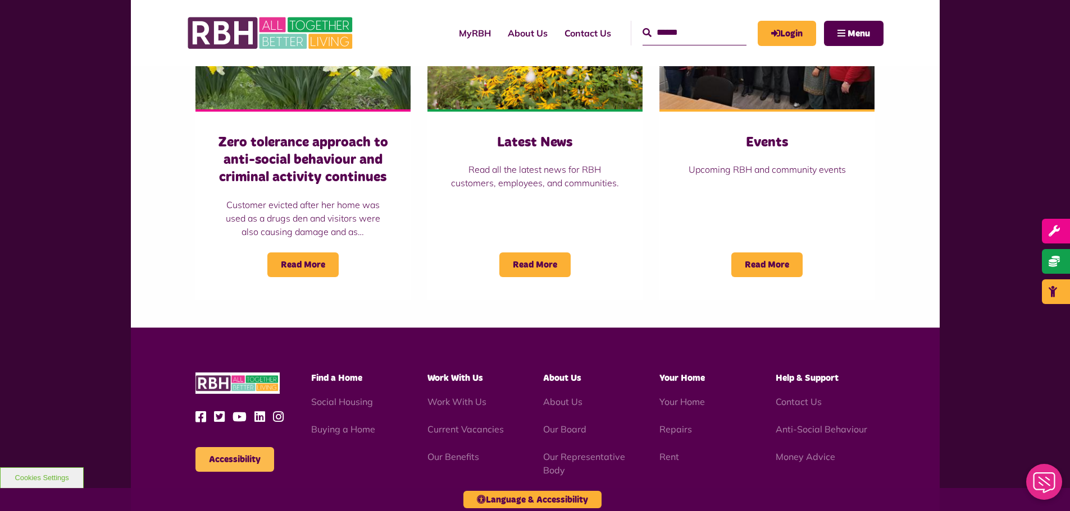
scroll to position [1019, 0]
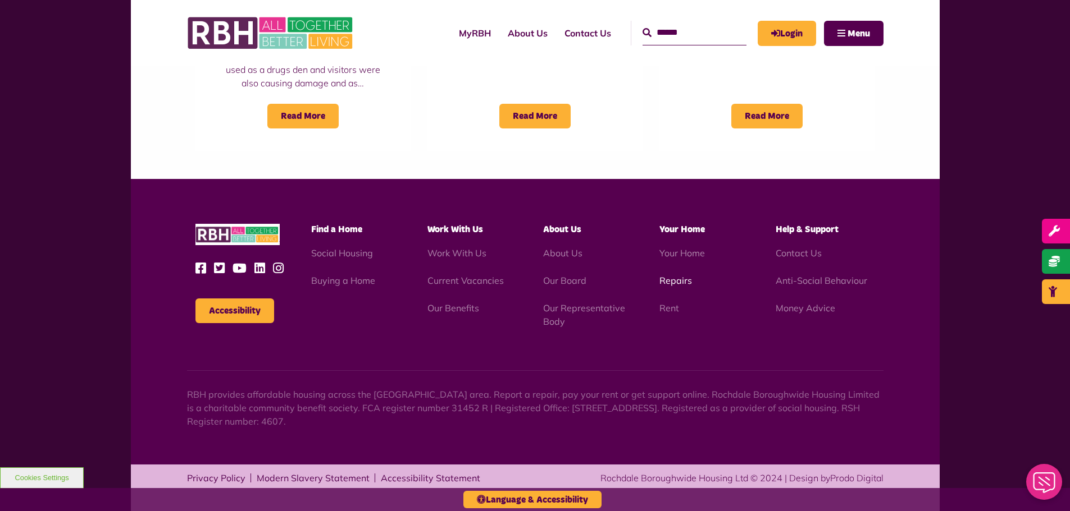
click at [681, 276] on link "Repairs" at bounding box center [675, 280] width 33 height 11
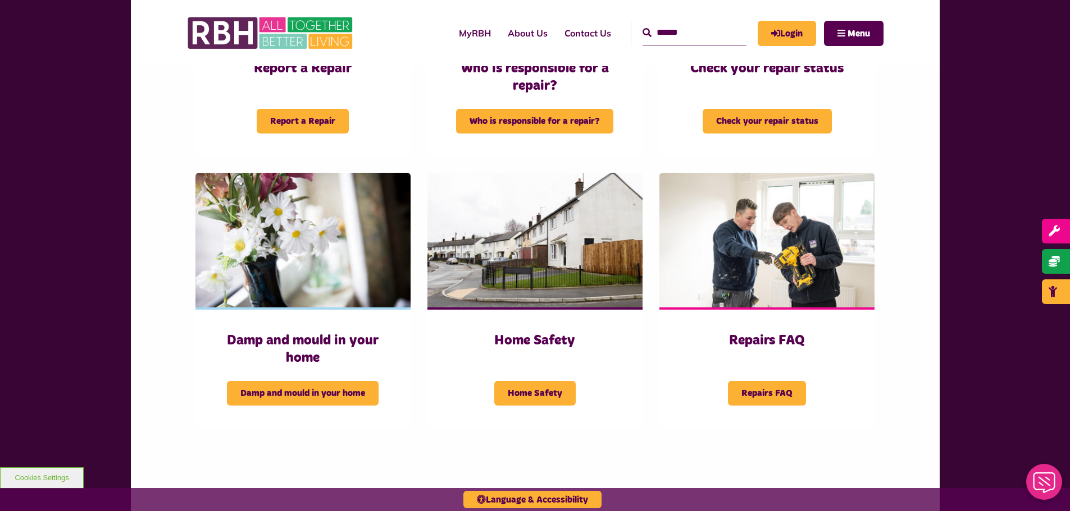
scroll to position [505, 0]
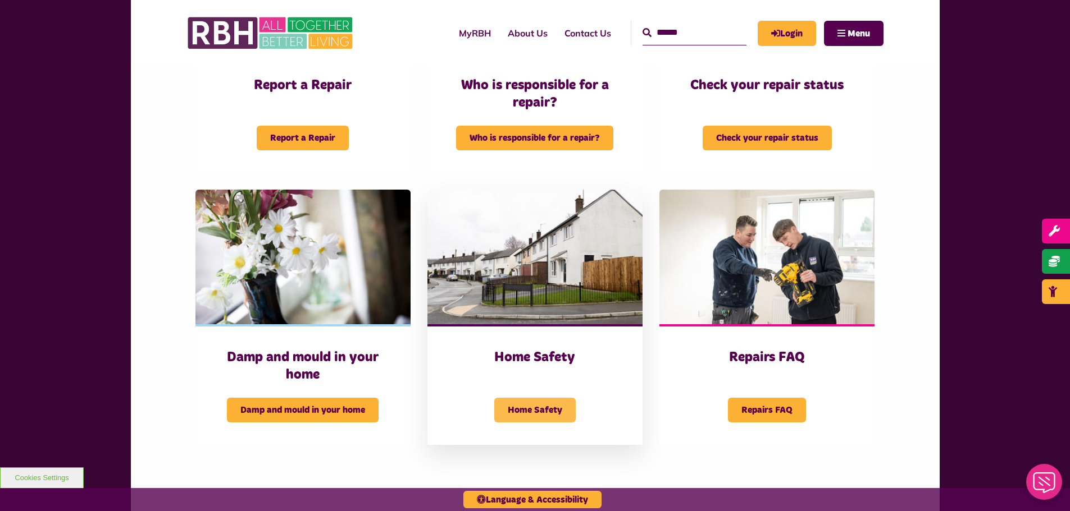
click at [544, 402] on span "Home Safety" at bounding box center [534, 410] width 81 height 25
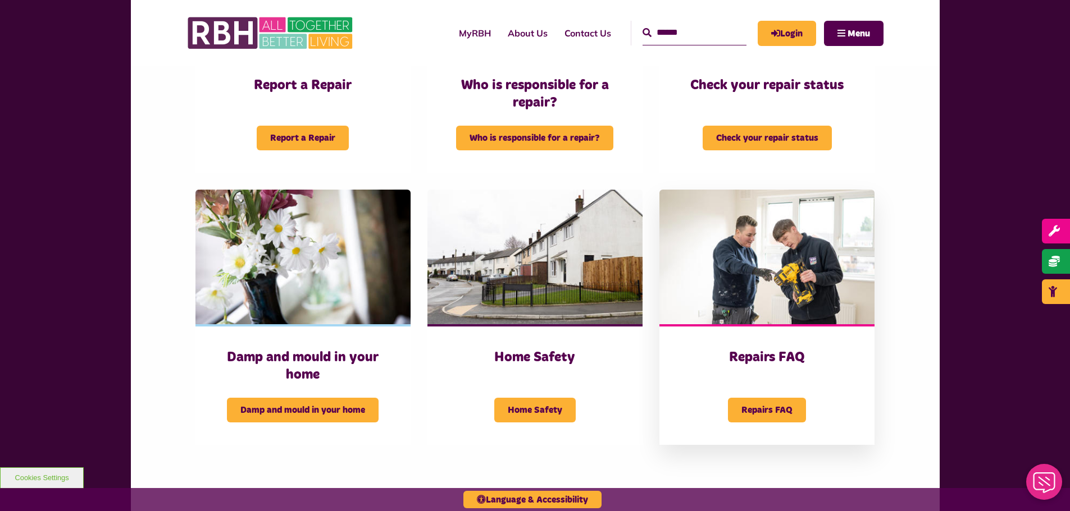
click at [711, 264] on img at bounding box center [766, 257] width 215 height 135
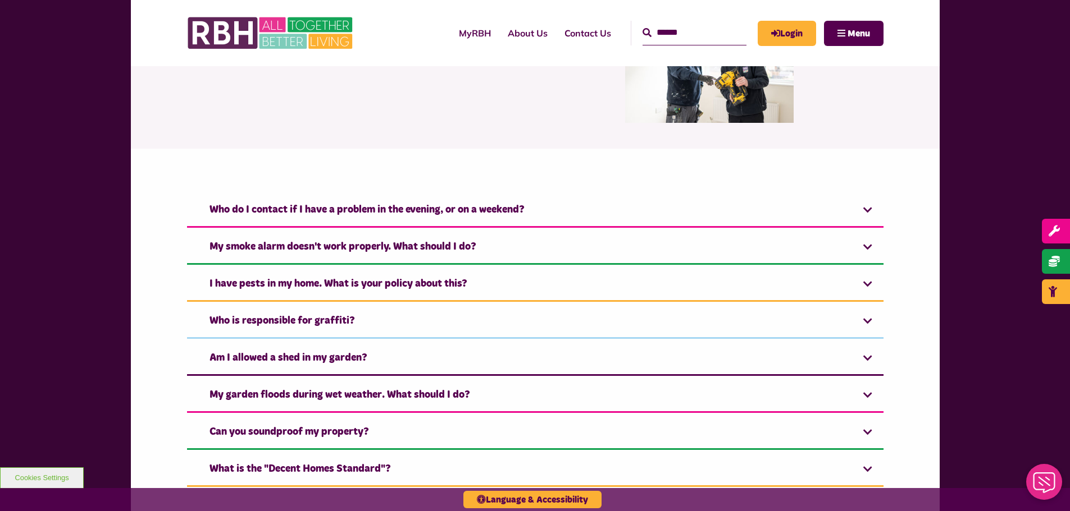
scroll to position [112, 0]
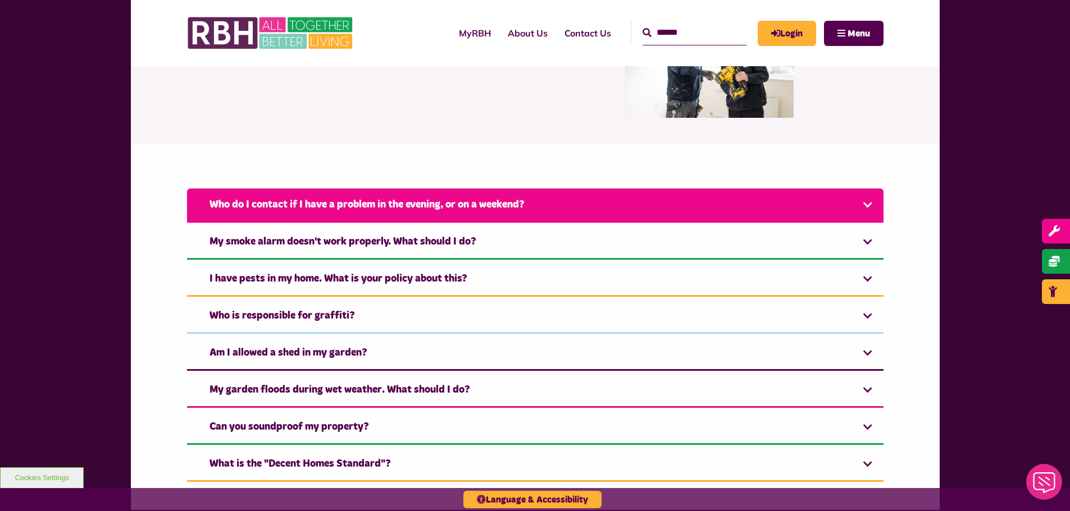
click at [317, 219] on link "Who do I contact if I have a problem in the evening, or on a weekend?" at bounding box center [535, 206] width 696 height 34
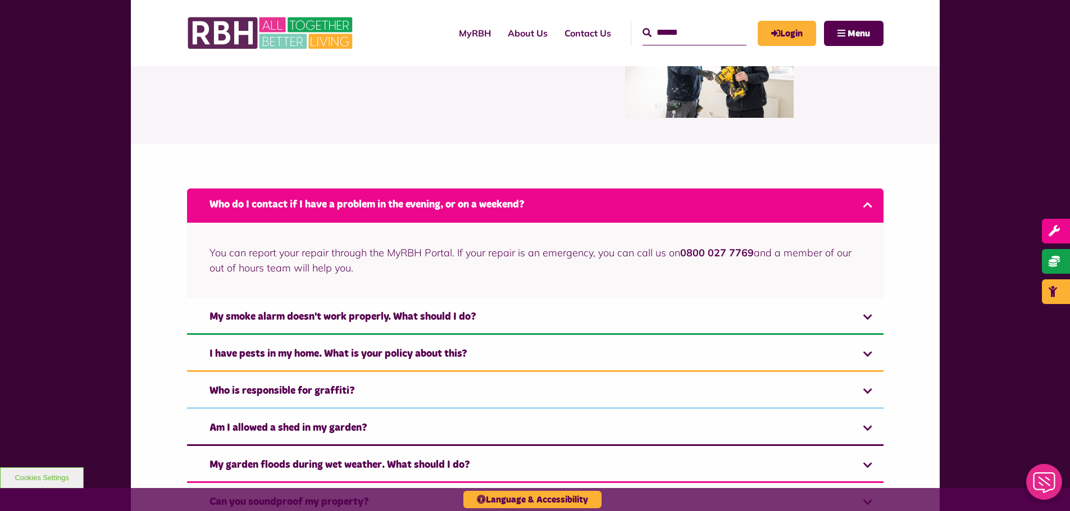
drag, startPoint x: 339, startPoint y: 210, endPoint x: 285, endPoint y: 214, distance: 54.0
click at [339, 210] on link "Who do I contact if I have a problem in the evening, or on a weekend?" at bounding box center [535, 206] width 696 height 34
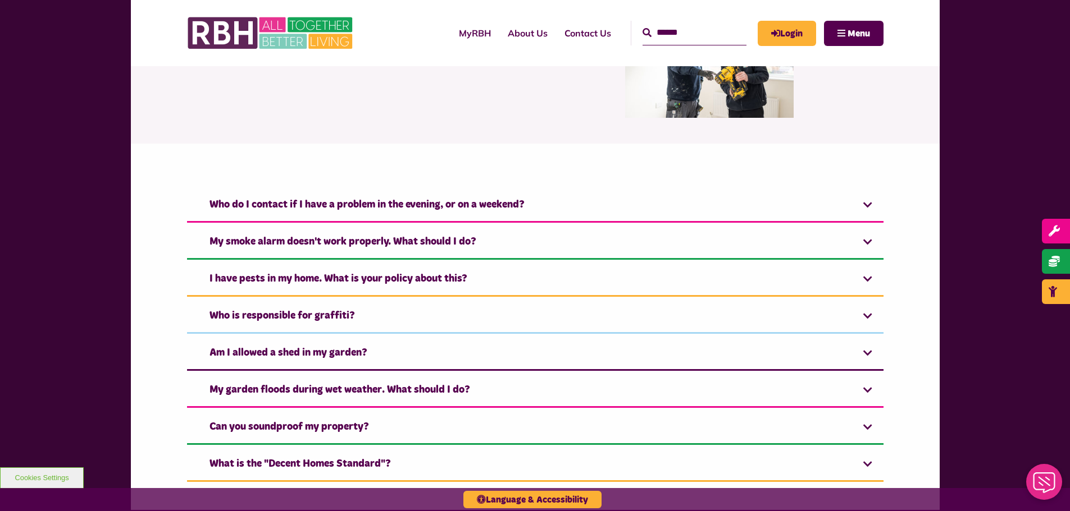
scroll to position [168, 0]
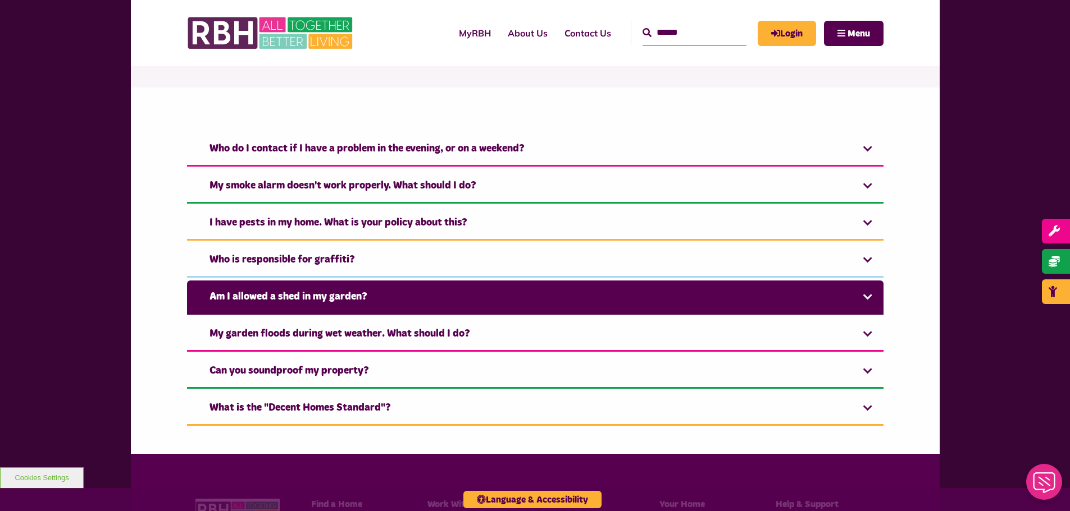
click at [271, 304] on link "Am I allowed a shed in my garden?" at bounding box center [535, 298] width 696 height 34
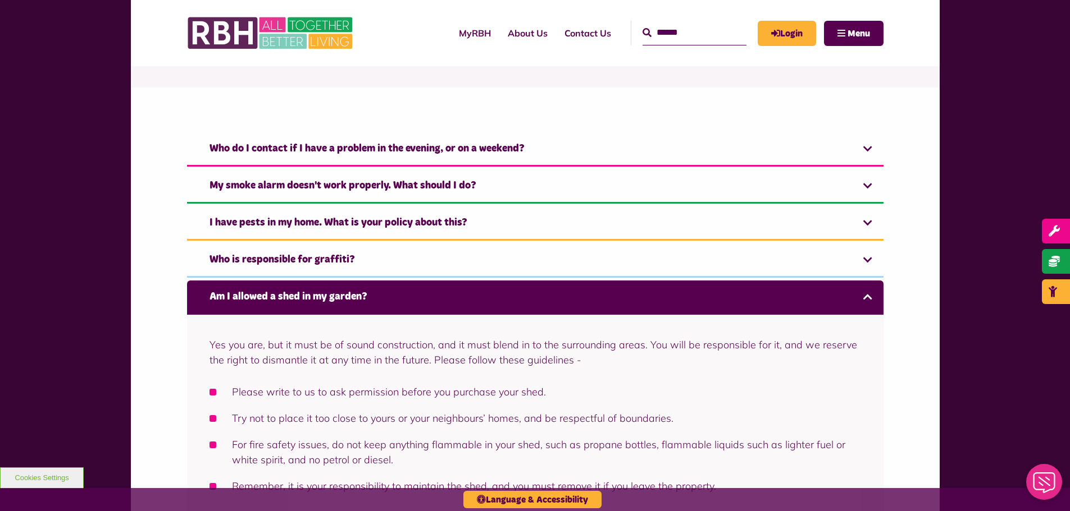
click at [380, 299] on link "Am I allowed a shed in my garden?" at bounding box center [535, 298] width 696 height 34
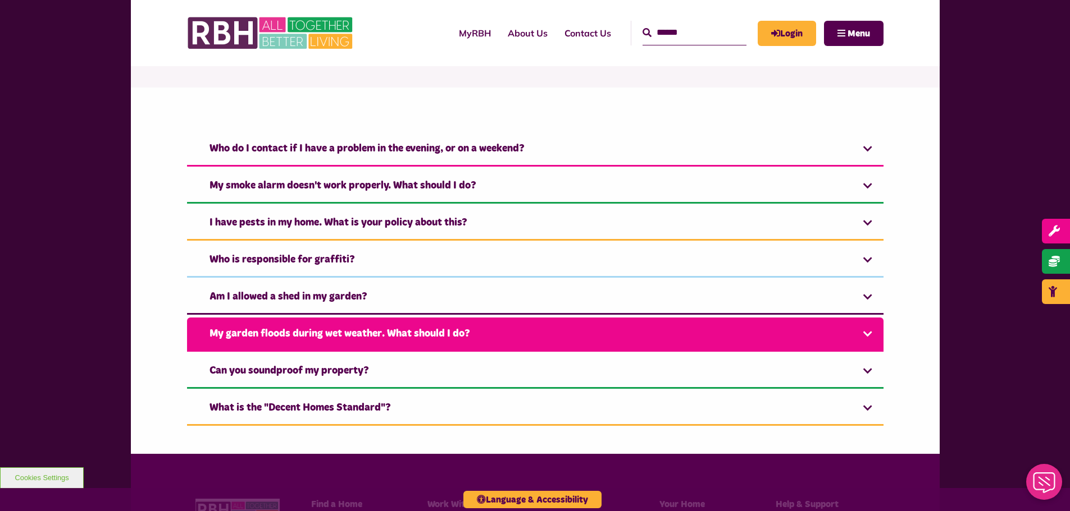
click at [562, 336] on link "My garden floods during wet weather. What should I do?" at bounding box center [535, 335] width 696 height 34
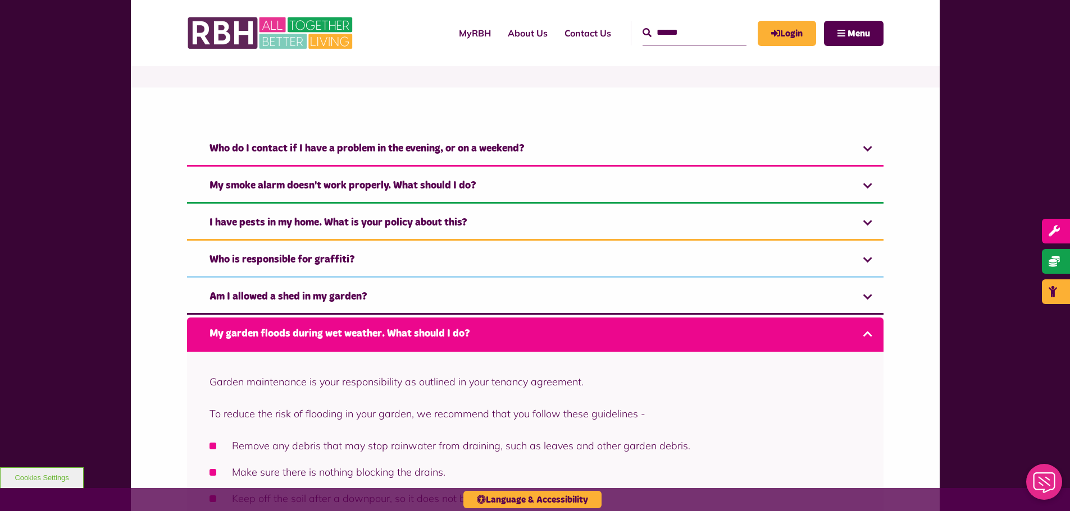
click at [283, 335] on link "My garden floods during wet weather. What should I do?" at bounding box center [535, 335] width 696 height 34
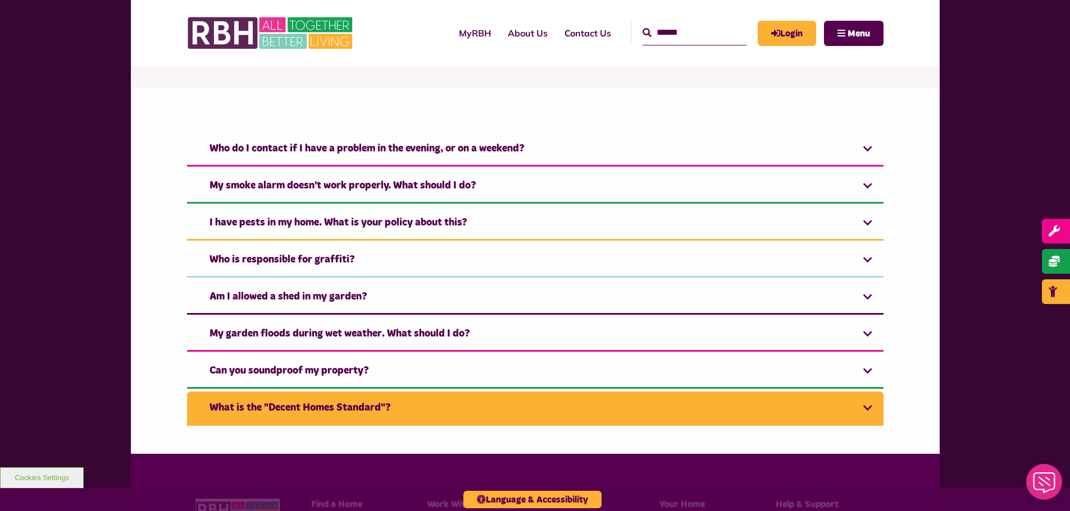
click at [257, 400] on link "What is the "Decent Homes Standard"?" at bounding box center [535, 409] width 696 height 34
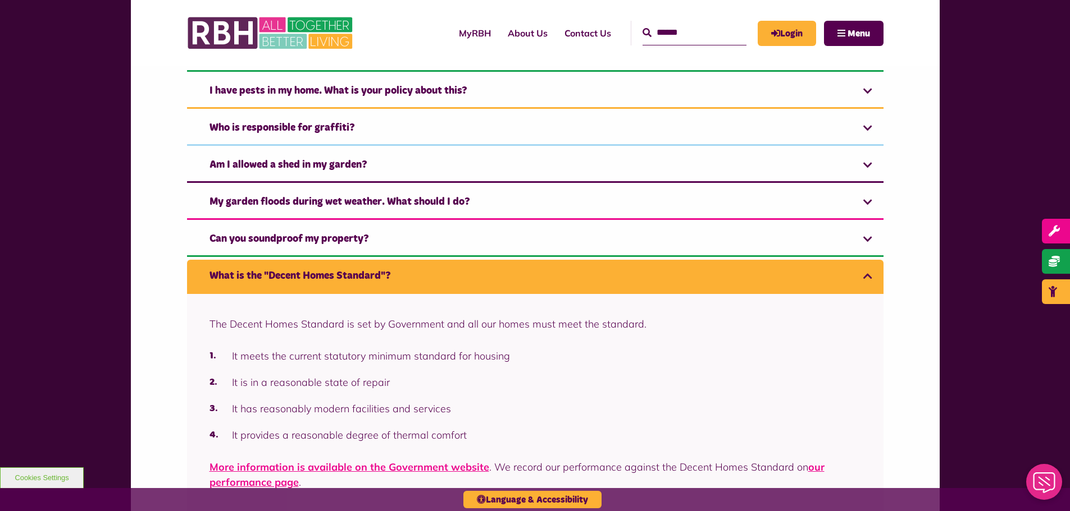
scroll to position [281, 0]
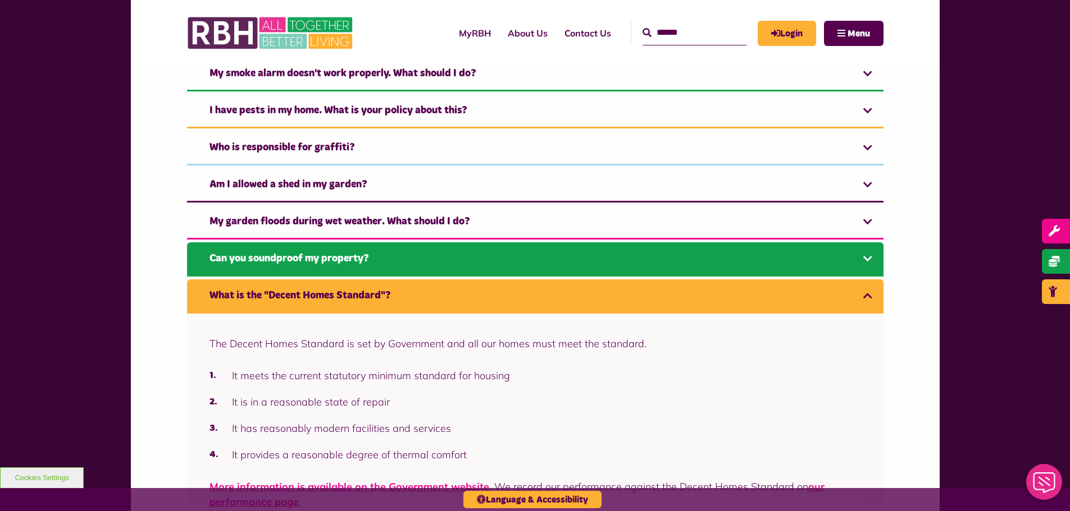
click at [288, 276] on link "Can you soundproof my property?" at bounding box center [535, 260] width 696 height 34
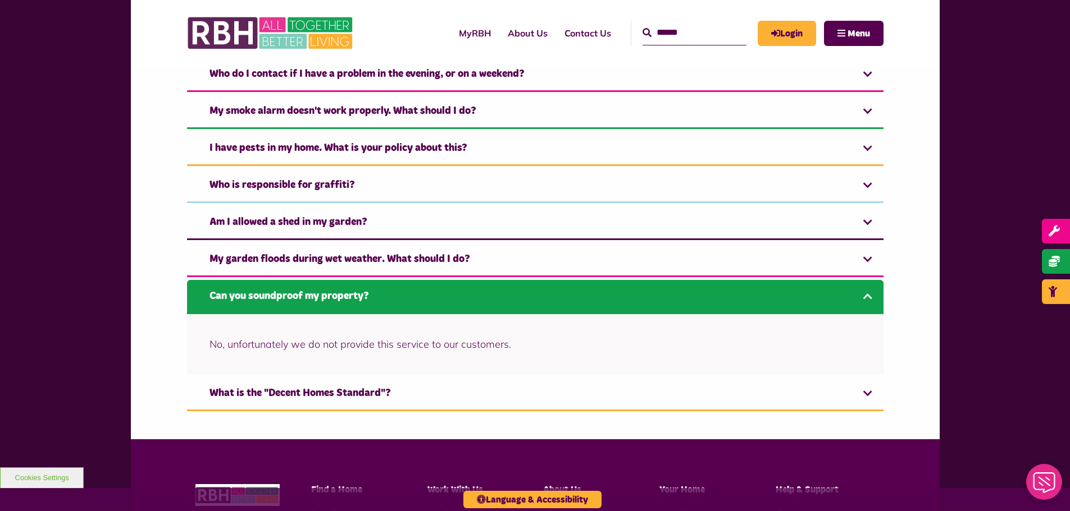
scroll to position [223, 0]
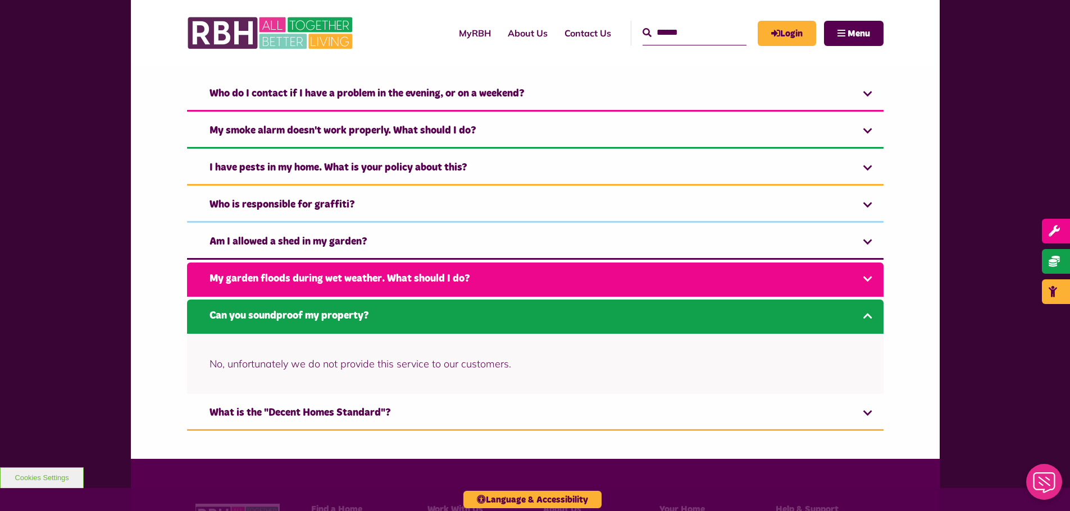
click at [230, 289] on link "My garden floods during wet weather. What should I do?" at bounding box center [535, 280] width 696 height 34
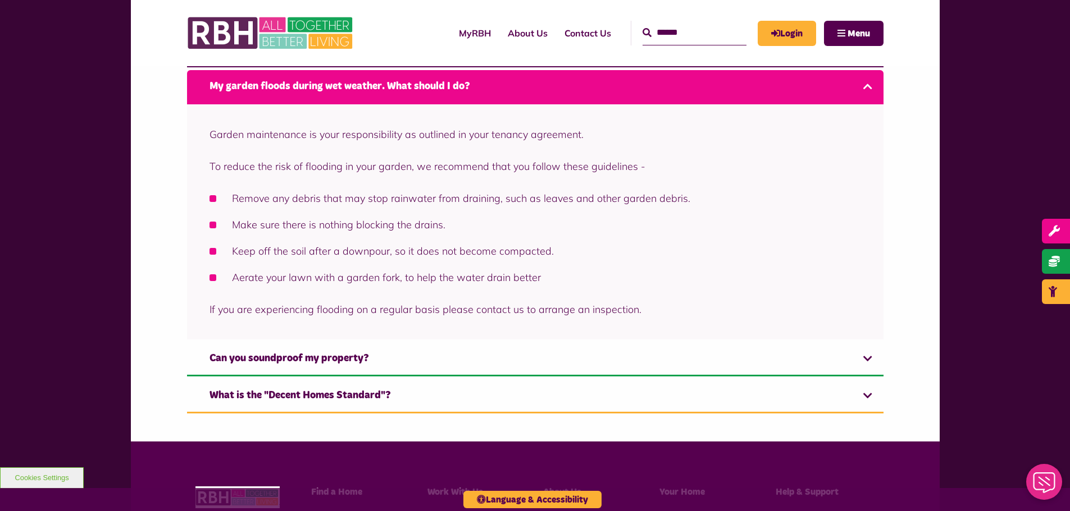
scroll to position [318, 0]
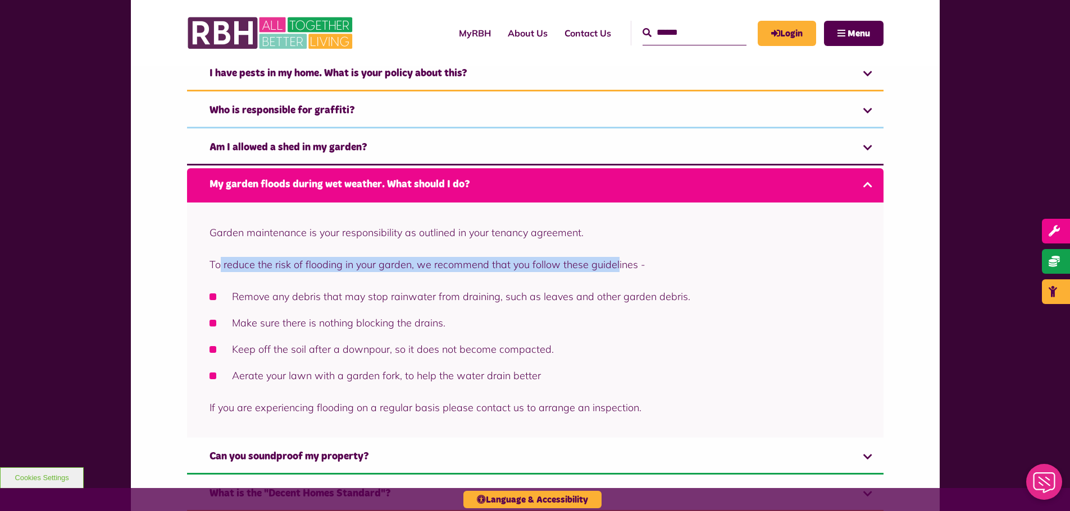
drag, startPoint x: 219, startPoint y: 263, endPoint x: 615, endPoint y: 260, distance: 396.4
click at [615, 260] on p "To reduce the risk of flooding in your garden, we recommend that you follow the…" at bounding box center [534, 264] width 651 height 15
click at [614, 261] on p "To reduce the risk of flooding in your garden, we recommend that you follow the…" at bounding box center [534, 264] width 651 height 15
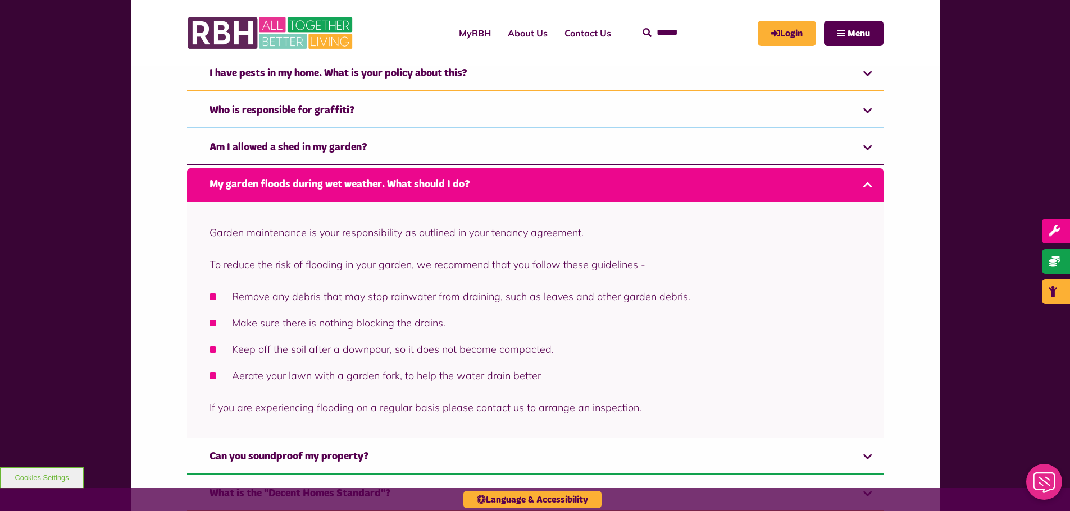
click at [243, 294] on li "Remove any debris that may stop rainwater from draining, such as leaves and oth…" at bounding box center [534, 296] width 651 height 15
drag, startPoint x: 243, startPoint y: 294, endPoint x: 504, endPoint y: 296, distance: 261.1
click at [504, 296] on li "Remove any debris that may stop rainwater from draining, such as leaves and oth…" at bounding box center [534, 296] width 651 height 15
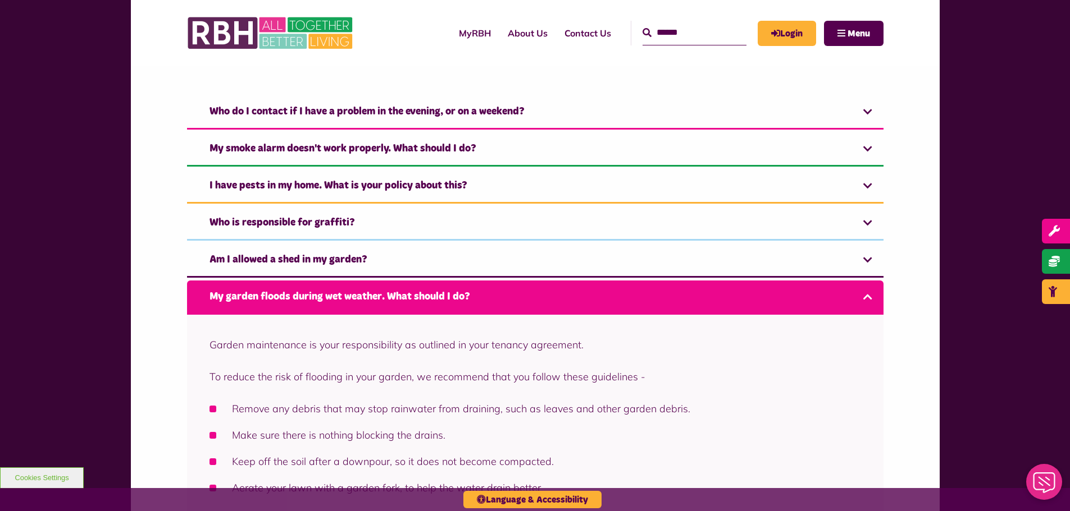
scroll to position [149, 0]
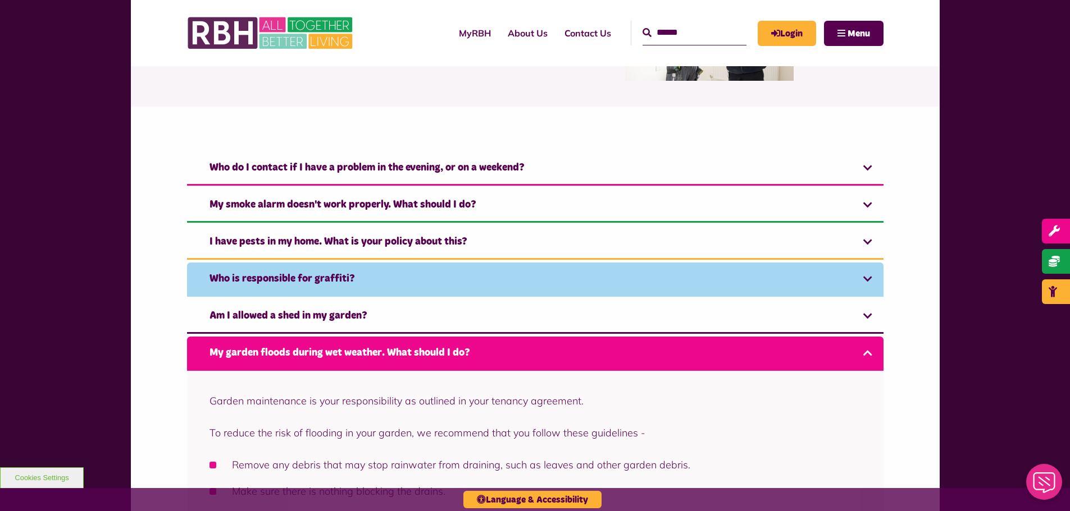
click at [295, 277] on link "Who is responsible for graffiti?" at bounding box center [535, 280] width 696 height 34
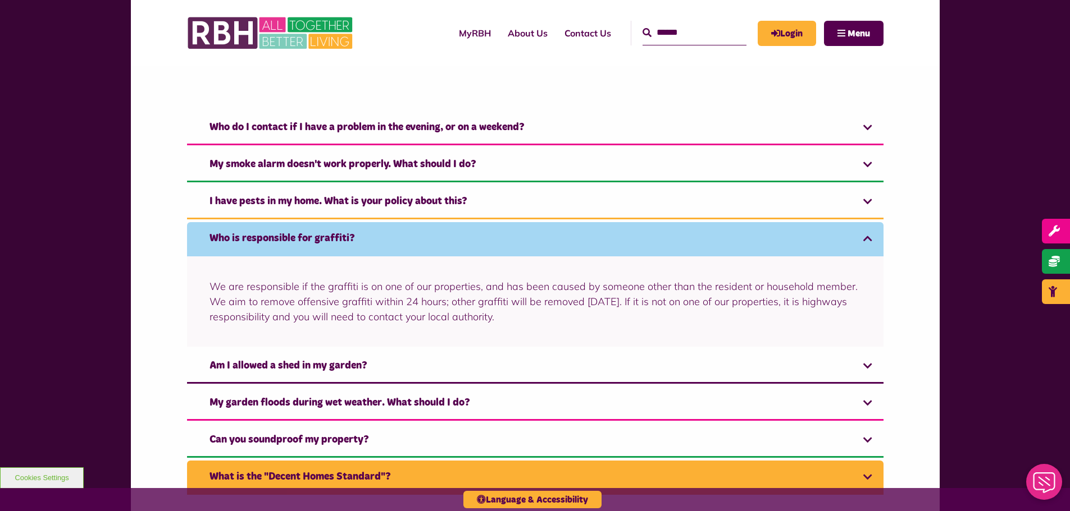
scroll to position [188, 0]
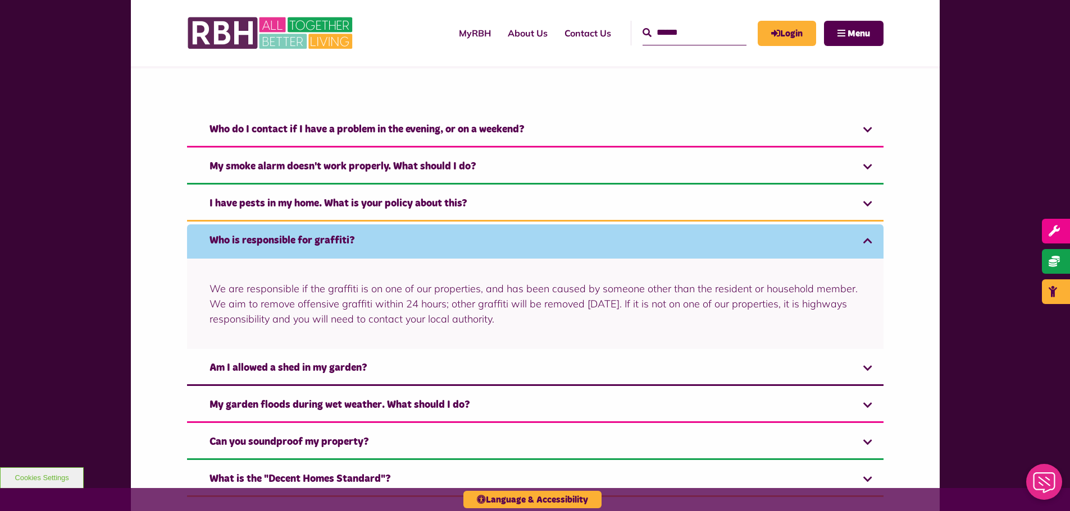
click at [301, 250] on link "Who is responsible for graffiti?" at bounding box center [535, 242] width 696 height 34
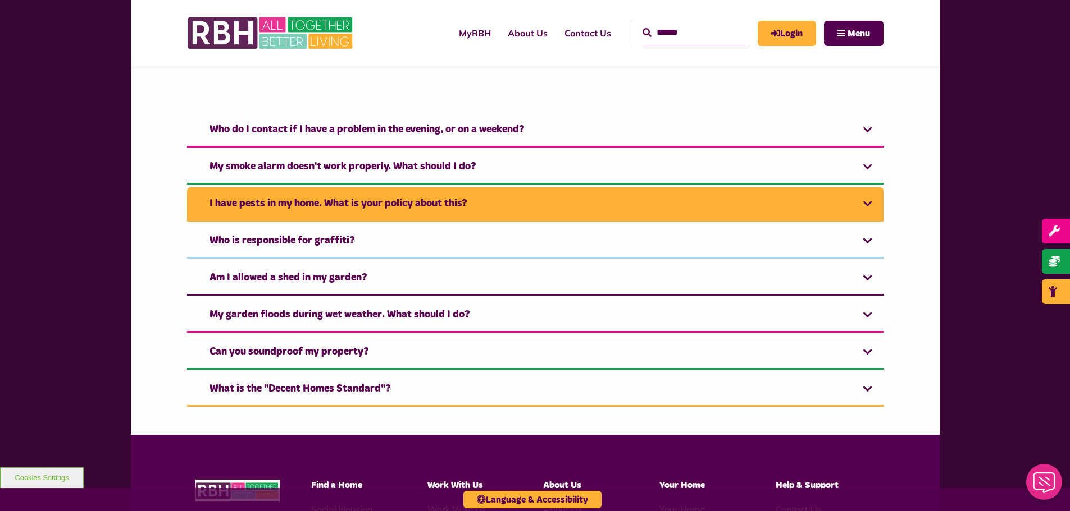
click at [284, 194] on link "I have pests in my home. What is your policy about this?" at bounding box center [535, 205] width 696 height 34
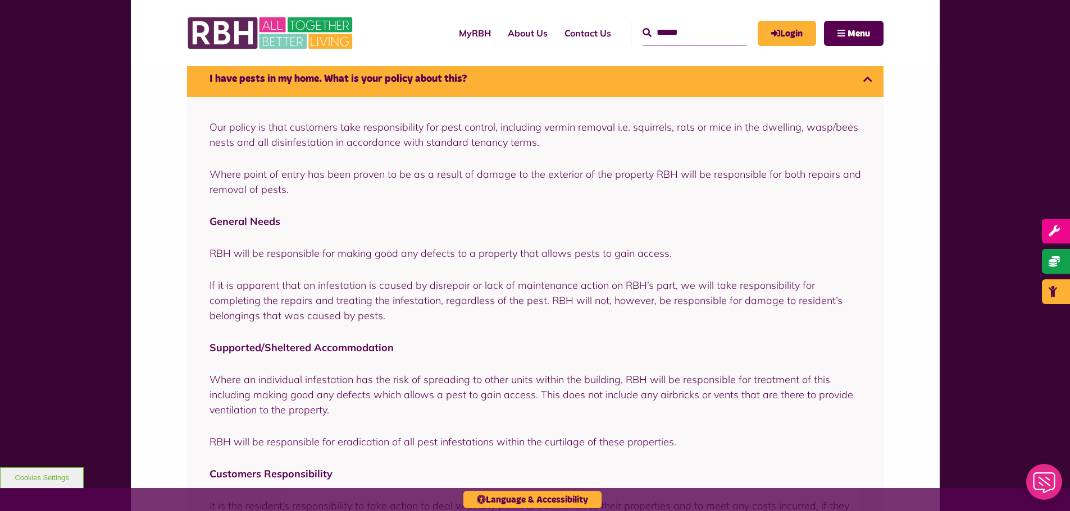
scroll to position [319, 0]
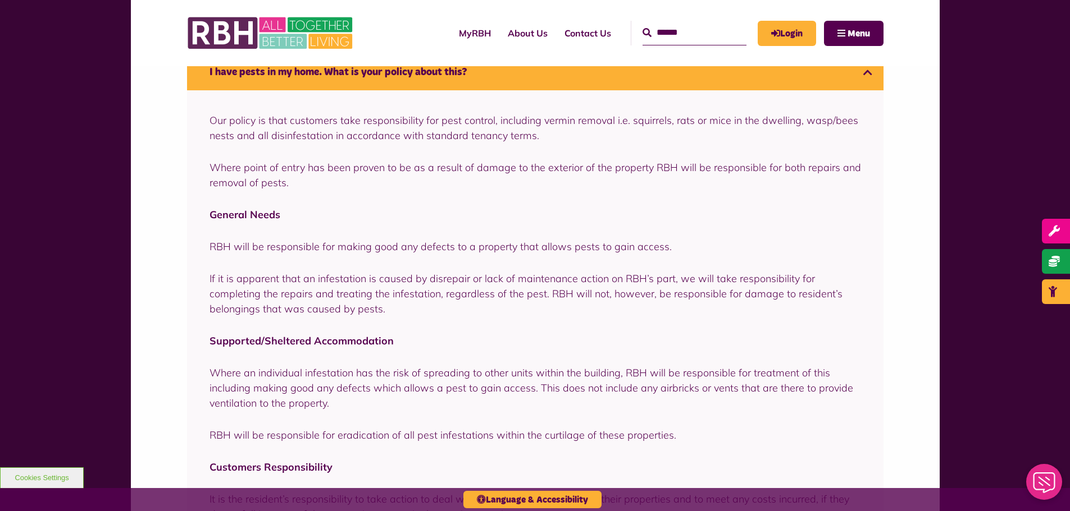
click at [231, 253] on p "RBH will be responsible for making good any defects to a property that allows p…" at bounding box center [534, 246] width 651 height 15
click at [235, 250] on p "RBH will be responsible for making good any defects to a property that allows p…" at bounding box center [534, 246] width 651 height 15
drag, startPoint x: 237, startPoint y: 250, endPoint x: 547, endPoint y: 249, distance: 309.9
click at [547, 249] on p "RBH will be responsible for making good any defects to a property that allows p…" at bounding box center [534, 246] width 651 height 15
click at [482, 247] on p "RBH will be responsible for making good any defects to a property that allows p…" at bounding box center [534, 246] width 651 height 15
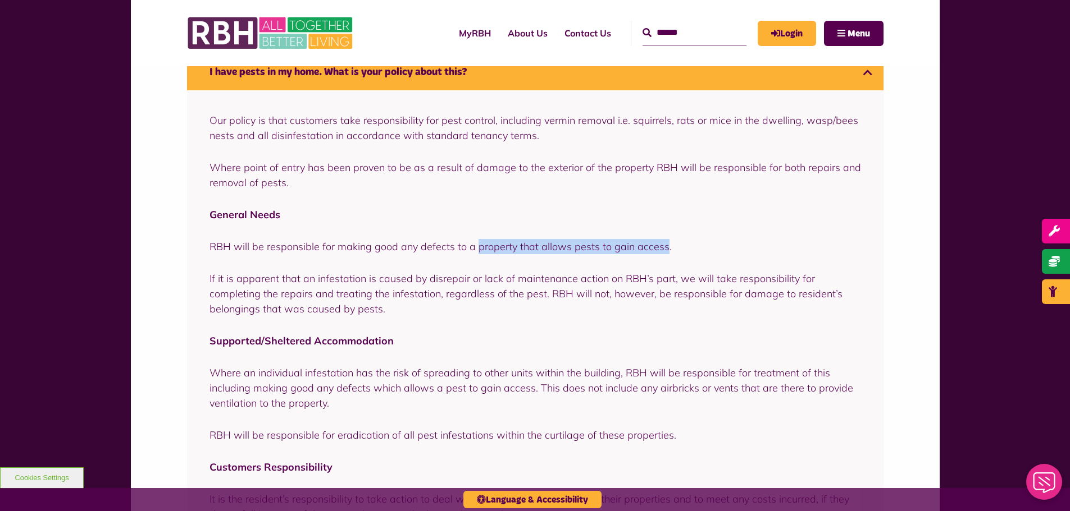
drag, startPoint x: 482, startPoint y: 247, endPoint x: 650, endPoint y: 248, distance: 168.4
click at [650, 248] on p "RBH will be responsible for making good any defects to a property that allows p…" at bounding box center [534, 246] width 651 height 15
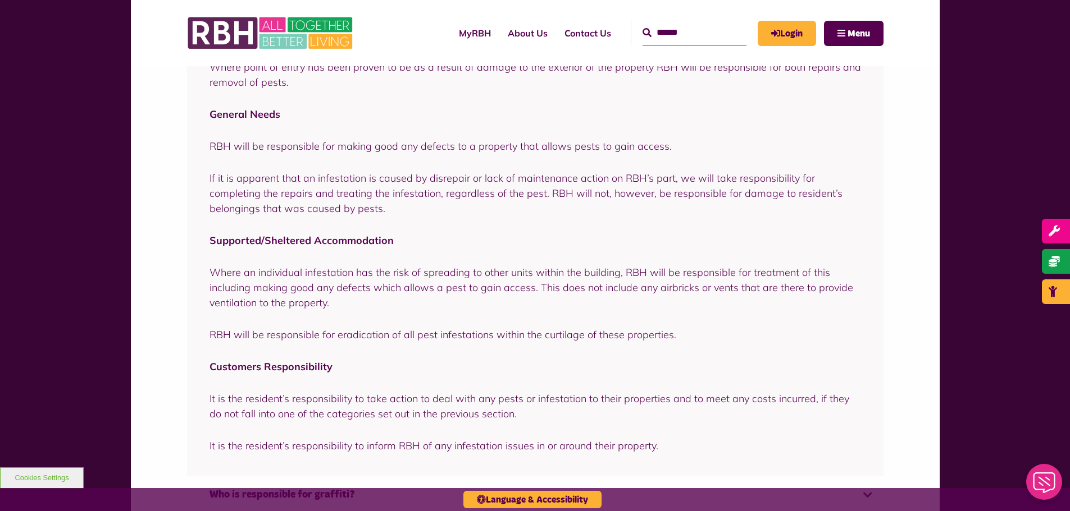
scroll to position [431, 0]
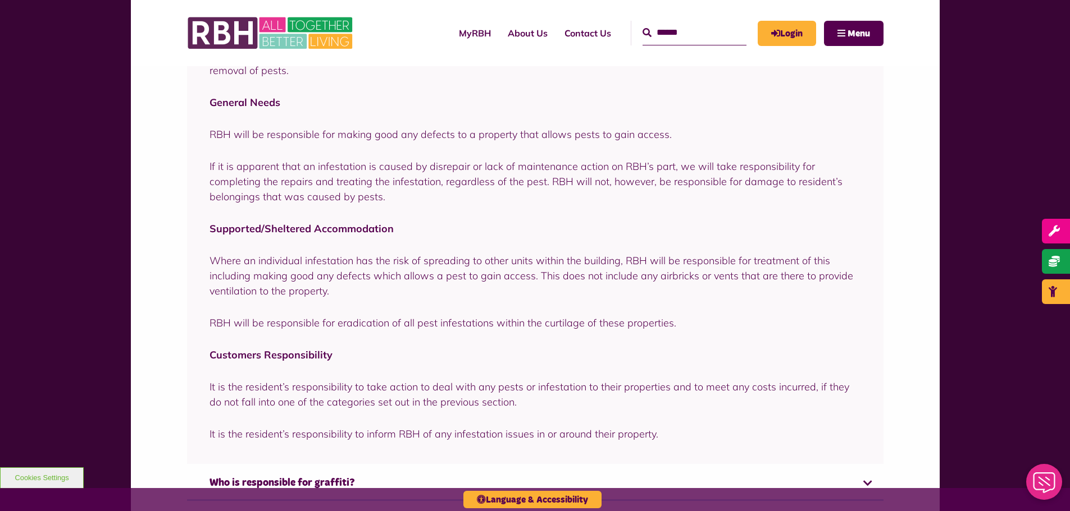
click at [227, 261] on p "Where an individual infestation has the risk of spreading to other units within…" at bounding box center [534, 275] width 651 height 45
drag, startPoint x: 227, startPoint y: 261, endPoint x: 422, endPoint y: 289, distance: 196.8
click at [415, 273] on p "Where an individual infestation has the risk of spreading to other units within…" at bounding box center [534, 275] width 651 height 45
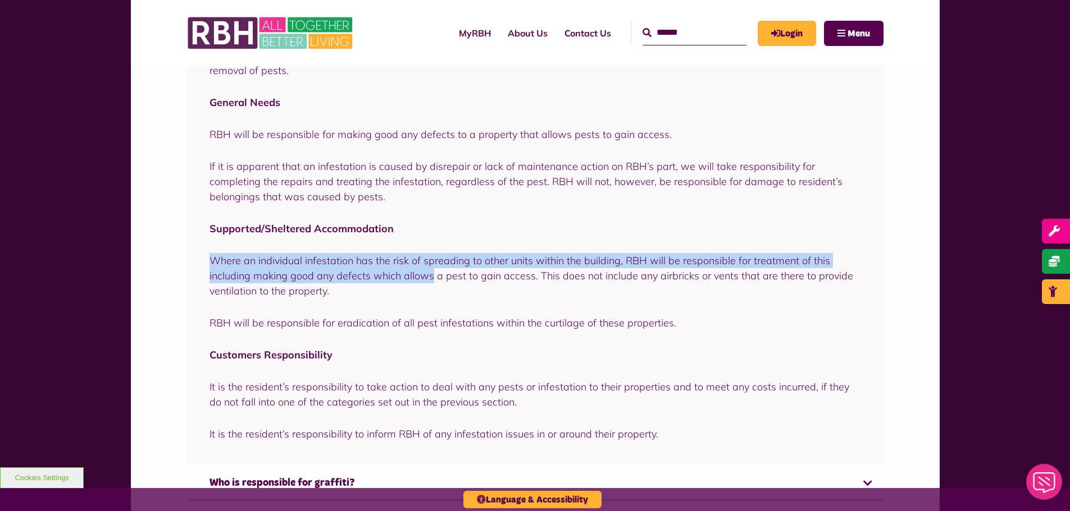
click at [613, 263] on p "Where an individual infestation has the risk of spreading to other units within…" at bounding box center [534, 275] width 651 height 45
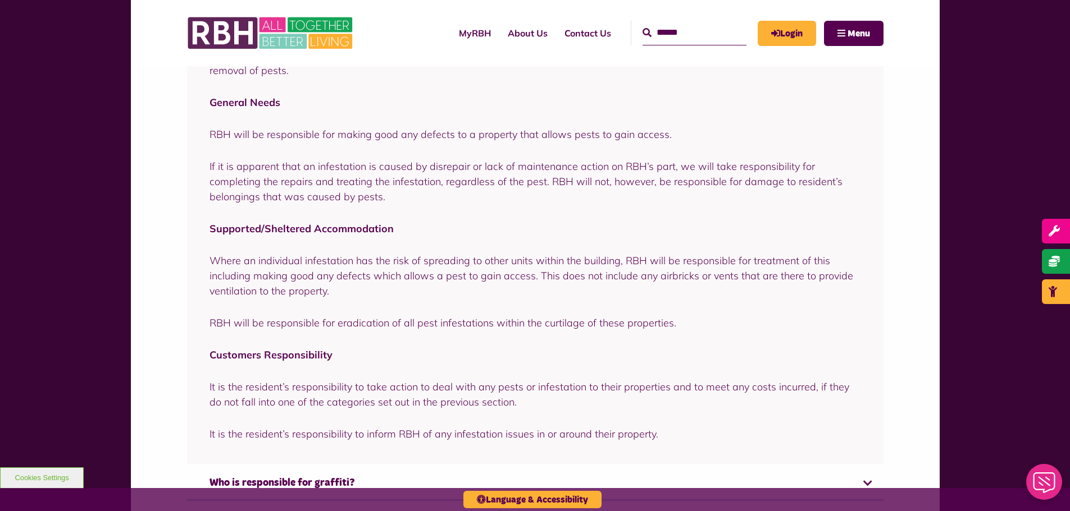
drag, startPoint x: 622, startPoint y: 259, endPoint x: 639, endPoint y: 255, distance: 17.7
click at [633, 257] on p "Where an individual infestation has the risk of spreading to other units within…" at bounding box center [534, 275] width 651 height 45
drag, startPoint x: 658, startPoint y: 255, endPoint x: 744, endPoint y: 252, distance: 86.5
click at [744, 252] on div "Our policy is that customers take responsibility for pest control, including ve…" at bounding box center [535, 221] width 696 height 486
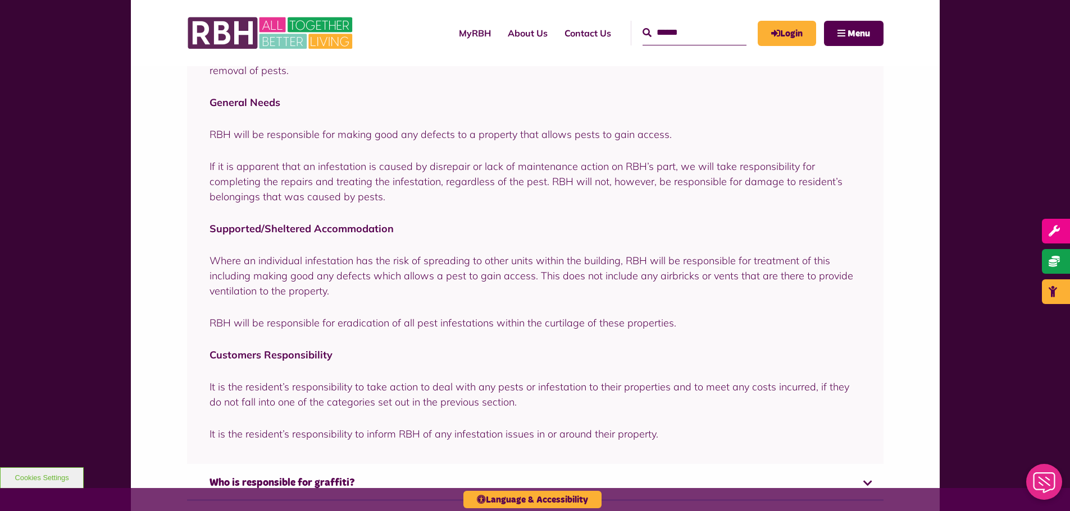
click at [221, 269] on p "Where an individual infestation has the risk of spreading to other units within…" at bounding box center [534, 275] width 651 height 45
drag, startPoint x: 221, startPoint y: 269, endPoint x: 543, endPoint y: 263, distance: 321.8
click at [528, 265] on p "Where an individual infestation has the risk of spreading to other units within…" at bounding box center [534, 275] width 651 height 45
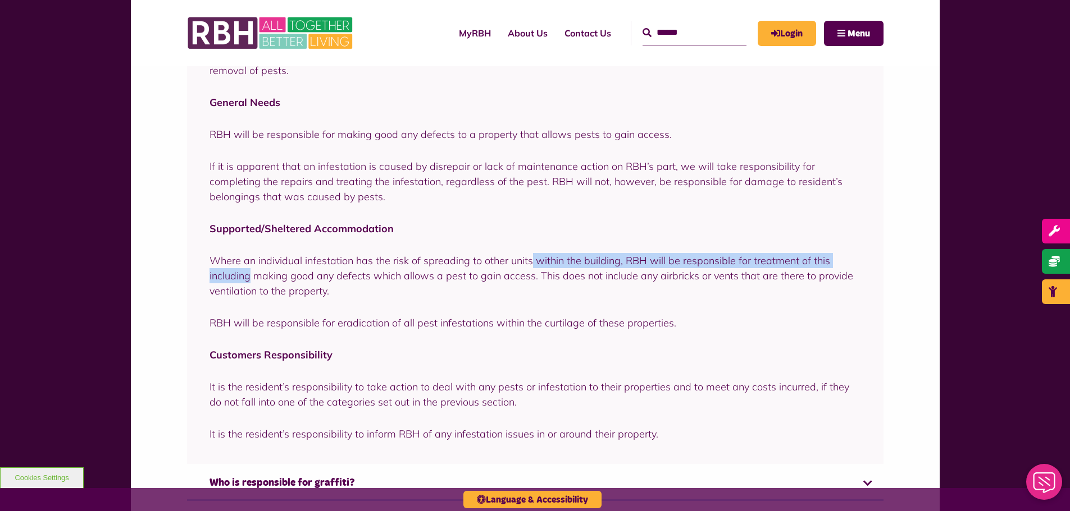
drag, startPoint x: 544, startPoint y: 263, endPoint x: 538, endPoint y: 266, distance: 6.3
click at [542, 264] on p "Where an individual infestation has the risk of spreading to other units within…" at bounding box center [534, 275] width 651 height 45
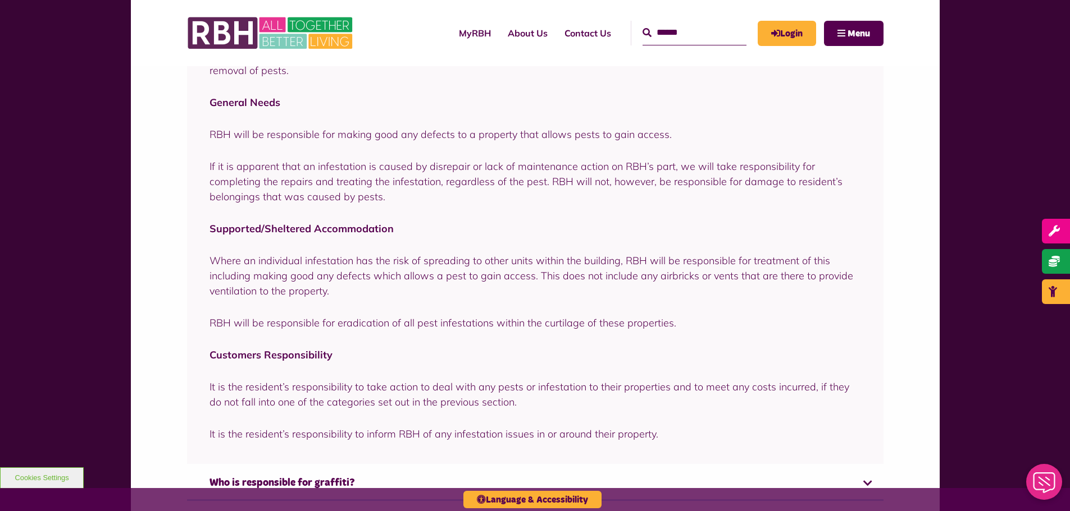
click at [251, 328] on p "RBH will be responsible for eradication of all pest infestations within the cur…" at bounding box center [534, 323] width 651 height 15
click at [225, 393] on p "It is the resident’s responsibility to take action to deal with any pests or in…" at bounding box center [534, 395] width 651 height 30
drag, startPoint x: 225, startPoint y: 393, endPoint x: 555, endPoint y: 387, distance: 329.6
click at [555, 387] on p "It is the resident’s responsibility to take action to deal with any pests or in…" at bounding box center [534, 395] width 651 height 30
click at [403, 384] on p "It is the resident’s responsibility to take action to deal with any pests or in…" at bounding box center [534, 395] width 651 height 30
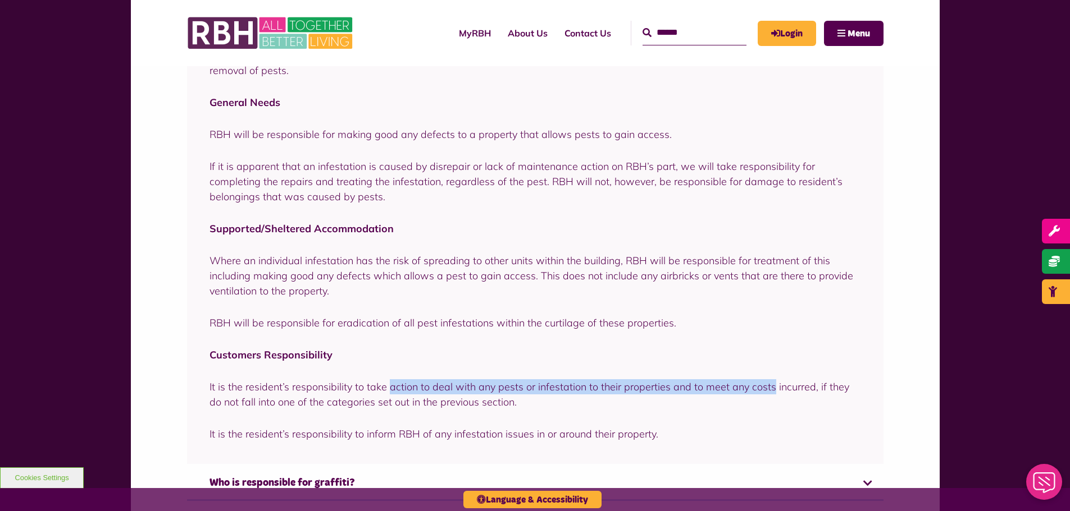
drag, startPoint x: 403, startPoint y: 384, endPoint x: 757, endPoint y: 387, distance: 354.3
click at [757, 387] on p "It is the resident’s responsibility to take action to deal with any pests or in…" at bounding box center [534, 395] width 651 height 30
click at [600, 389] on p "It is the resident’s responsibility to take action to deal with any pests or in…" at bounding box center [534, 395] width 651 height 30
click at [602, 383] on p "It is the resident’s responsibility to take action to deal with any pests or in…" at bounding box center [534, 395] width 651 height 30
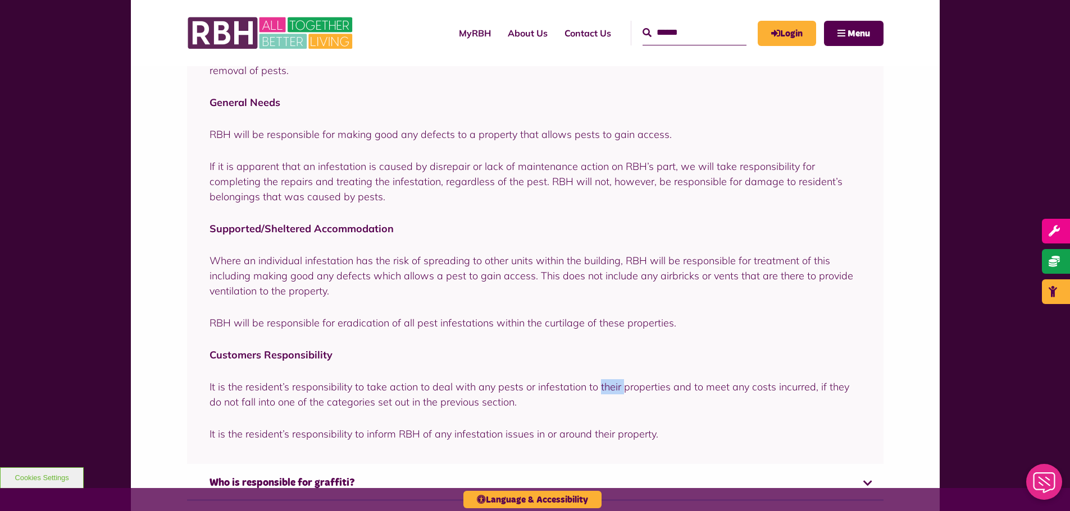
click at [602, 383] on p "It is the resident’s responsibility to take action to deal with any pests or in…" at bounding box center [534, 395] width 651 height 30
click at [245, 401] on p "It is the resident’s responsibility to take action to deal with any pests or in…" at bounding box center [534, 395] width 651 height 30
drag, startPoint x: 245, startPoint y: 401, endPoint x: 495, endPoint y: 409, distance: 249.4
click at [495, 409] on p "It is the resident’s responsibility to take action to deal with any pests or in…" at bounding box center [534, 395] width 651 height 30
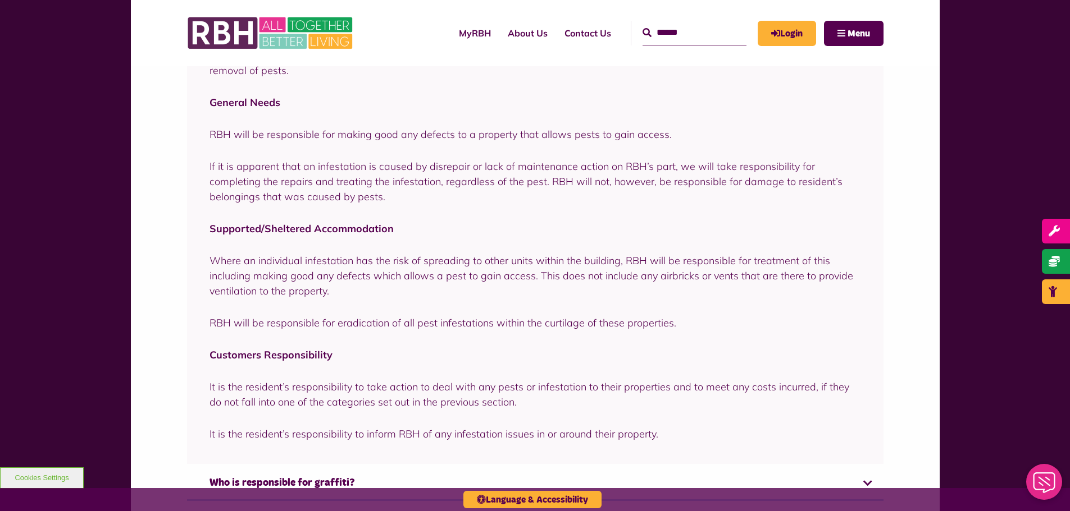
click at [209, 429] on p "It is the resident’s responsibility to inform RBH of any infestation issues in …" at bounding box center [534, 434] width 651 height 15
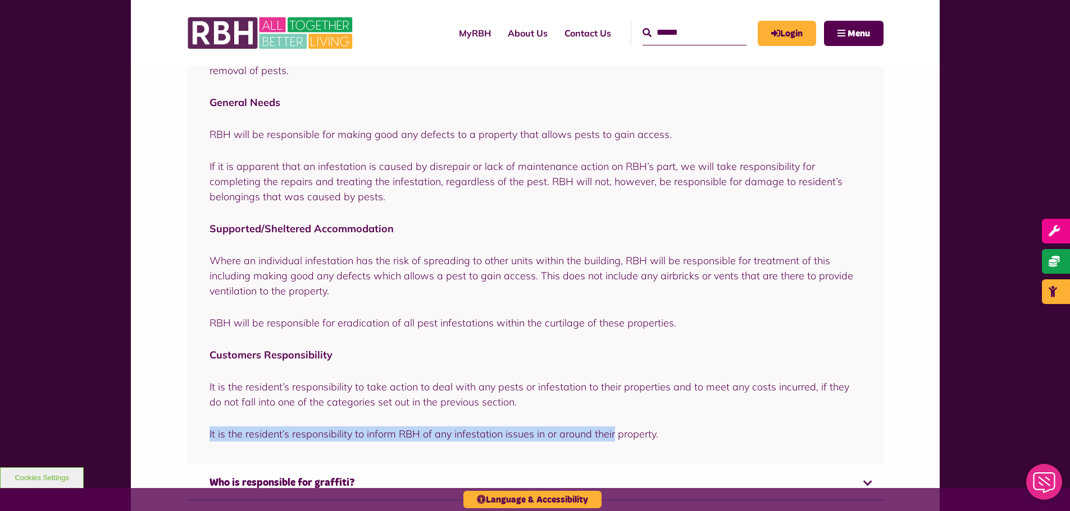
drag, startPoint x: 266, startPoint y: 431, endPoint x: 609, endPoint y: 436, distance: 343.1
click at [607, 436] on p "It is the resident’s responsibility to inform RBH of any infestation issues in …" at bounding box center [534, 434] width 651 height 15
drag, startPoint x: 609, startPoint y: 436, endPoint x: 269, endPoint y: 374, distance: 345.2
click at [609, 436] on p "It is the resident’s responsibility to inform RBH of any infestation issues in …" at bounding box center [534, 434] width 651 height 15
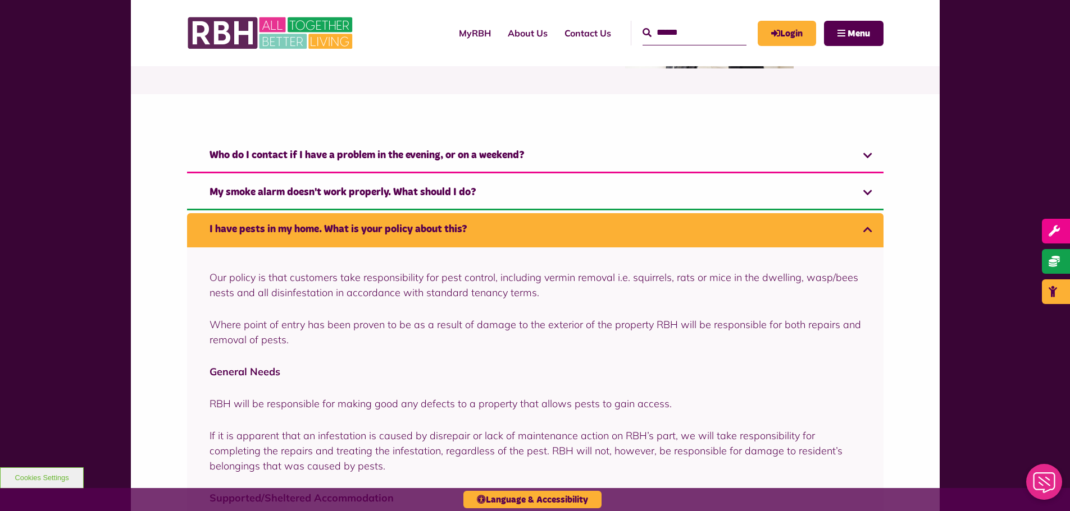
scroll to position [150, 0]
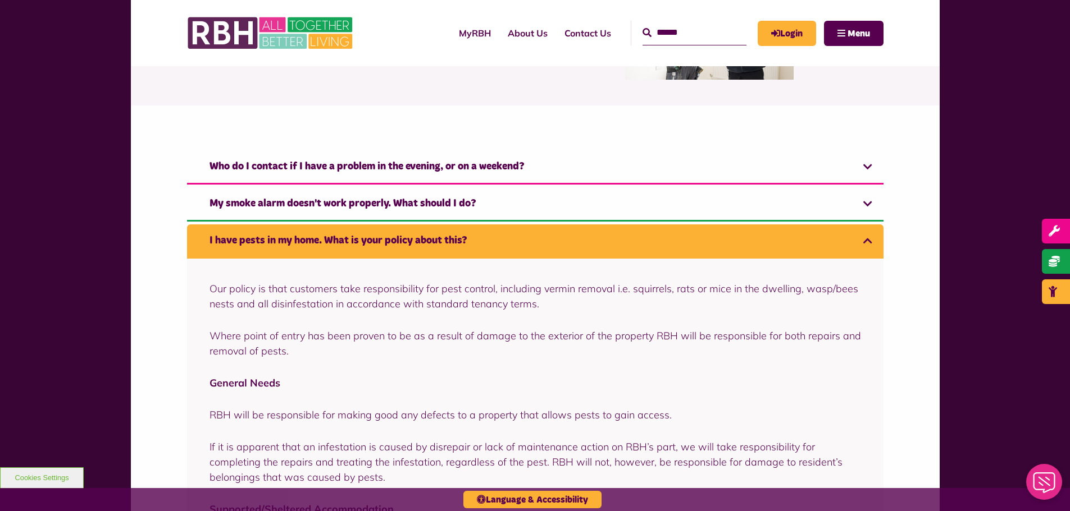
click at [257, 239] on link "I have pests in my home. What is your policy about this?" at bounding box center [535, 242] width 696 height 34
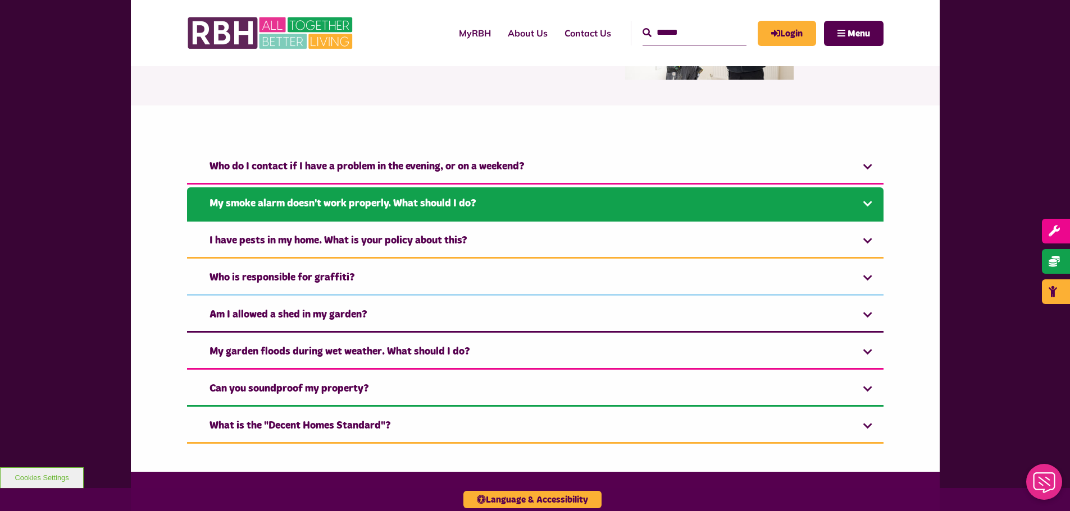
click at [310, 207] on link "My smoke alarm doesn't work properly. What should I do?" at bounding box center [535, 205] width 696 height 34
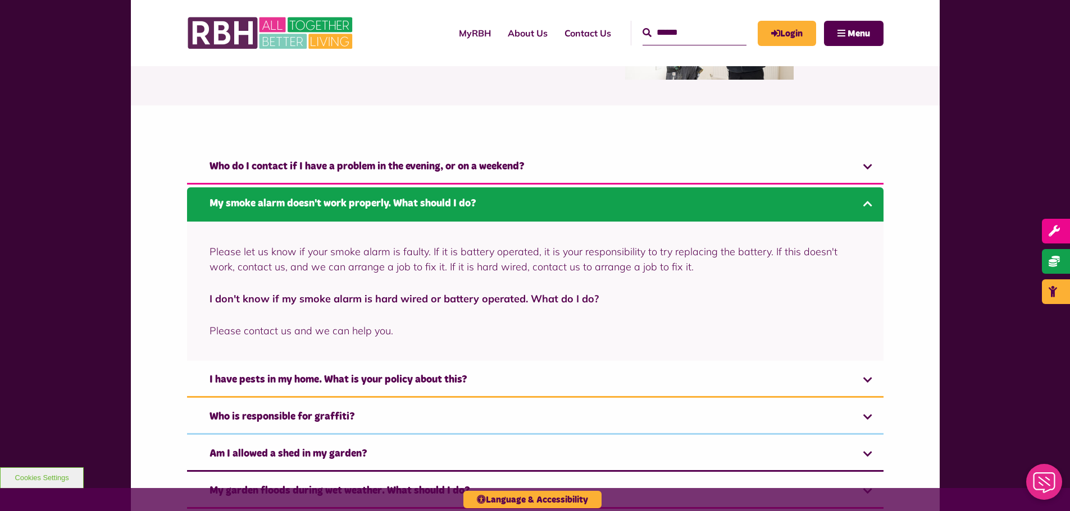
click at [310, 207] on link "My smoke alarm doesn't work properly. What should I do?" at bounding box center [535, 205] width 696 height 34
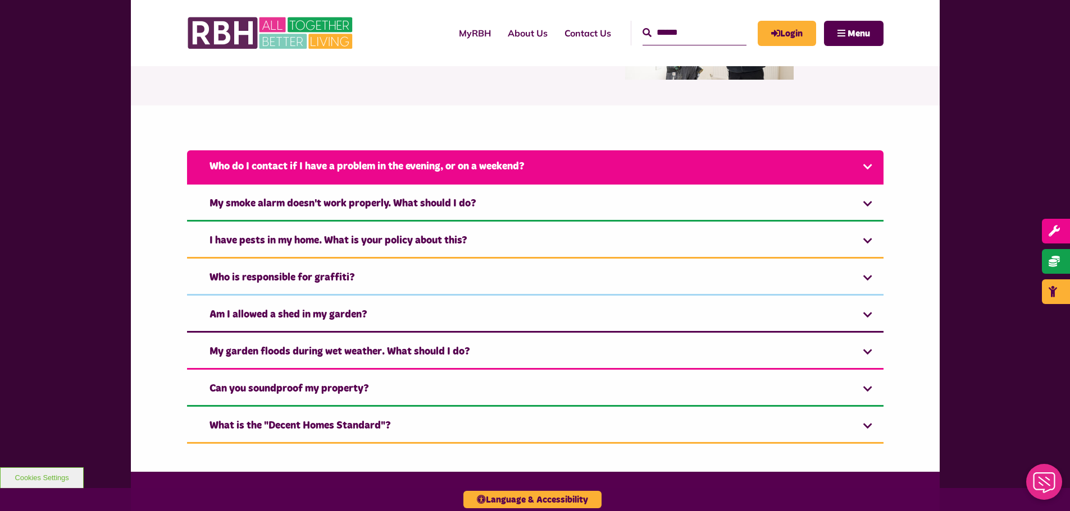
click at [340, 169] on link "Who do I contact if I have a problem in the evening, or on a weekend?" at bounding box center [535, 167] width 696 height 34
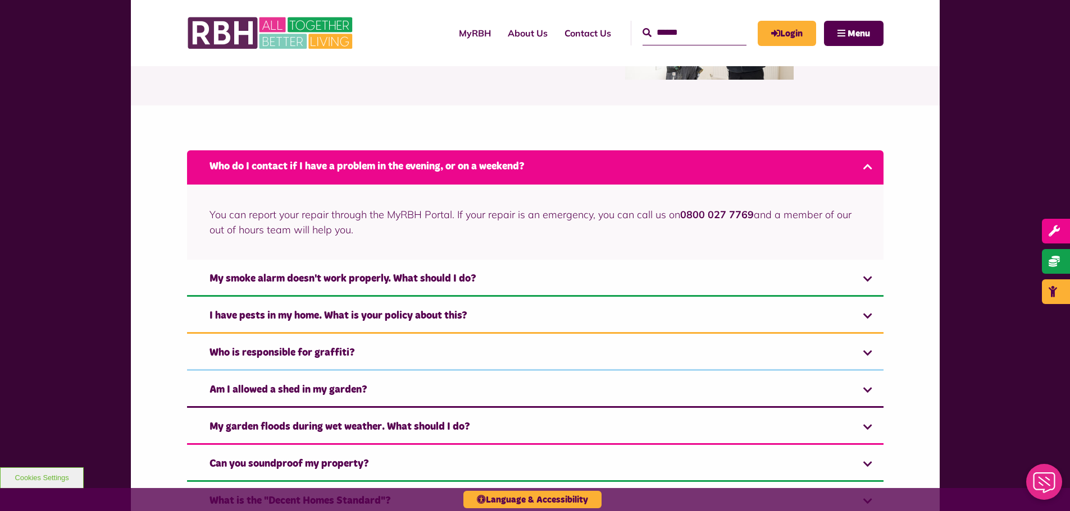
click at [221, 214] on p "You can report your repair through the MyRBH Portal. If your repair is an emerg…" at bounding box center [534, 222] width 651 height 30
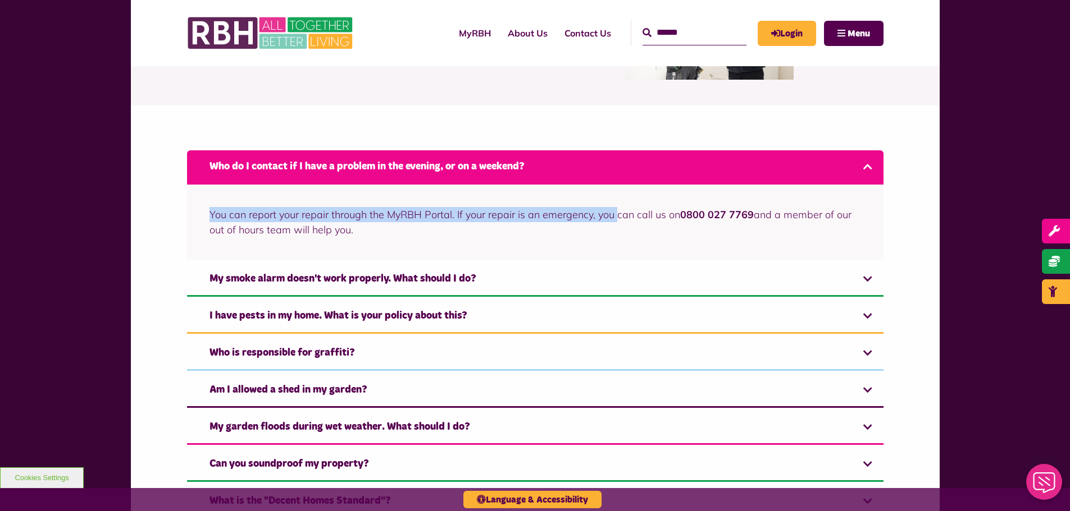
drag, startPoint x: 221, startPoint y: 214, endPoint x: 624, endPoint y: 222, distance: 403.2
click at [624, 222] on p "You can report your repair through the MyRBH Portal. If your repair is an emerg…" at bounding box center [534, 222] width 651 height 30
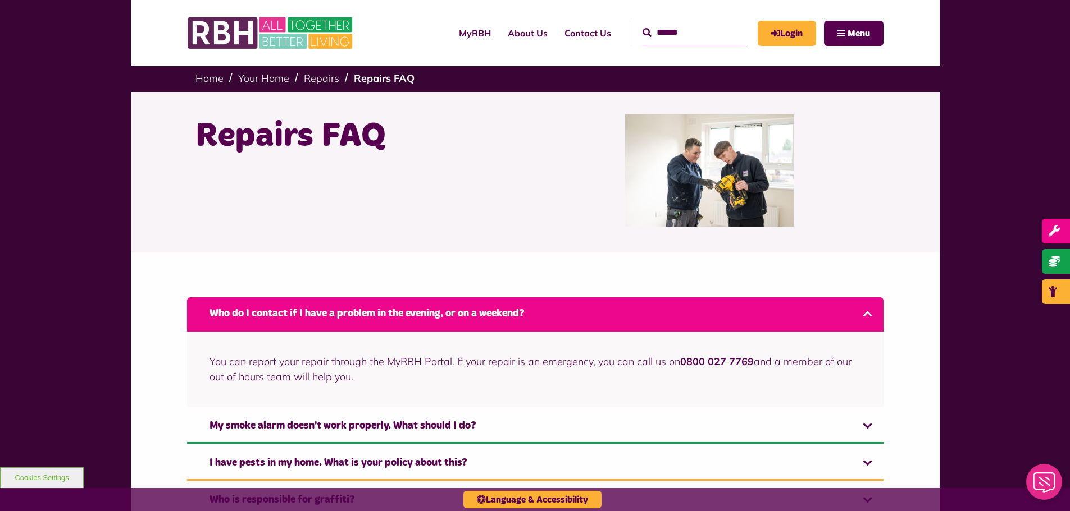
scroll to position [0, 0]
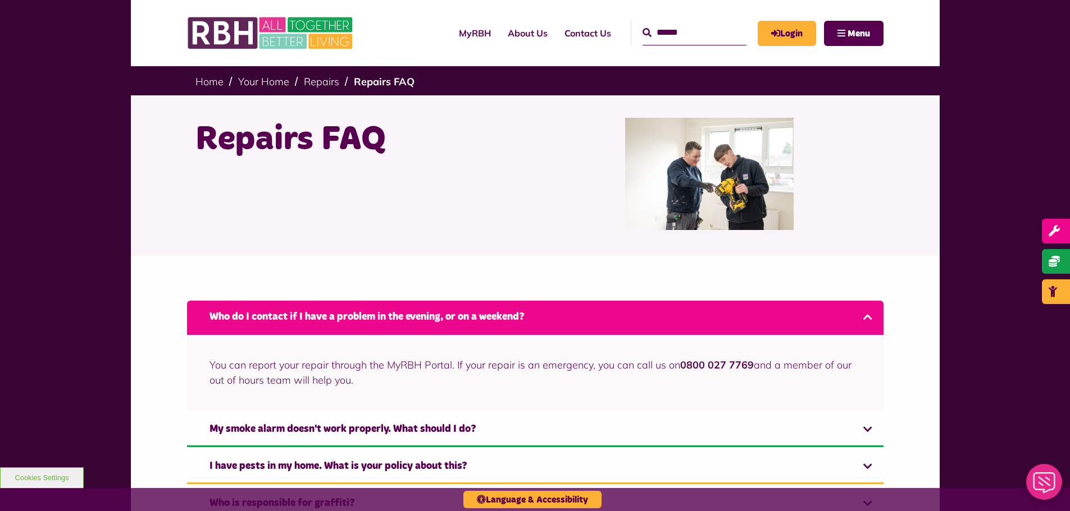
click at [339, 320] on link "Who do I contact if I have a problem in the evening, or on a weekend?" at bounding box center [535, 318] width 696 height 34
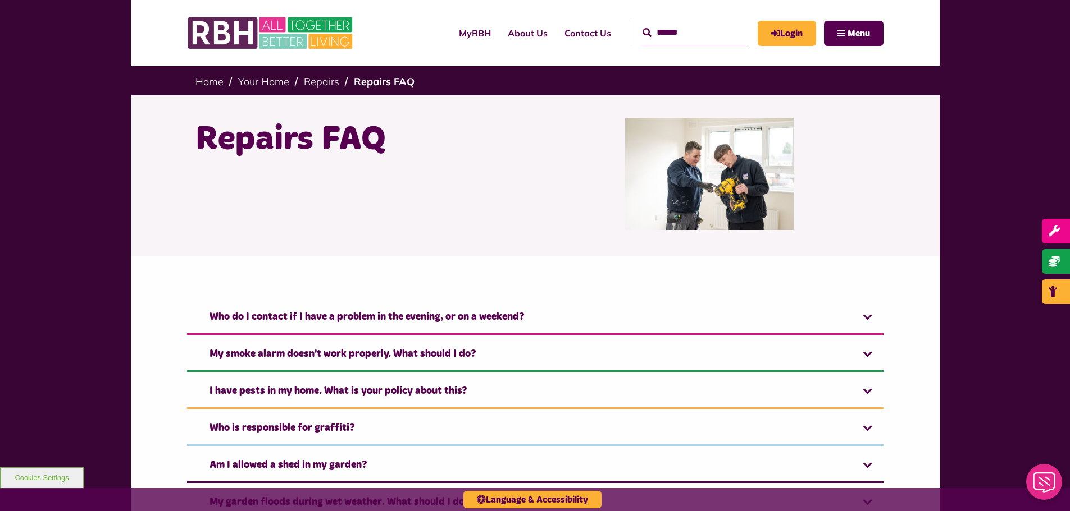
click at [231, 153] on h1 "Repairs FAQ" at bounding box center [360, 140] width 331 height 44
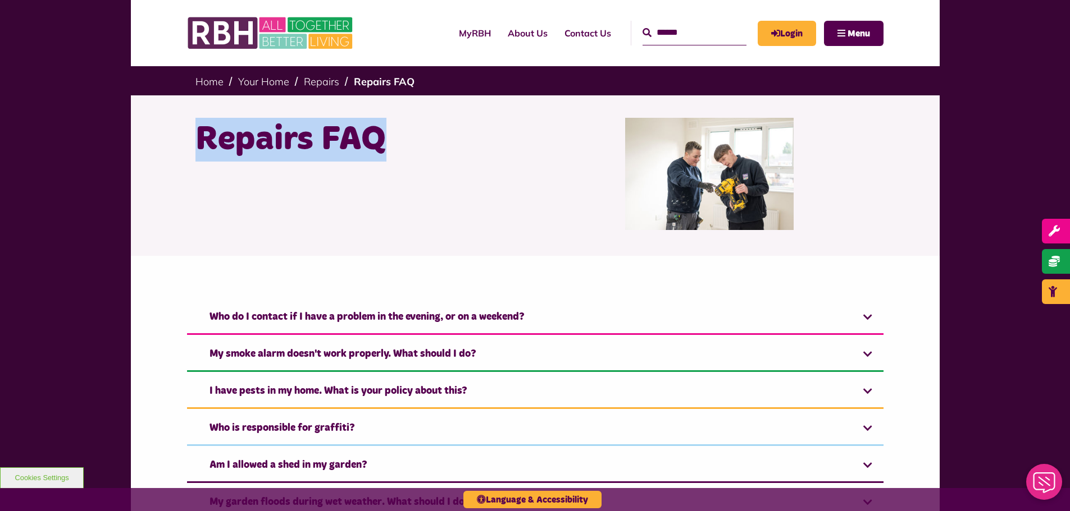
drag, startPoint x: 231, startPoint y: 153, endPoint x: 449, endPoint y: 166, distance: 218.3
click at [449, 166] on div "Repairs FAQ" at bounding box center [361, 174] width 348 height 112
click at [449, 167] on div "Repairs FAQ" at bounding box center [361, 174] width 348 height 112
click at [670, 198] on img at bounding box center [709, 174] width 168 height 112
click at [348, 218] on div "Repairs FAQ" at bounding box center [361, 174] width 348 height 112
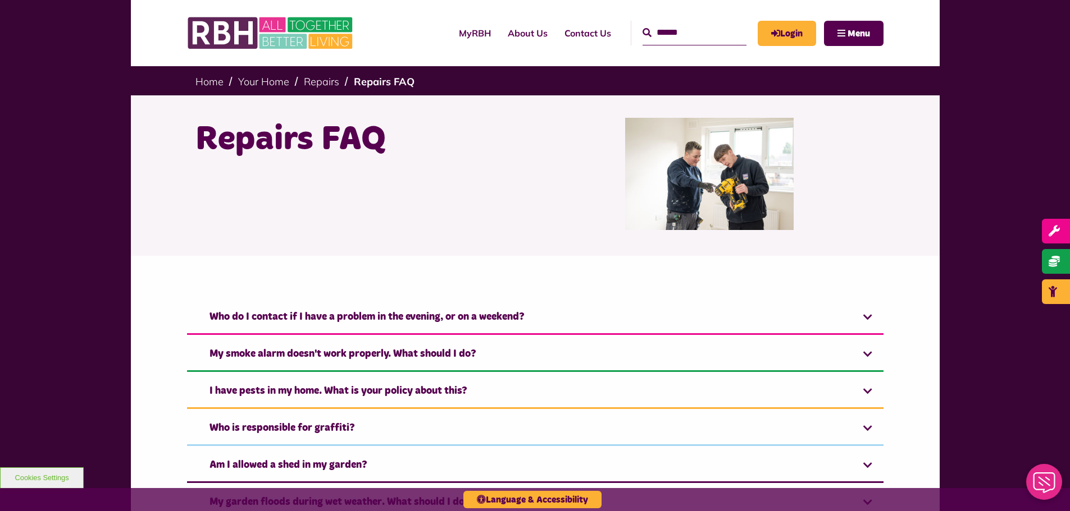
click at [280, 130] on h1 "Repairs FAQ" at bounding box center [360, 140] width 331 height 44
click at [520, 207] on div "Repairs FAQ" at bounding box center [361, 174] width 348 height 112
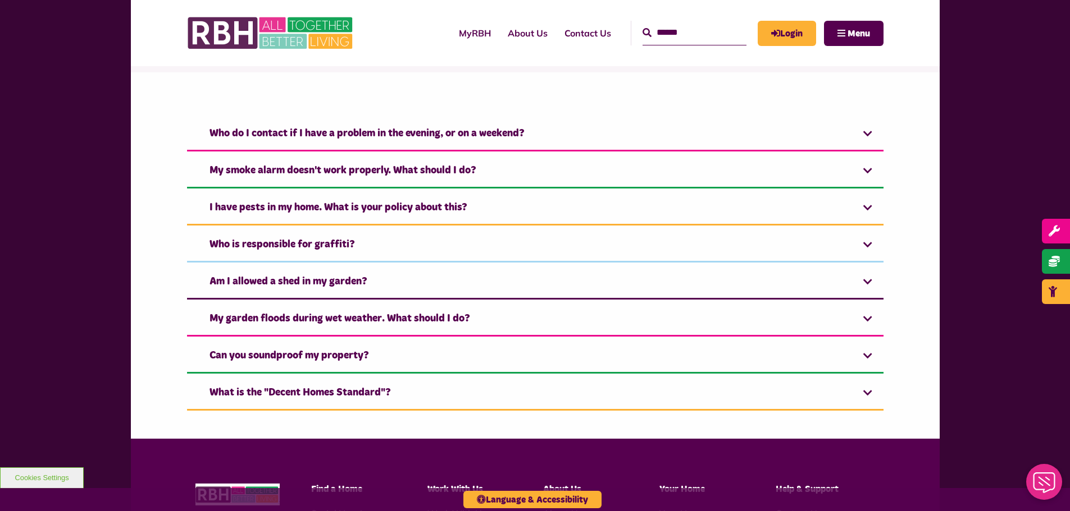
scroll to position [225, 0]
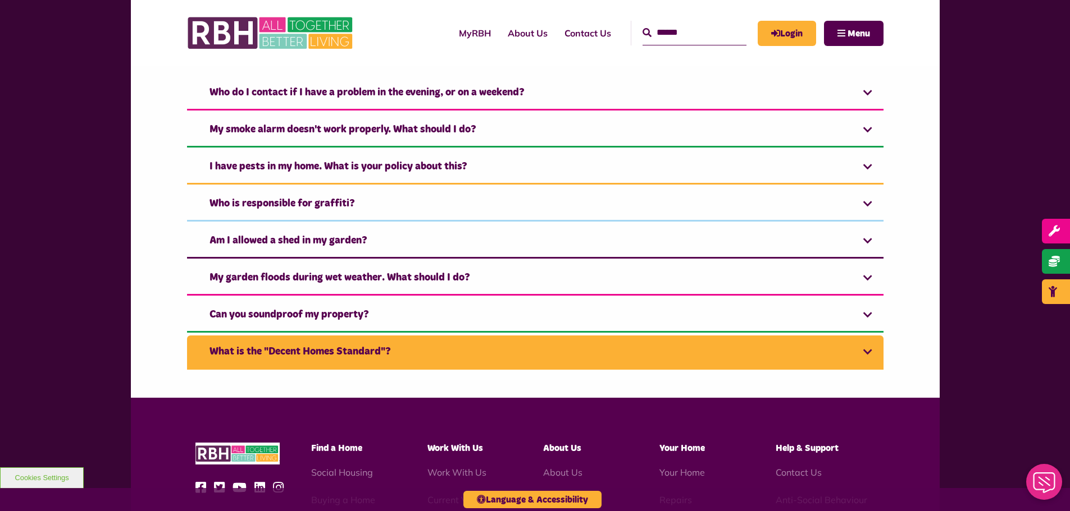
click at [404, 359] on link "What is the "Decent Homes Standard"?" at bounding box center [535, 353] width 696 height 34
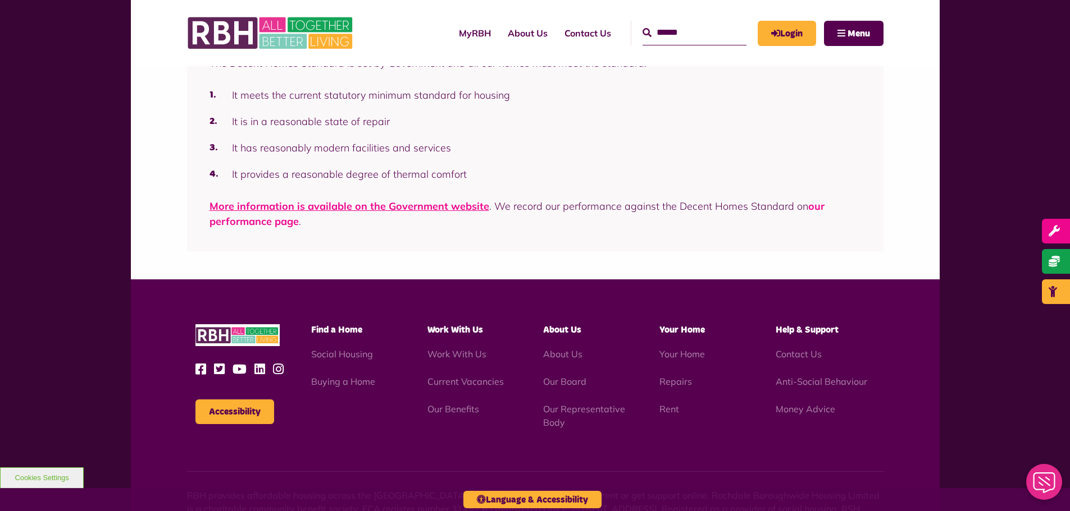
scroll to position [505, 0]
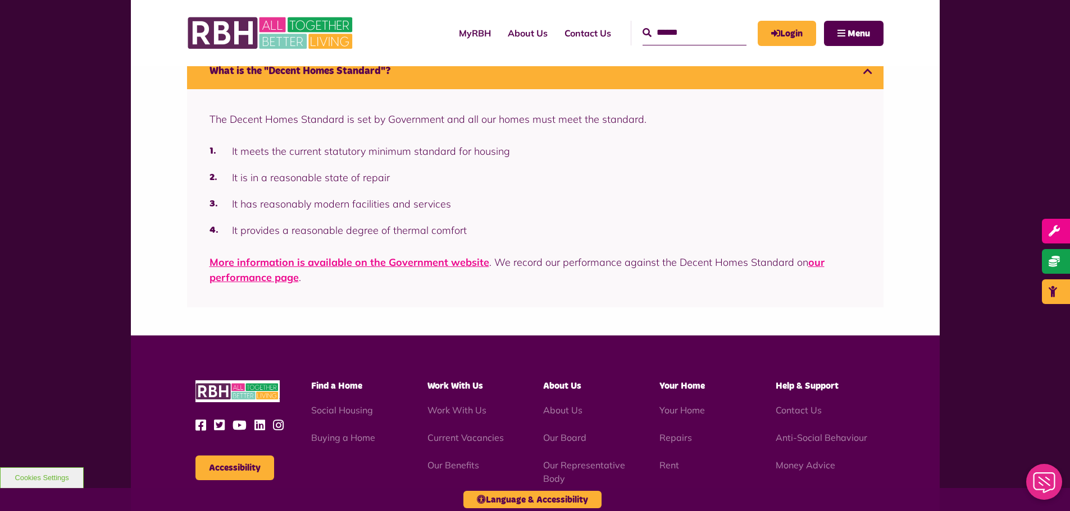
click at [668, 29] on input "Search" at bounding box center [694, 33] width 104 height 24
type input "**********"
click at [642, 26] on button "Search" at bounding box center [646, 32] width 9 height 13
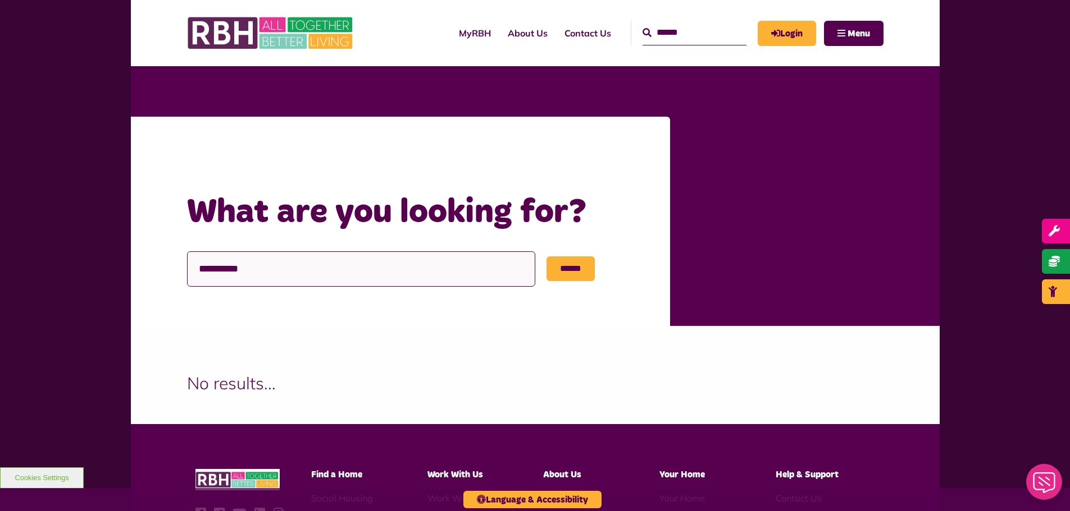
click at [422, 272] on input "**********" at bounding box center [361, 269] width 348 height 35
click at [406, 272] on input "**********" at bounding box center [361, 269] width 348 height 35
click at [229, 266] on input "**********" at bounding box center [361, 269] width 348 height 35
type input "*********"
click at [546, 257] on input "******" at bounding box center [570, 269] width 48 height 25
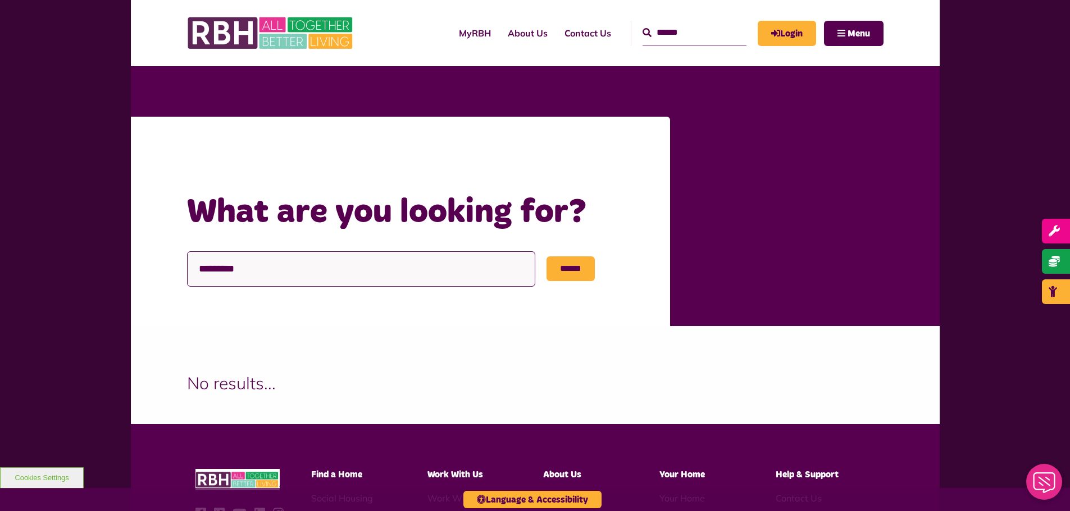
click at [314, 264] on input "*********" at bounding box center [361, 269] width 348 height 35
drag, startPoint x: 328, startPoint y: 254, endPoint x: 122, endPoint y: 246, distance: 206.2
click at [122, 246] on div "MyRBH About Us Contact Us Search" at bounding box center [535, 411] width 1070 height 691
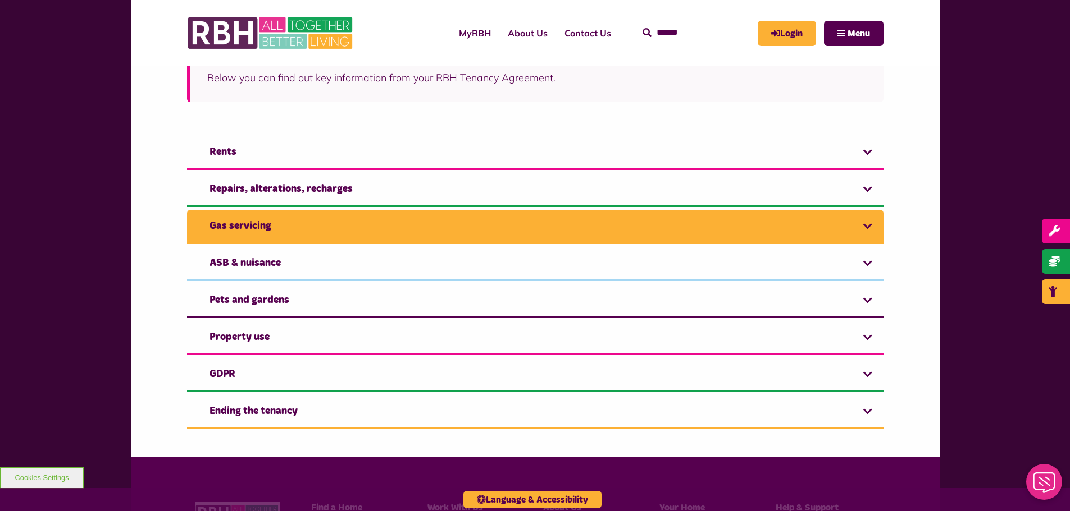
scroll to position [281, 0]
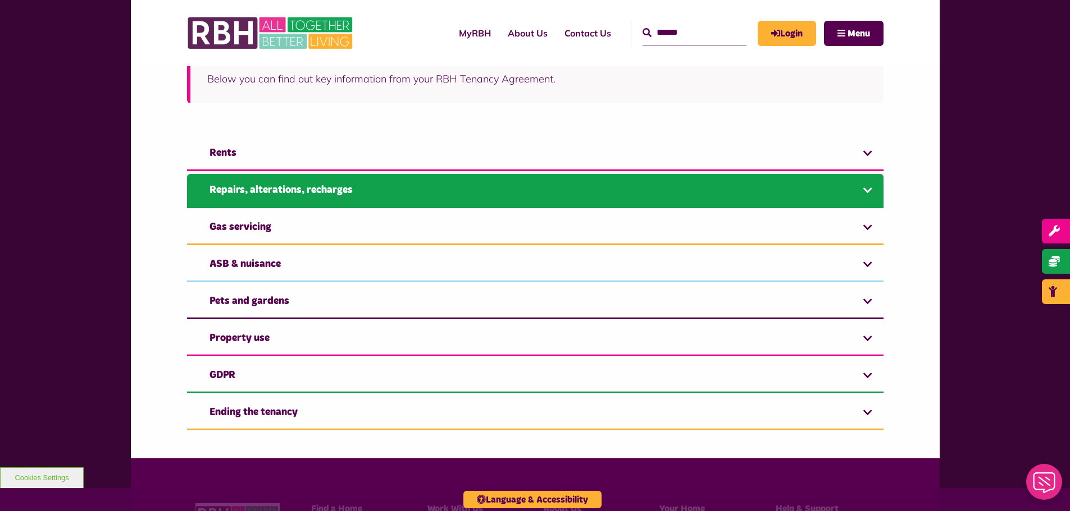
click at [402, 184] on link "Repairs, alterations, recharges" at bounding box center [535, 191] width 696 height 34
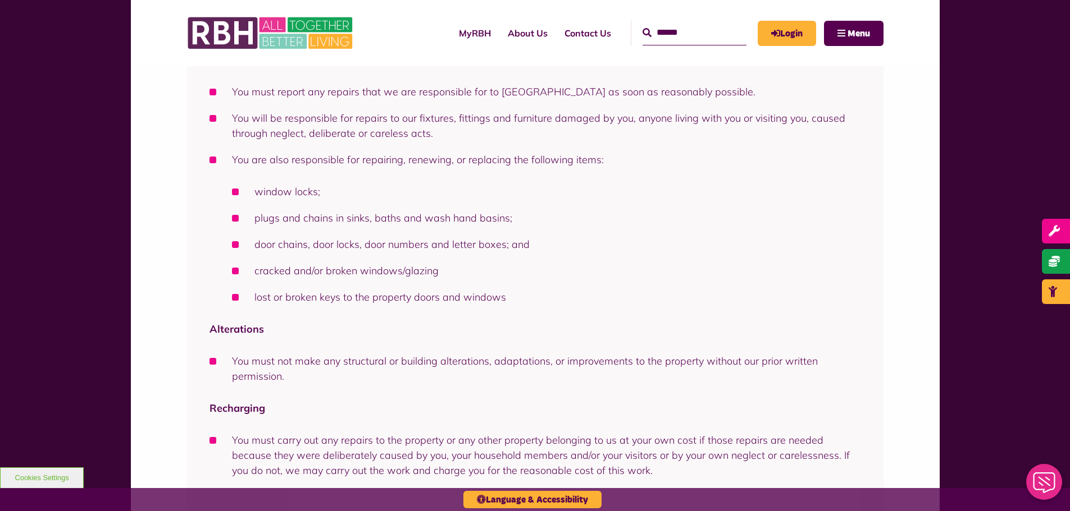
scroll to position [674, 0]
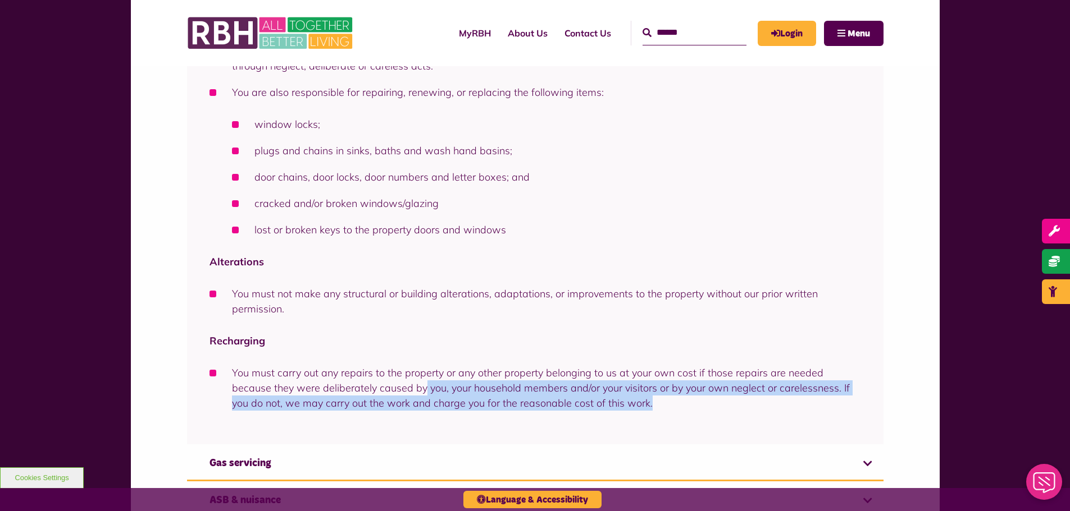
drag, startPoint x: 380, startPoint y: 385, endPoint x: 637, endPoint y: 401, distance: 257.1
click at [637, 401] on li "You must carry out any repairs to the property or any other property belonging …" at bounding box center [534, 387] width 651 height 45
click at [464, 392] on li "You must carry out any repairs to the property or any other property belonging …" at bounding box center [534, 387] width 651 height 45
drag, startPoint x: 464, startPoint y: 392, endPoint x: 843, endPoint y: 403, distance: 379.1
click at [843, 403] on li "You must carry out any repairs to the property or any other property belonging …" at bounding box center [534, 387] width 651 height 45
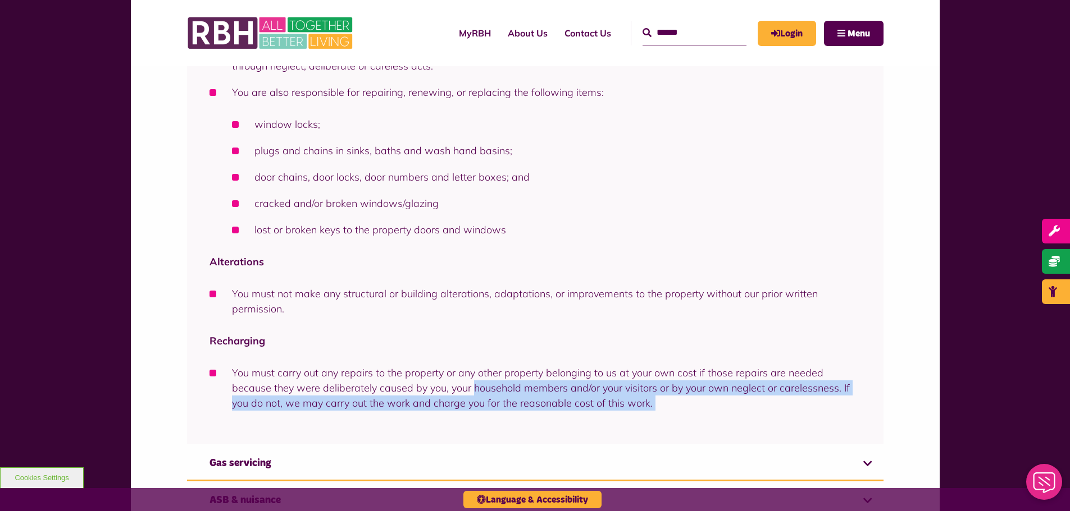
drag, startPoint x: 843, startPoint y: 403, endPoint x: 573, endPoint y: 405, distance: 270.1
click at [842, 403] on li "You must carry out any repairs to the property or any other property belonging …" at bounding box center [534, 387] width 651 height 45
click at [300, 413] on div "Our Responsibilities Structure and Exterior. We will maintain and repair the st…" at bounding box center [535, 129] width 696 height 629
click at [255, 403] on li "You must carry out any repairs to the property or any other property belonging …" at bounding box center [534, 387] width 651 height 45
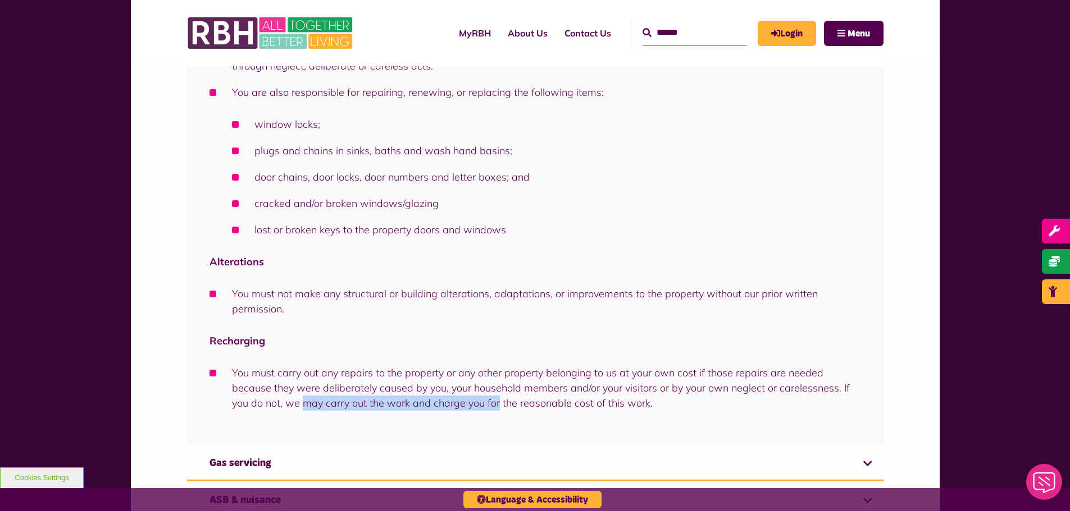
drag, startPoint x: 255, startPoint y: 403, endPoint x: 488, endPoint y: 404, distance: 233.0
click at [482, 404] on li "You must carry out any repairs to the property or any other property belonging …" at bounding box center [534, 387] width 651 height 45
click at [488, 404] on li "You must carry out any repairs to the property or any other property belonging …" at bounding box center [534, 387] width 651 height 45
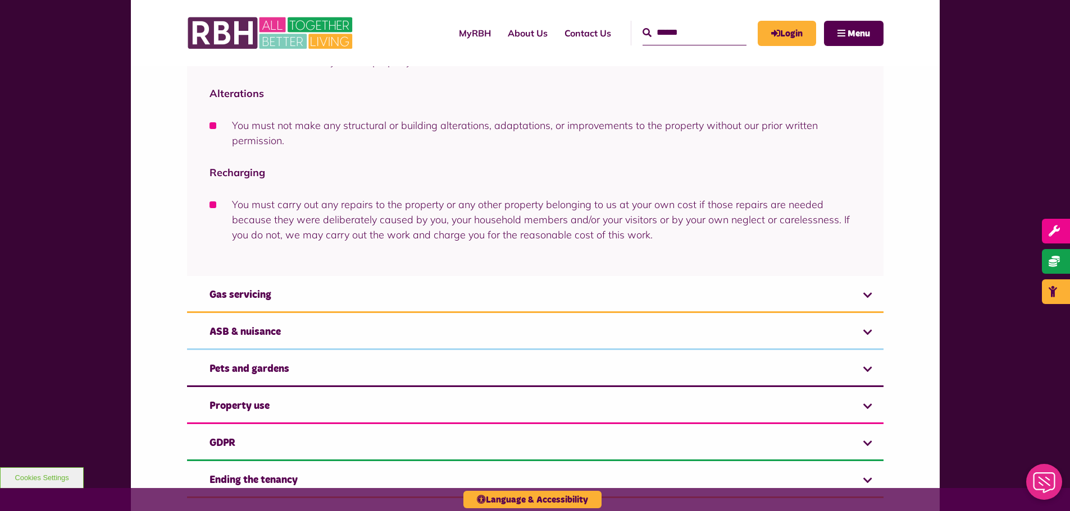
scroll to position [898, 0]
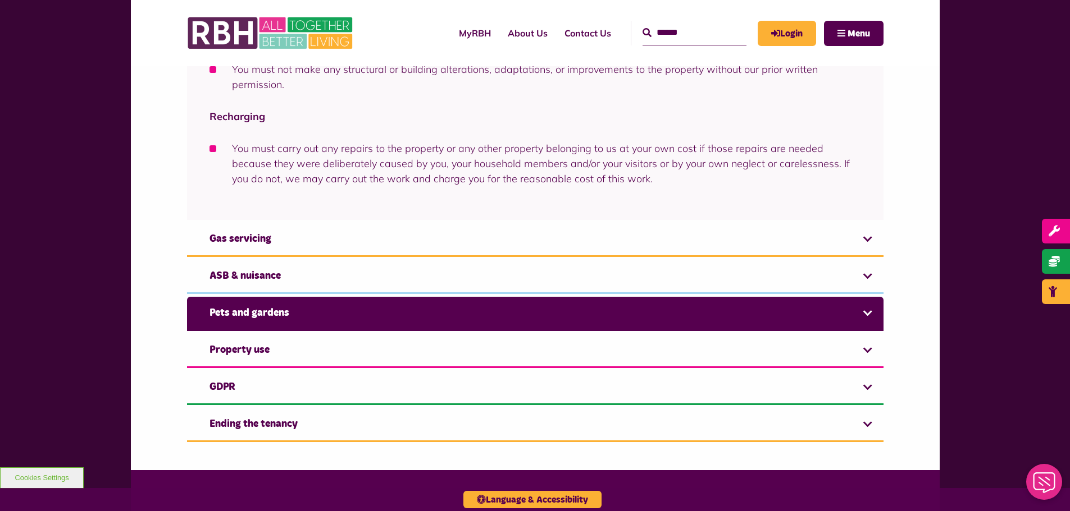
click at [253, 326] on link "Pets and gardens" at bounding box center [535, 314] width 696 height 34
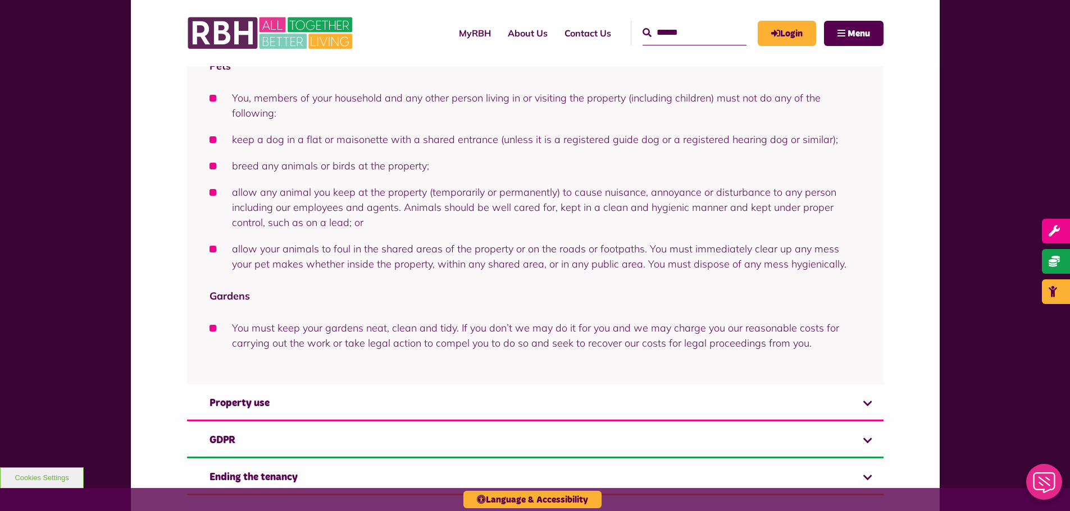
scroll to position [566, 0]
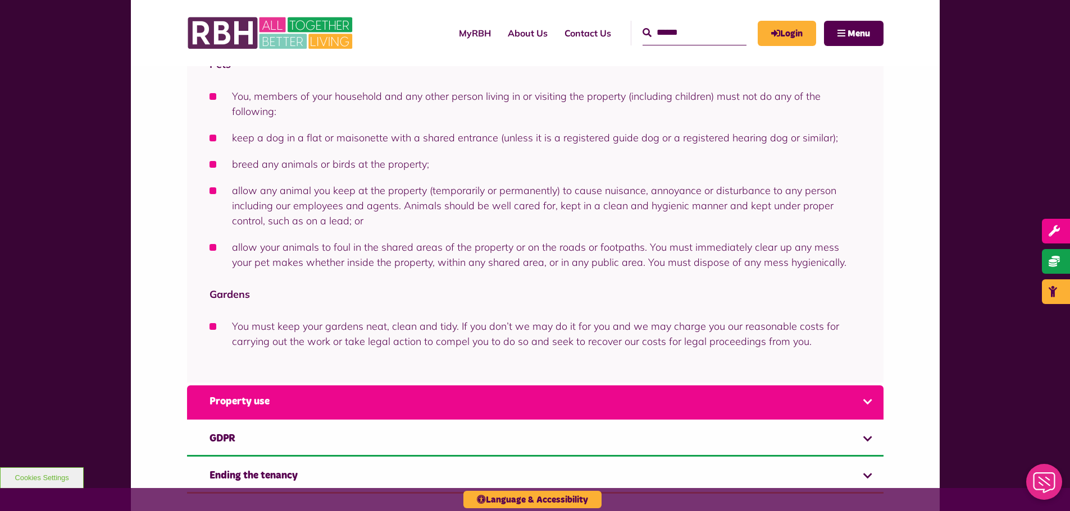
click at [262, 415] on link "Property use" at bounding box center [535, 403] width 696 height 34
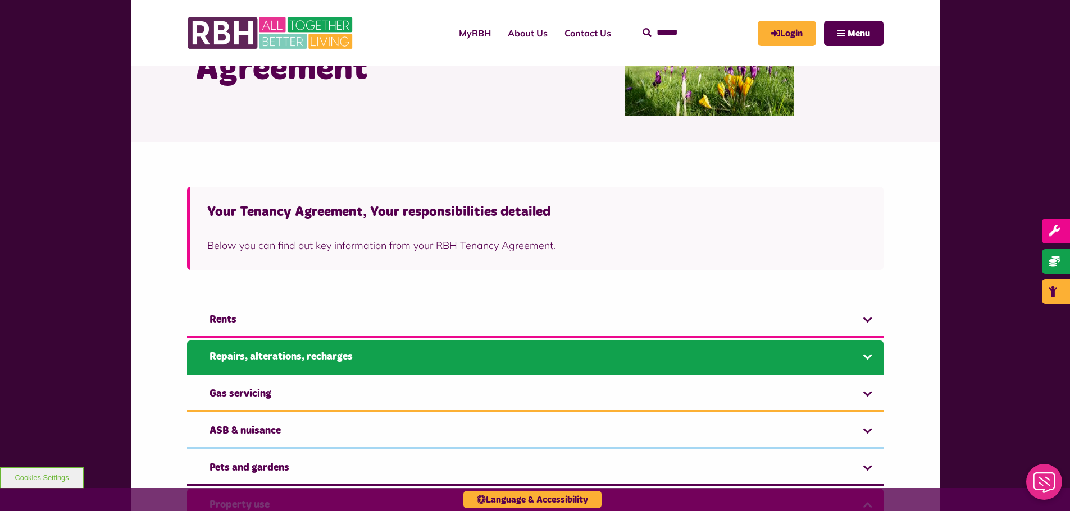
scroll to position [154, 0]
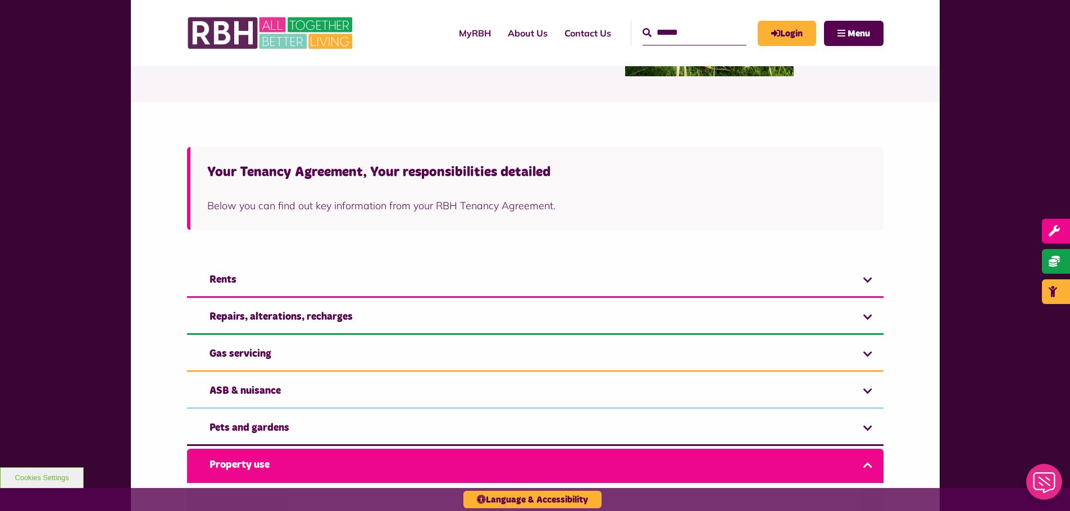
click at [253, 459] on link "Property use" at bounding box center [535, 466] width 696 height 34
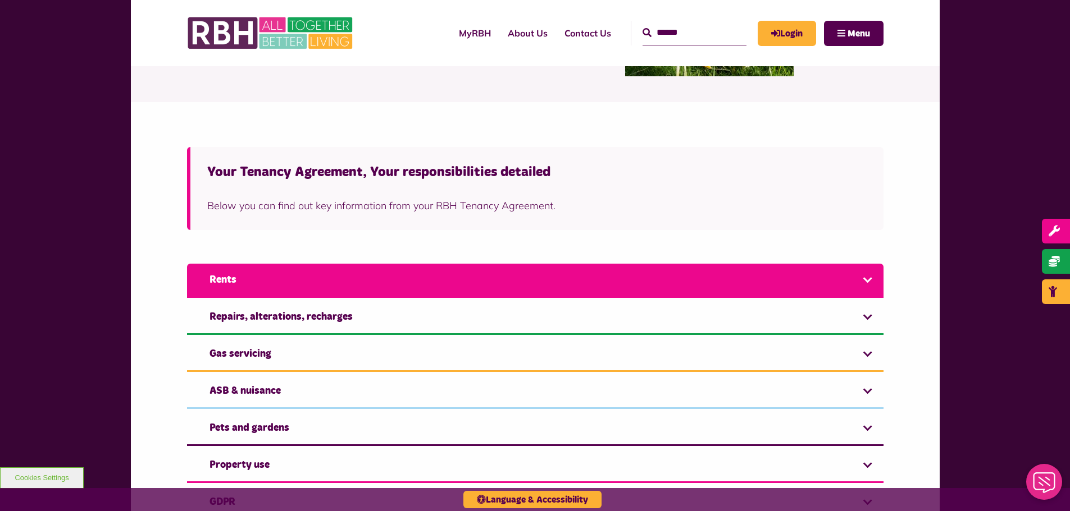
click at [276, 280] on link "Rents" at bounding box center [535, 281] width 696 height 34
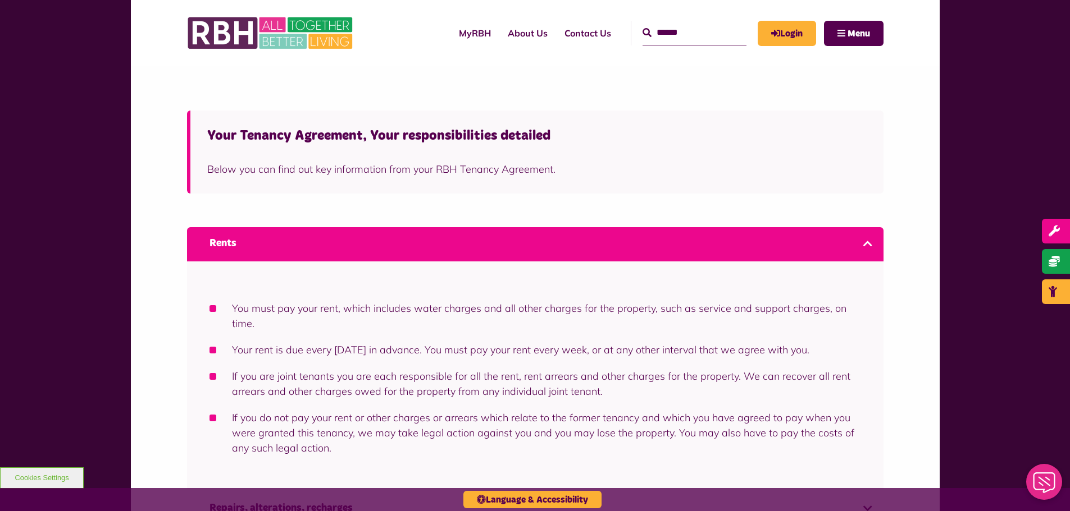
scroll to position [266, 0]
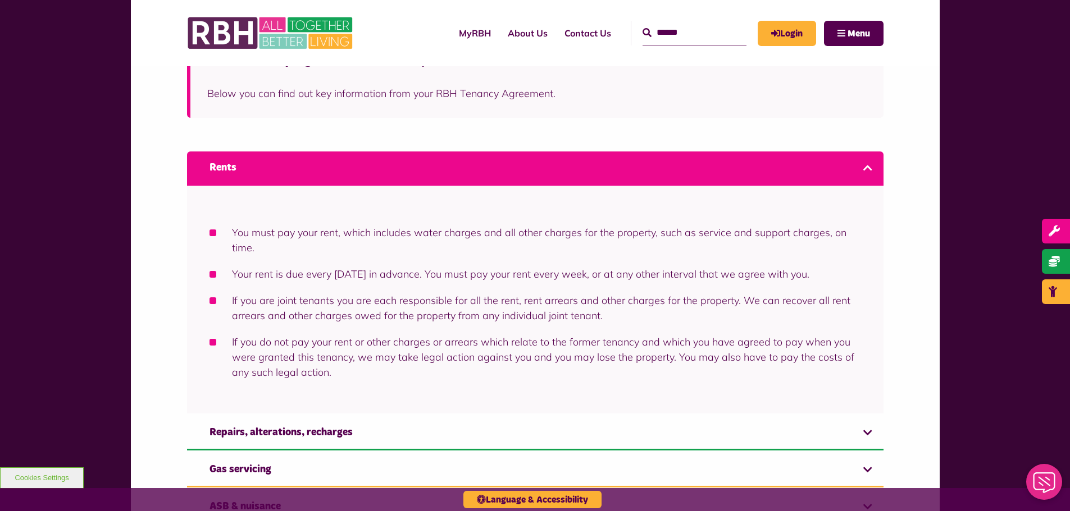
click at [234, 275] on li "Your rent is due every [DATE] in advance. You must pay your rent every week, or…" at bounding box center [534, 274] width 651 height 15
drag, startPoint x: 234, startPoint y: 275, endPoint x: 386, endPoint y: 272, distance: 152.7
click at [386, 272] on li "Your rent is due every [DATE] in advance. You must pay your rent every week, or…" at bounding box center [534, 274] width 651 height 15
click at [428, 276] on li "Your rent is due every [DATE] in advance. You must pay your rent every week, or…" at bounding box center [534, 274] width 651 height 15
drag, startPoint x: 428, startPoint y: 276, endPoint x: 571, endPoint y: 269, distance: 142.7
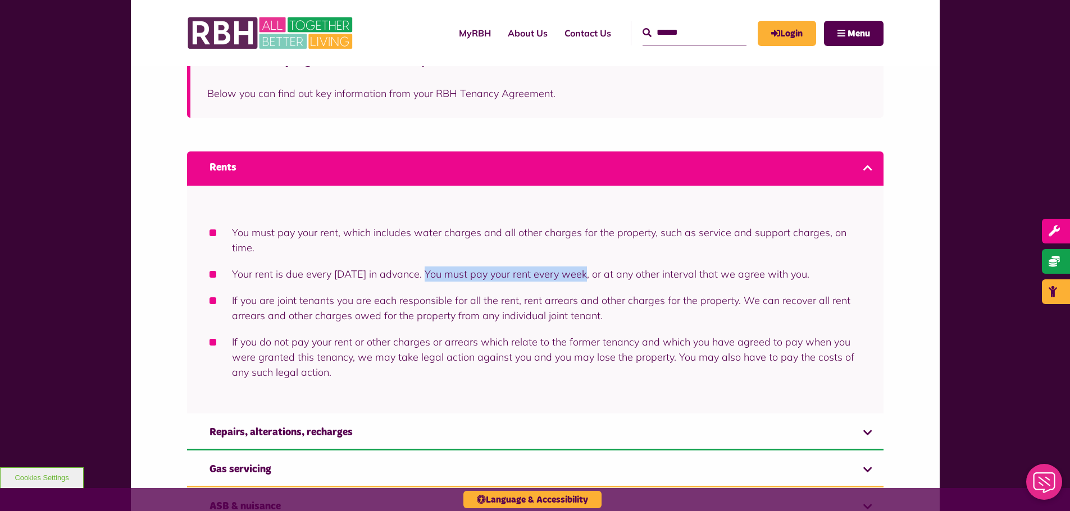
click at [571, 269] on li "Your rent is due every [DATE] in advance. You must pay your rent every week, or…" at bounding box center [534, 274] width 651 height 15
click at [595, 272] on li "Your rent is due every [DATE] in advance. You must pay your rent every week, or…" at bounding box center [534, 274] width 651 height 15
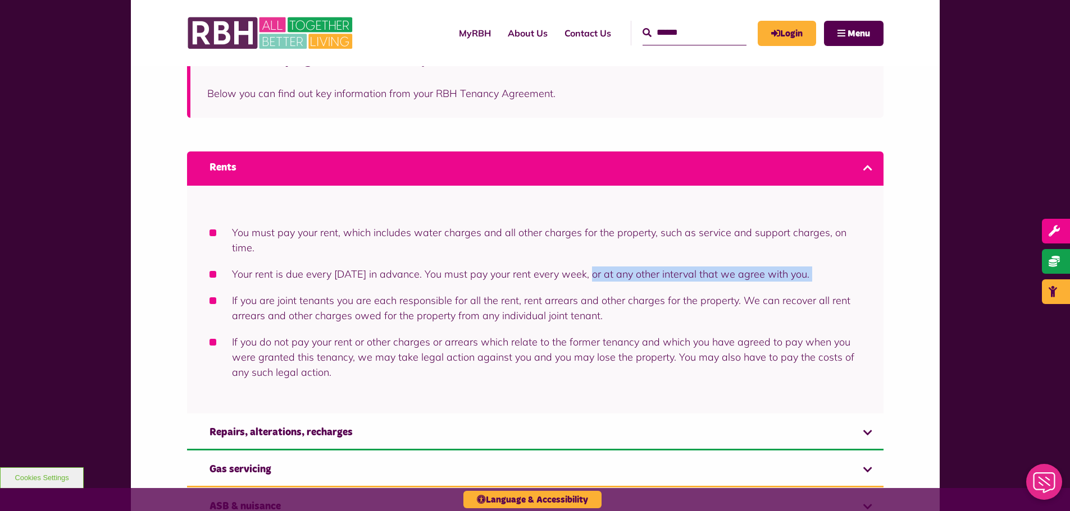
drag, startPoint x: 595, startPoint y: 272, endPoint x: 884, endPoint y: 273, distance: 289.1
click at [884, 273] on div "Rents You must pay your rent, which includes water charges and all other charge…" at bounding box center [535, 423] width 808 height 555
click at [495, 300] on li "If you are joint tenants you are each responsible for all the rent, rent arrear…" at bounding box center [534, 308] width 651 height 30
click at [228, 300] on li "If you are joint tenants you are each responsible for all the rent, rent arrear…" at bounding box center [534, 308] width 651 height 30
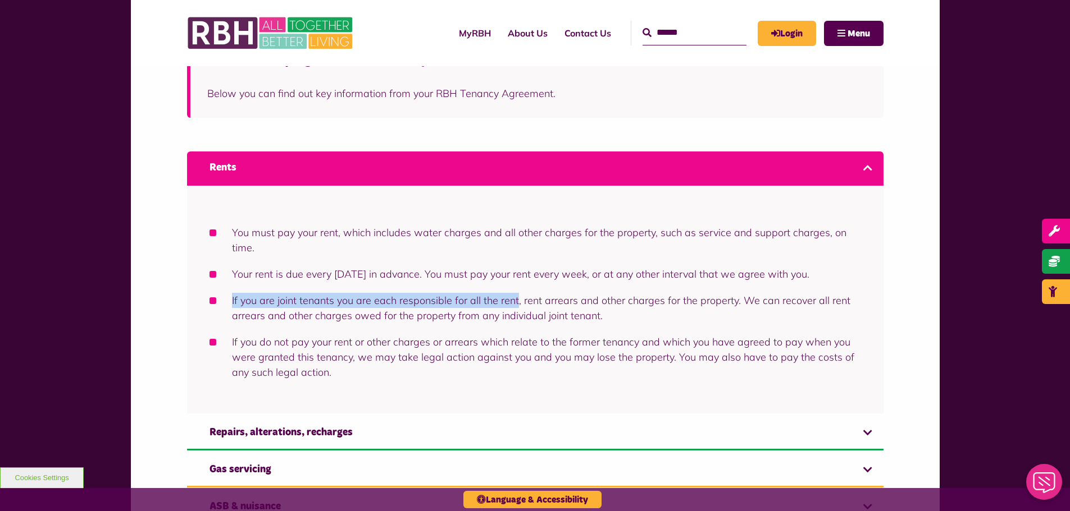
drag, startPoint x: 228, startPoint y: 300, endPoint x: 502, endPoint y: 300, distance: 274.5
click at [502, 300] on li "If you are joint tenants you are each responsible for all the rent, rent arrear…" at bounding box center [534, 308] width 651 height 30
click at [520, 299] on li "If you are joint tenants you are each responsible for all the rent, rent arrear…" at bounding box center [534, 308] width 651 height 30
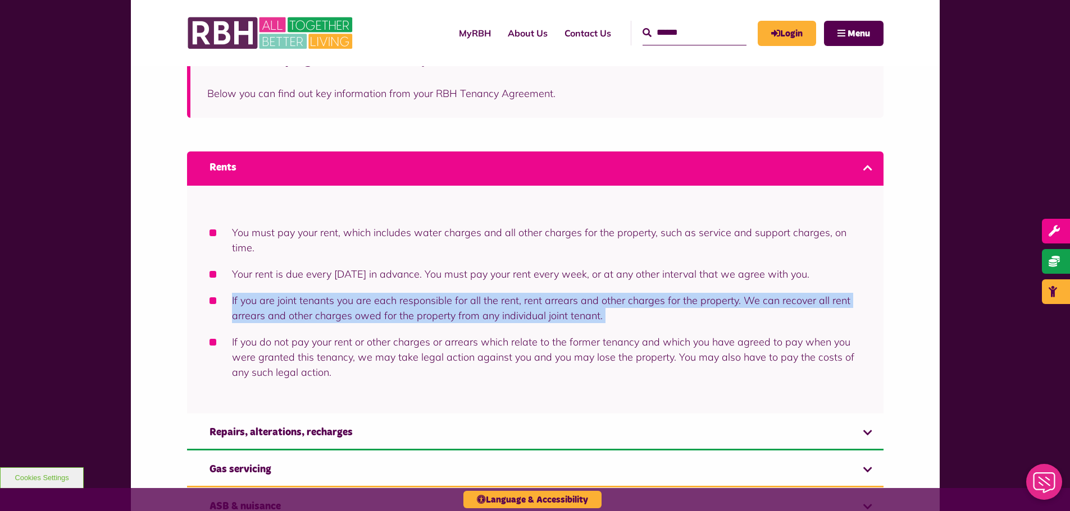
click at [520, 299] on li "If you are joint tenants you are each responsible for all the rent, rent arrear…" at bounding box center [534, 308] width 651 height 30
click at [464, 305] on li "If you are joint tenants you are each responsible for all the rent, rent arrear…" at bounding box center [534, 308] width 651 height 30
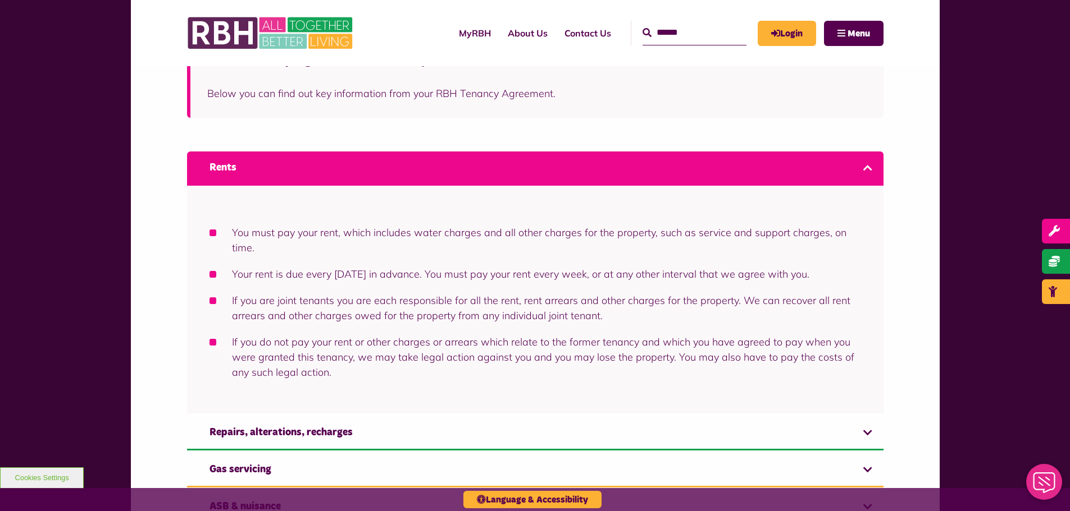
click at [523, 299] on li "If you are joint tenants you are each responsible for all the rent, rent arrear…" at bounding box center [534, 308] width 651 height 30
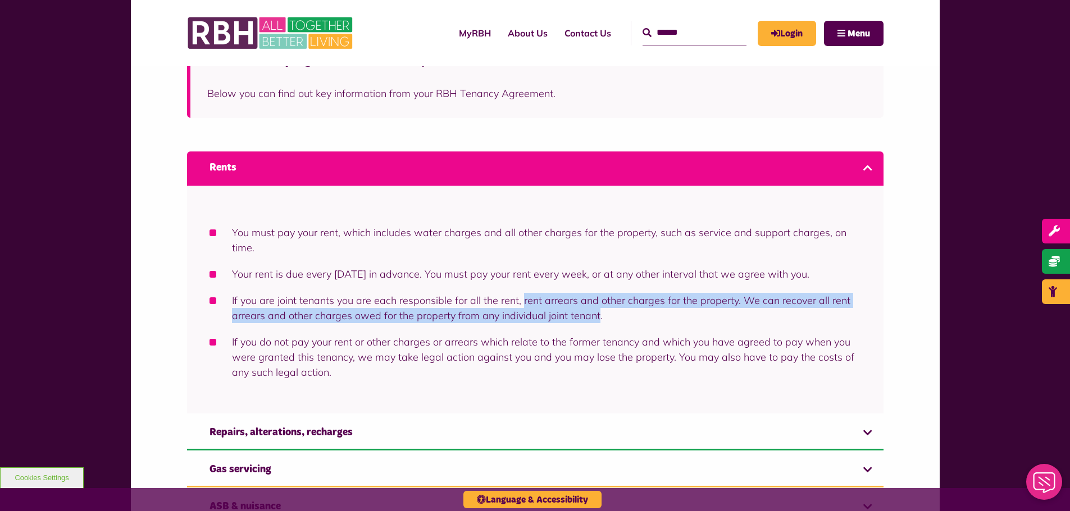
drag, startPoint x: 523, startPoint y: 299, endPoint x: 571, endPoint y: 318, distance: 51.2
click at [571, 318] on li "If you are joint tenants you are each responsible for all the rent, rent arrear…" at bounding box center [534, 308] width 651 height 30
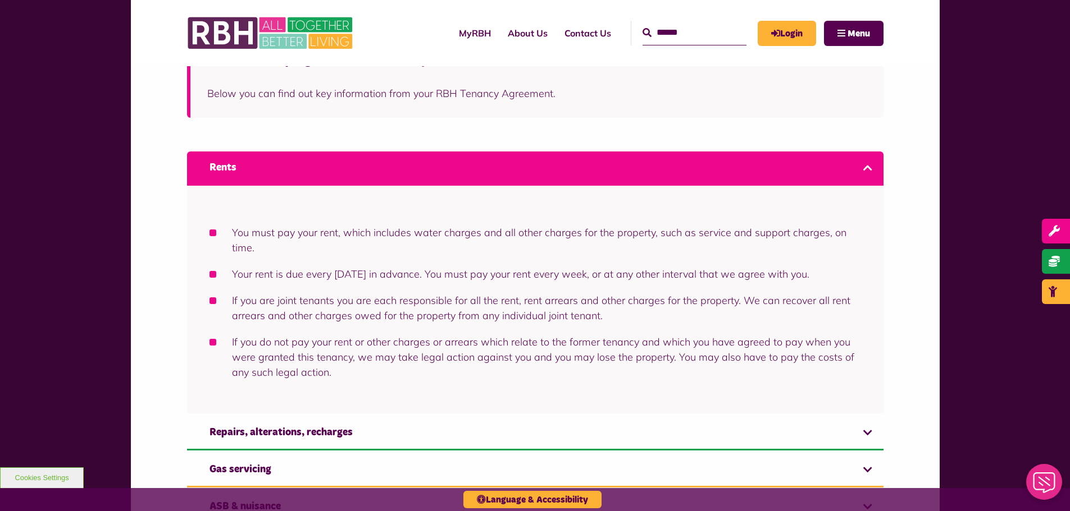
click at [235, 341] on li "If you do not pay your rent or other charges or arrears which relate to the for…" at bounding box center [534, 357] width 651 height 45
drag, startPoint x: 235, startPoint y: 341, endPoint x: 552, endPoint y: 318, distance: 318.1
click at [552, 318] on ul "You must pay your rent, which includes water charges and all other charges for …" at bounding box center [534, 302] width 651 height 155
click at [293, 353] on li "If you do not pay your rent or other charges or arrears which relate to the for…" at bounding box center [534, 357] width 651 height 45
click at [239, 342] on li "If you do not pay your rent or other charges or arrears which relate to the for…" at bounding box center [534, 357] width 651 height 45
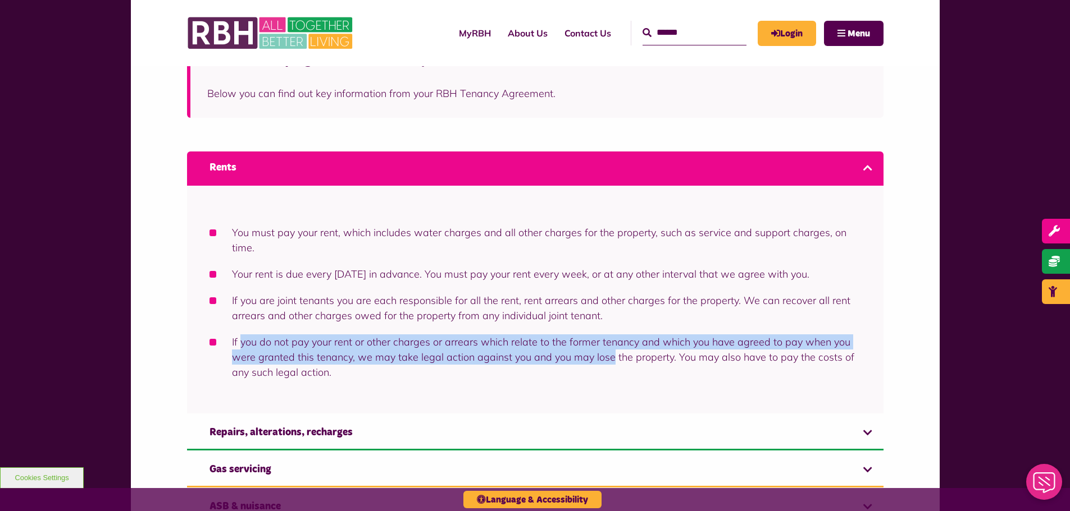
drag, startPoint x: 239, startPoint y: 342, endPoint x: 601, endPoint y: 355, distance: 361.8
click at [601, 355] on li "If you do not pay your rent or other charges or arrears which relate to the for…" at bounding box center [534, 357] width 651 height 45
click at [261, 360] on li "If you do not pay your rent or other charges or arrears which relate to the for…" at bounding box center [534, 357] width 651 height 45
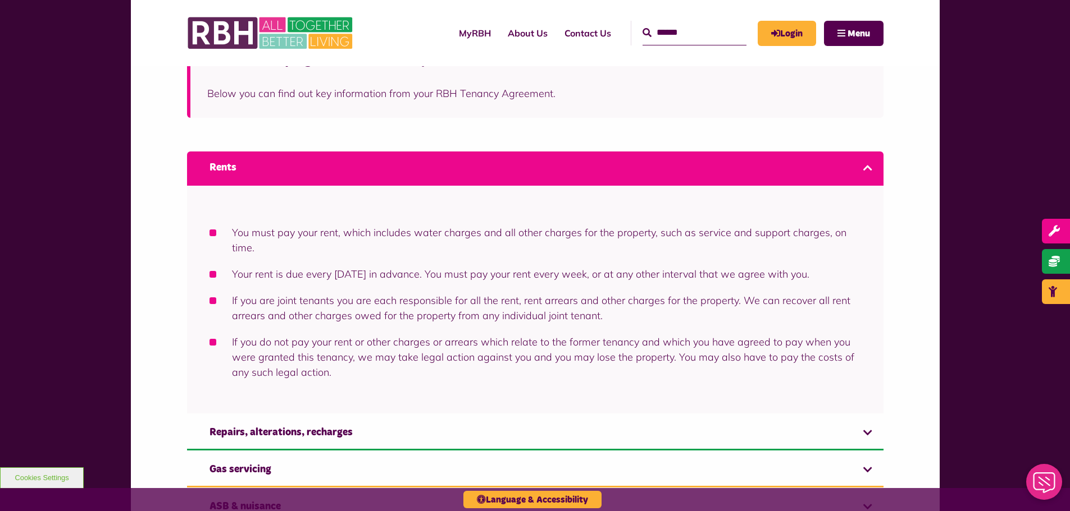
click at [344, 342] on li "If you do not pay your rent or other charges or arrears which relate to the for…" at bounding box center [534, 357] width 651 height 45
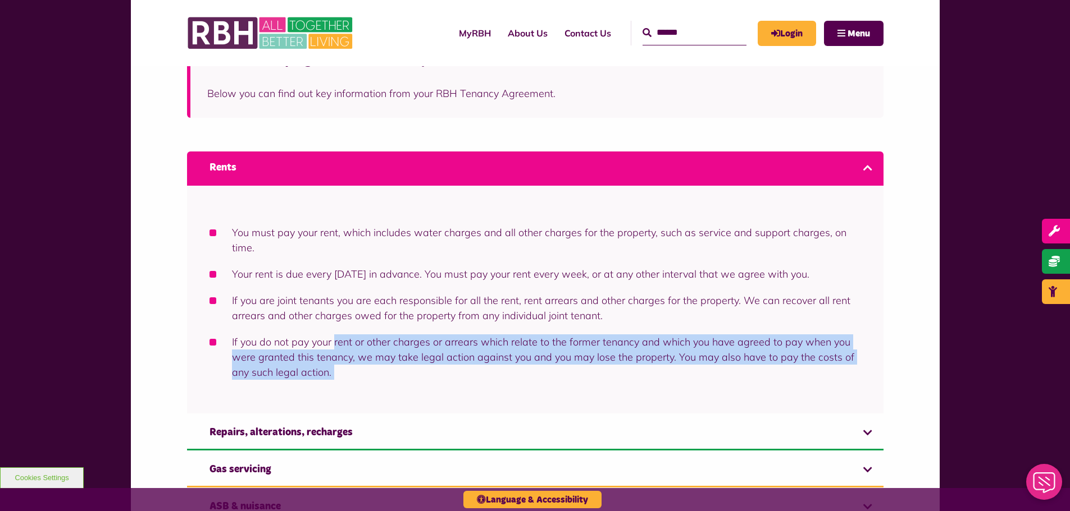
drag, startPoint x: 344, startPoint y: 342, endPoint x: 526, endPoint y: 381, distance: 186.0
click at [538, 379] on li "If you do not pay your rent or other charges or arrears which relate to the for…" at bounding box center [534, 357] width 651 height 45
click at [464, 387] on div "You must pay your rent, which includes water charges and all other charges for …" at bounding box center [535, 300] width 696 height 228
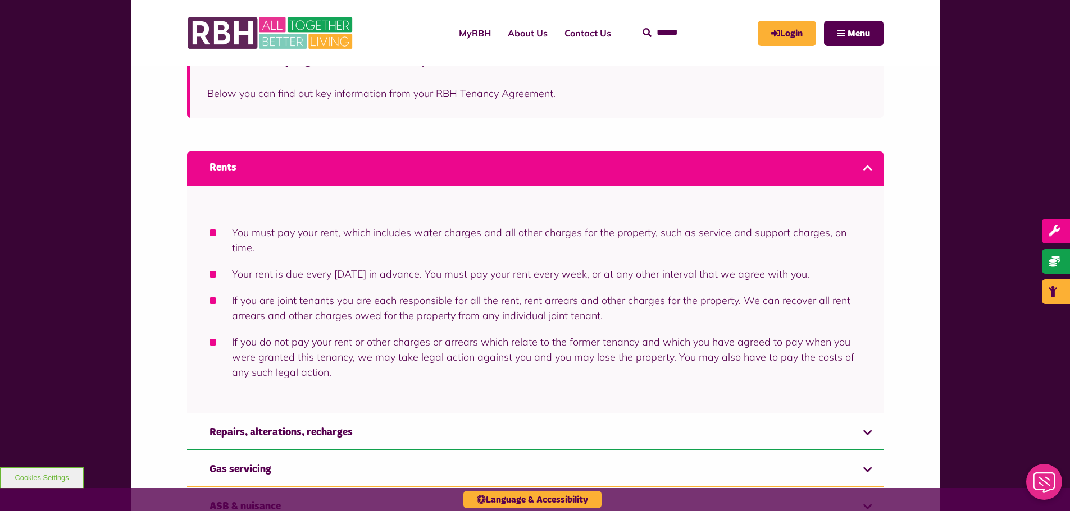
click at [349, 167] on link "Rents" at bounding box center [535, 169] width 696 height 34
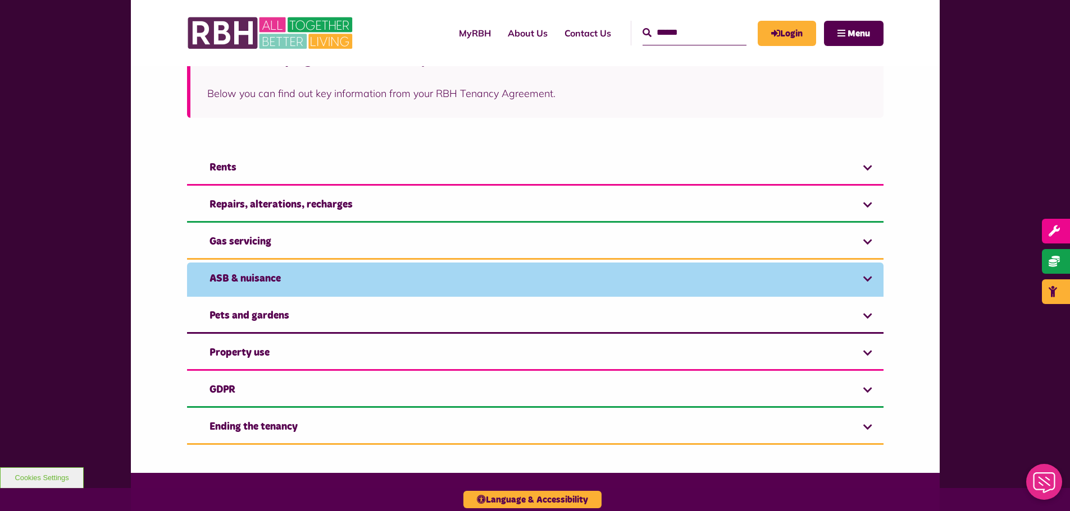
click at [324, 273] on link "ASB & nuisance" at bounding box center [535, 280] width 696 height 34
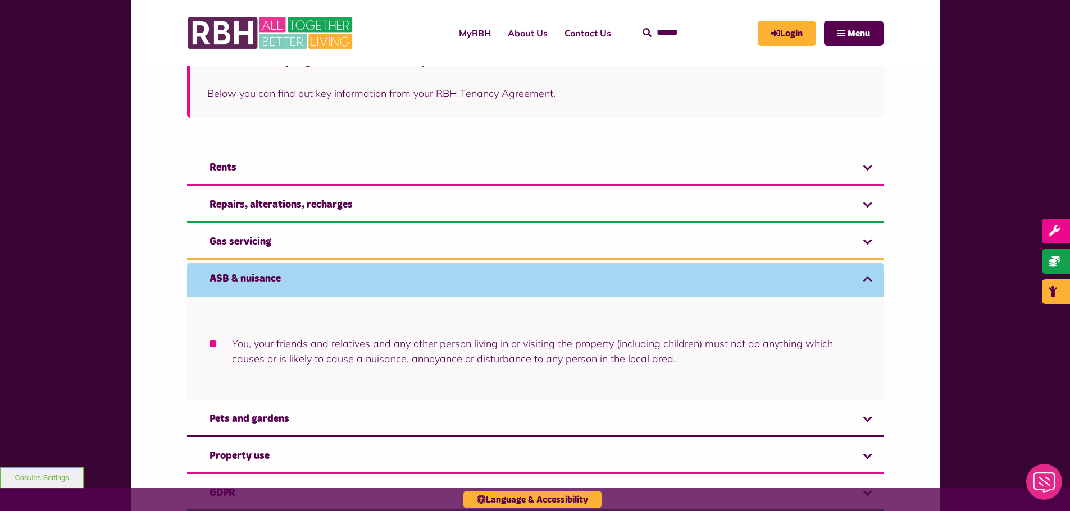
click at [236, 341] on li "You, your friends and relatives and any other person living in or visiting the …" at bounding box center [534, 351] width 651 height 30
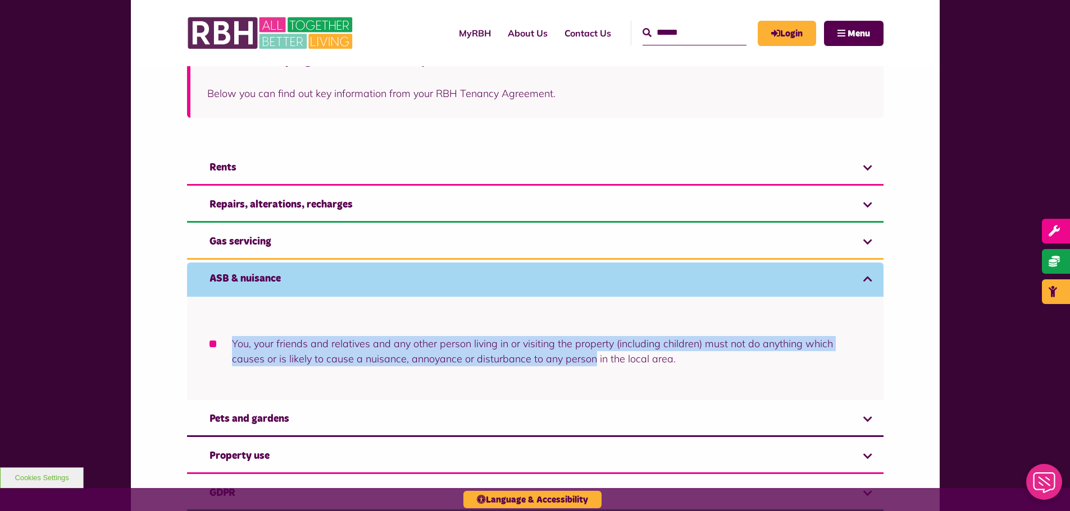
drag, startPoint x: 236, startPoint y: 341, endPoint x: 559, endPoint y: 356, distance: 323.2
click at [579, 357] on li "You, your friends and relatives and any other person living in or visiting the …" at bounding box center [534, 351] width 651 height 30
click at [290, 273] on link "ASB & nuisance" at bounding box center [535, 280] width 696 height 34
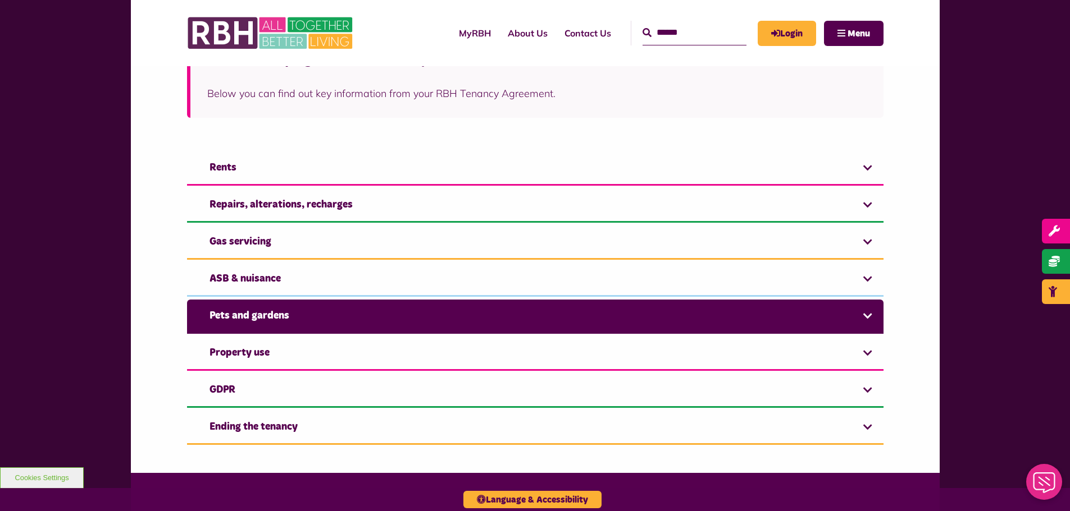
click at [255, 317] on link "Pets and gardens" at bounding box center [535, 317] width 696 height 34
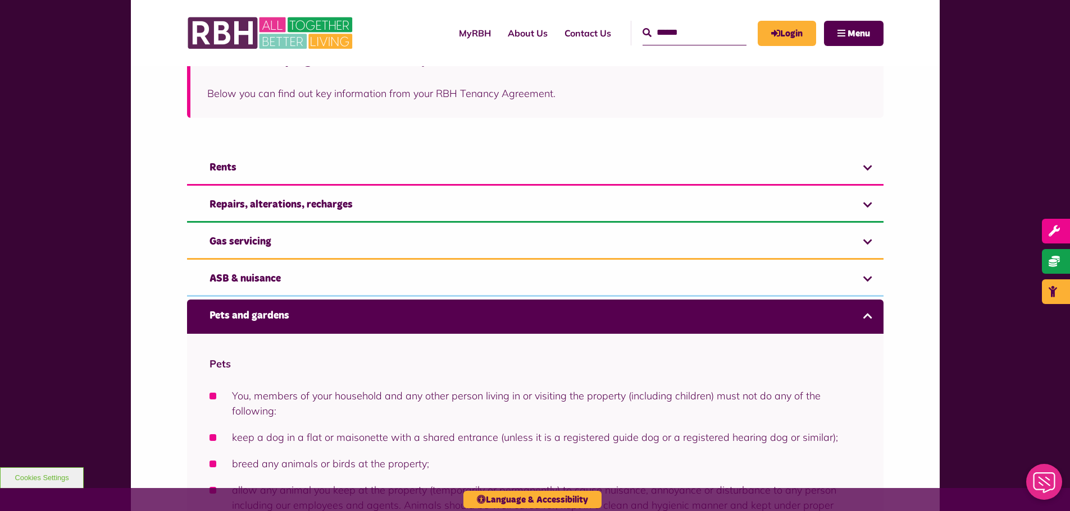
click at [255, 317] on link "Pets and gardens" at bounding box center [535, 317] width 696 height 34
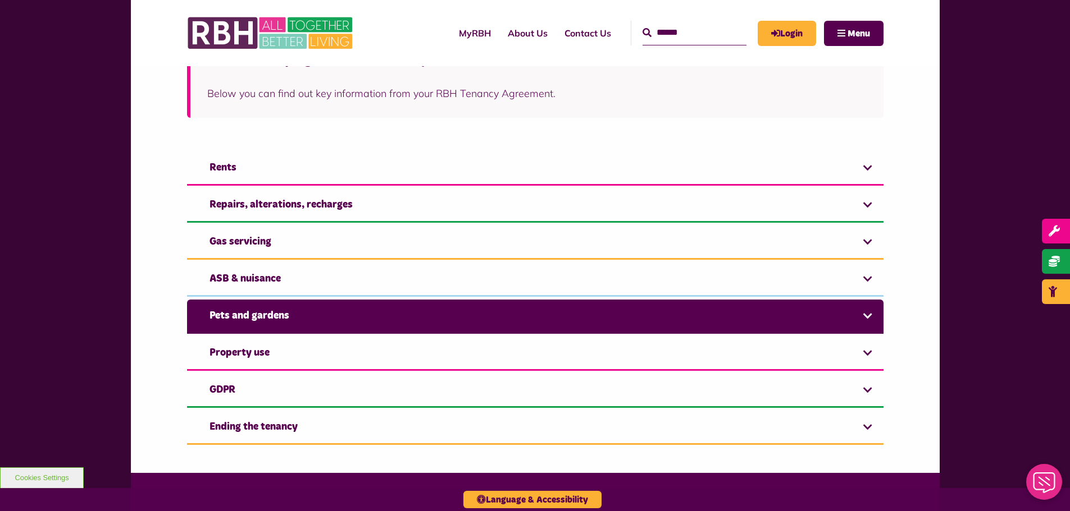
click at [255, 317] on link "Pets and gardens" at bounding box center [535, 317] width 696 height 34
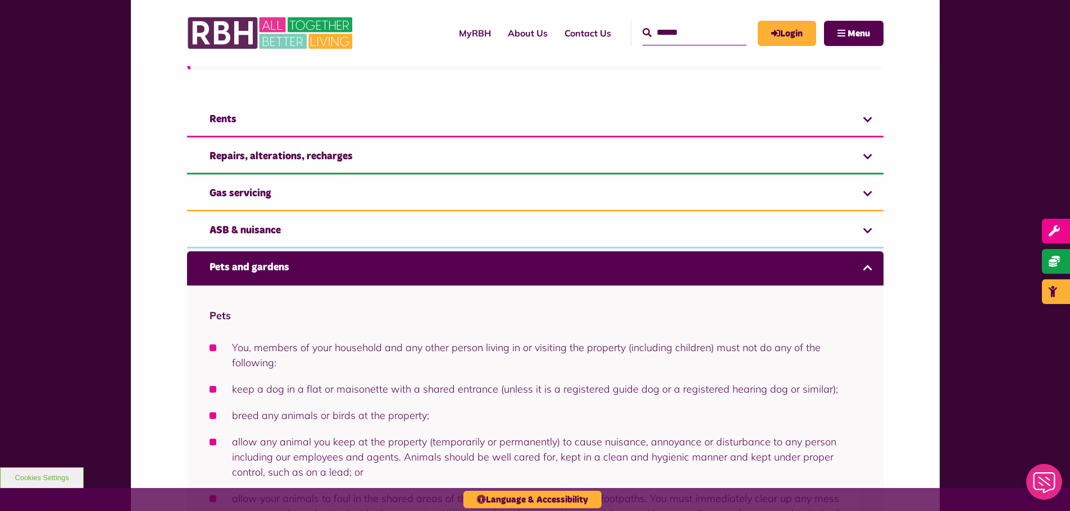
scroll to position [378, 0]
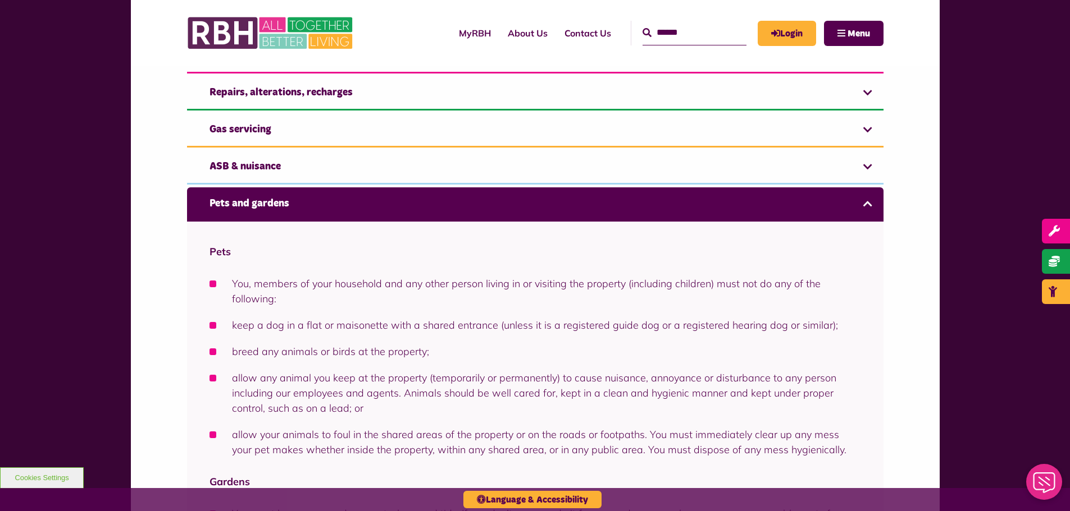
click at [304, 287] on li "You, members of your household and any other person living in or visiting the p…" at bounding box center [534, 291] width 651 height 30
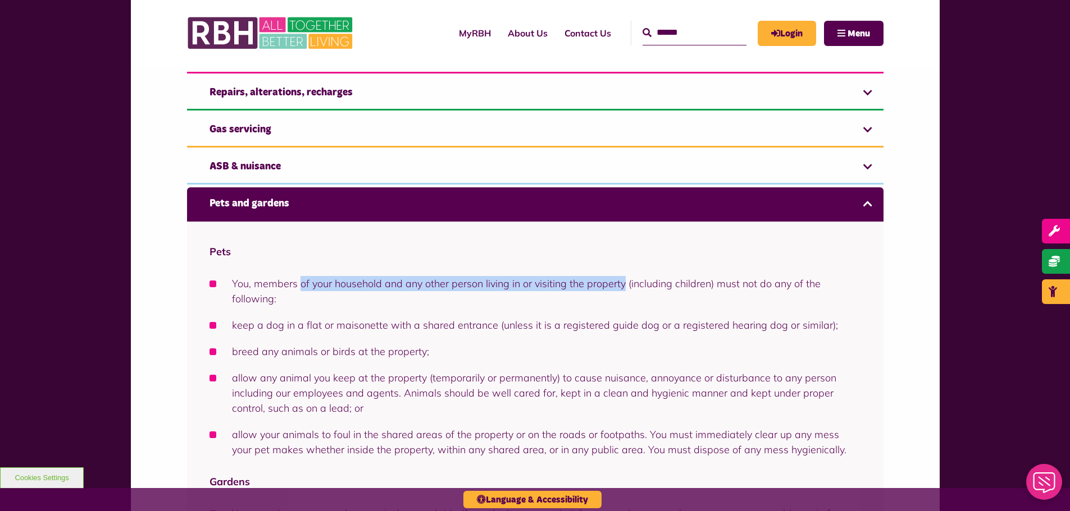
drag, startPoint x: 305, startPoint y: 286, endPoint x: 596, endPoint y: 286, distance: 290.3
click at [596, 286] on li "You, members of your household and any other person living in or visiting the p…" at bounding box center [534, 291] width 651 height 30
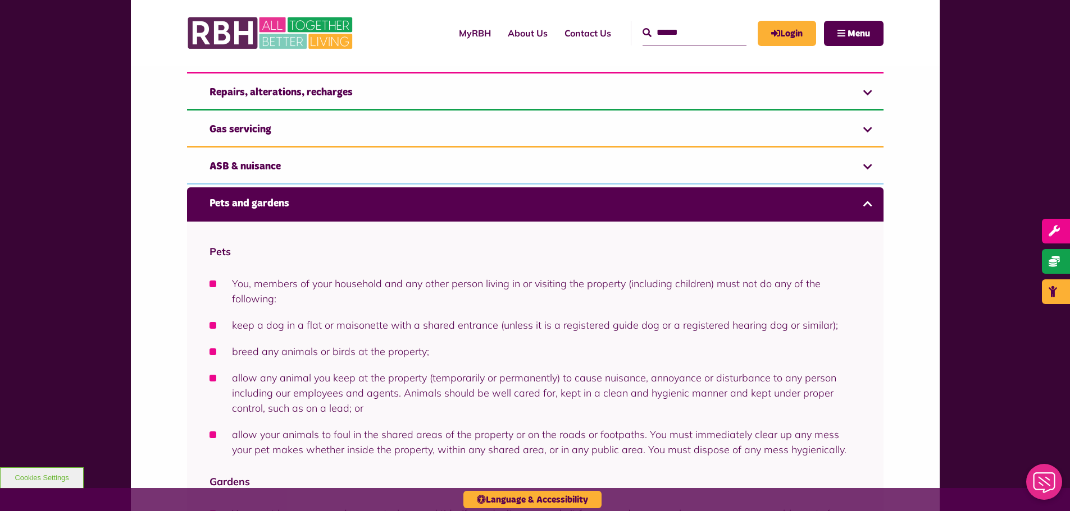
scroll to position [435, 0]
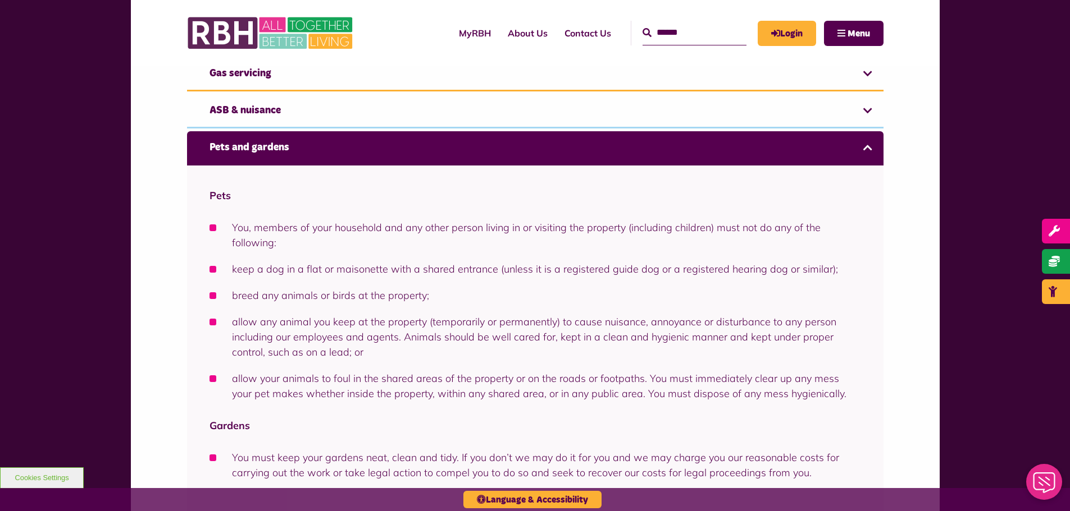
click at [255, 273] on li "keep a dog in a flat or maisonette with a shared entrance (unless it is a regis…" at bounding box center [534, 269] width 651 height 15
drag, startPoint x: 255, startPoint y: 273, endPoint x: 414, endPoint y: 275, distance: 158.9
click at [414, 275] on li "keep a dog in a flat or maisonette with a shared entrance (unless it is a regis…" at bounding box center [534, 269] width 651 height 15
click at [396, 269] on li "keep a dog in a flat or maisonette with a shared entrance (unless it is a regis…" at bounding box center [534, 269] width 651 height 15
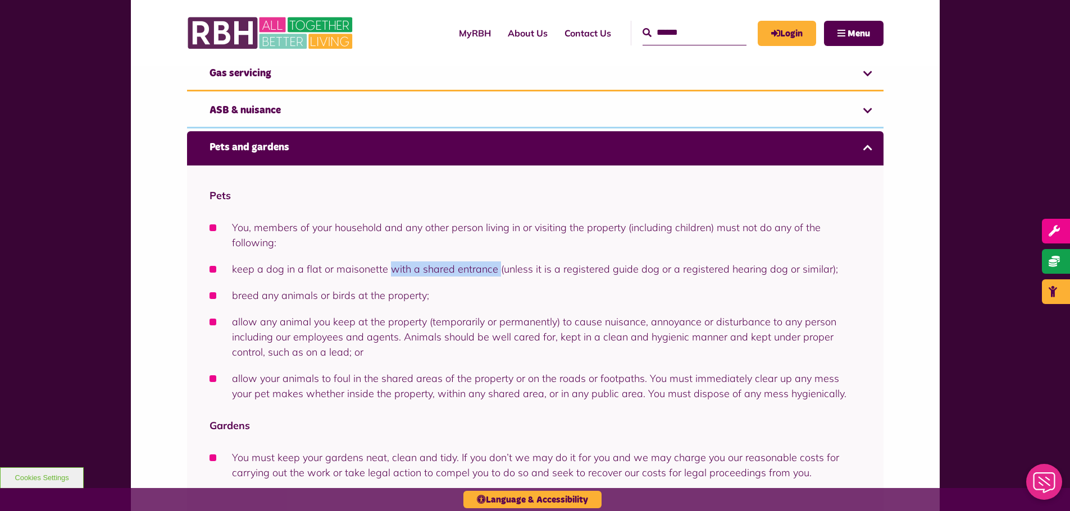
drag, startPoint x: 396, startPoint y: 269, endPoint x: 494, endPoint y: 269, distance: 97.1
click at [494, 269] on li "keep a dog in a flat or maisonette with a shared entrance (unless it is a regis…" at bounding box center [534, 269] width 651 height 15
click at [537, 269] on li "keep a dog in a flat or maisonette with a shared entrance (unless it is a regis…" at bounding box center [534, 269] width 651 height 15
click at [500, 269] on li "keep a dog in a flat or maisonette with a shared entrance (unless it is a regis…" at bounding box center [534, 269] width 651 height 15
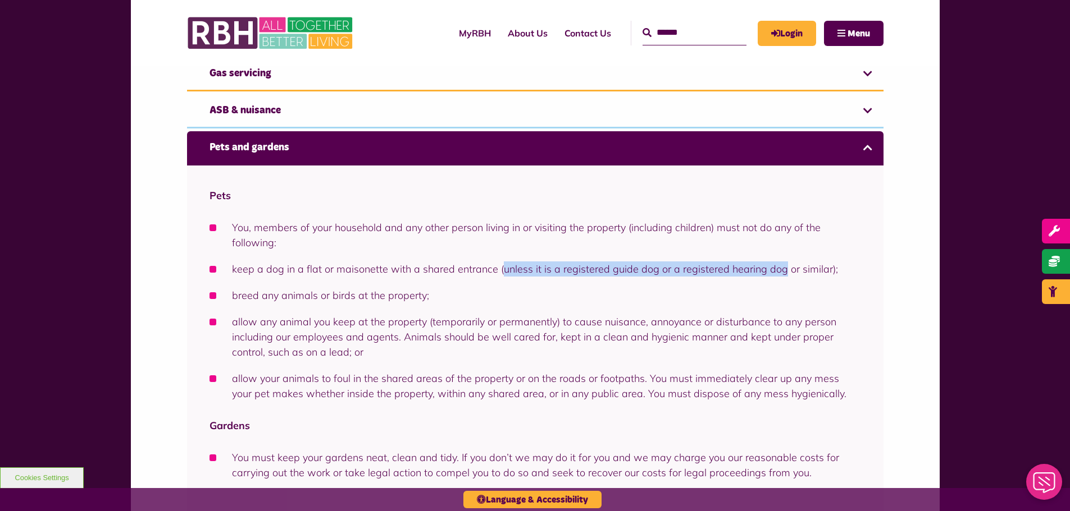
drag, startPoint x: 500, startPoint y: 269, endPoint x: 770, endPoint y: 269, distance: 270.1
click at [770, 269] on li "keep a dog in a flat or maisonette with a shared entrance (unless it is a regis…" at bounding box center [534, 269] width 651 height 15
click at [235, 296] on li "breed any animals or birds at the property;" at bounding box center [534, 295] width 651 height 15
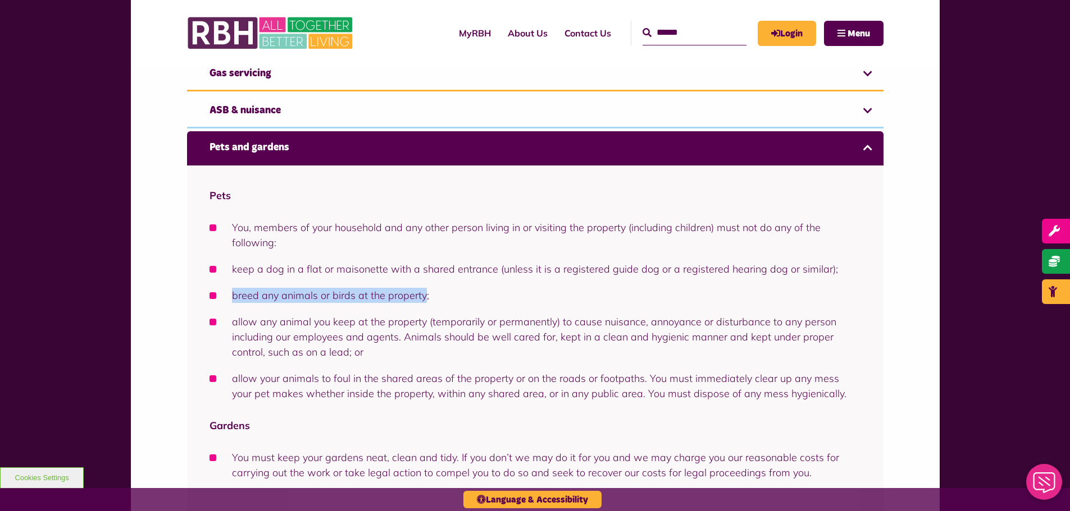
drag, startPoint x: 235, startPoint y: 296, endPoint x: 413, endPoint y: 295, distance: 178.5
click at [413, 295] on li "breed any animals or birds at the property;" at bounding box center [534, 295] width 651 height 15
click at [240, 325] on li "allow any animal you keep at the property (temporarily or permanently) to cause…" at bounding box center [534, 336] width 651 height 45
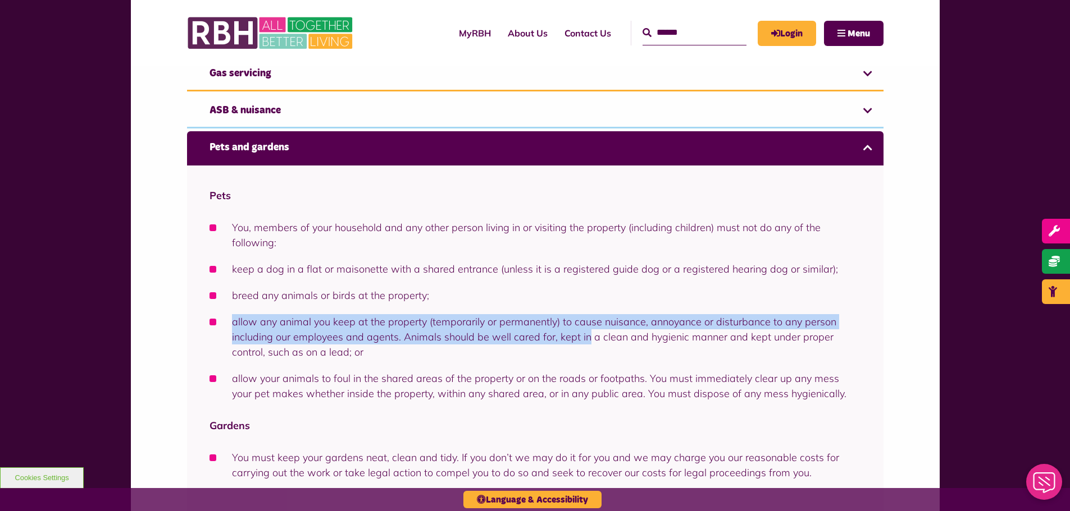
drag, startPoint x: 240, startPoint y: 325, endPoint x: 574, endPoint y: 348, distance: 334.2
click at [584, 335] on li "allow any animal you keep at the property (temporarily or permanently) to cause…" at bounding box center [534, 336] width 651 height 45
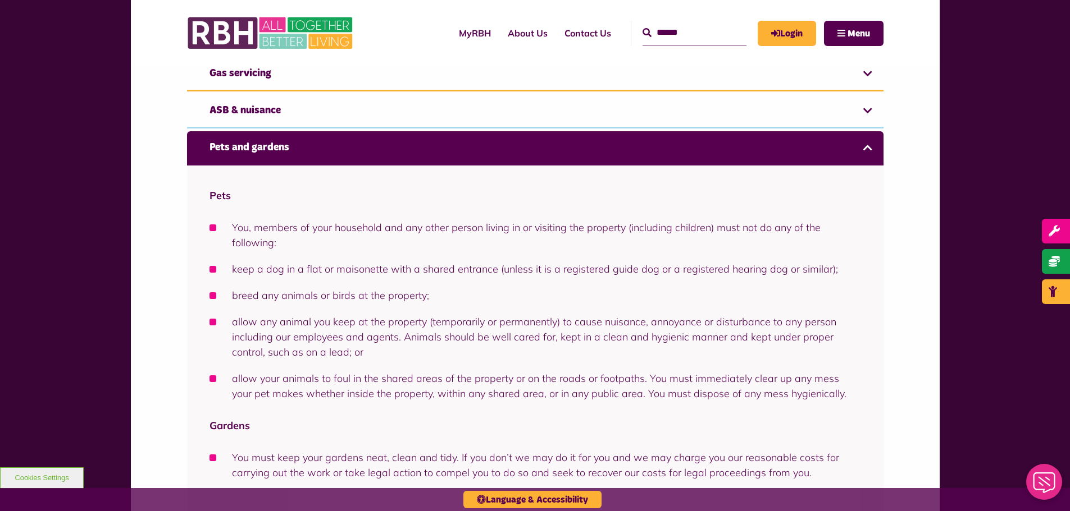
click at [572, 348] on li "allow any animal you keep at the property (temporarily or permanently) to cause…" at bounding box center [534, 336] width 651 height 45
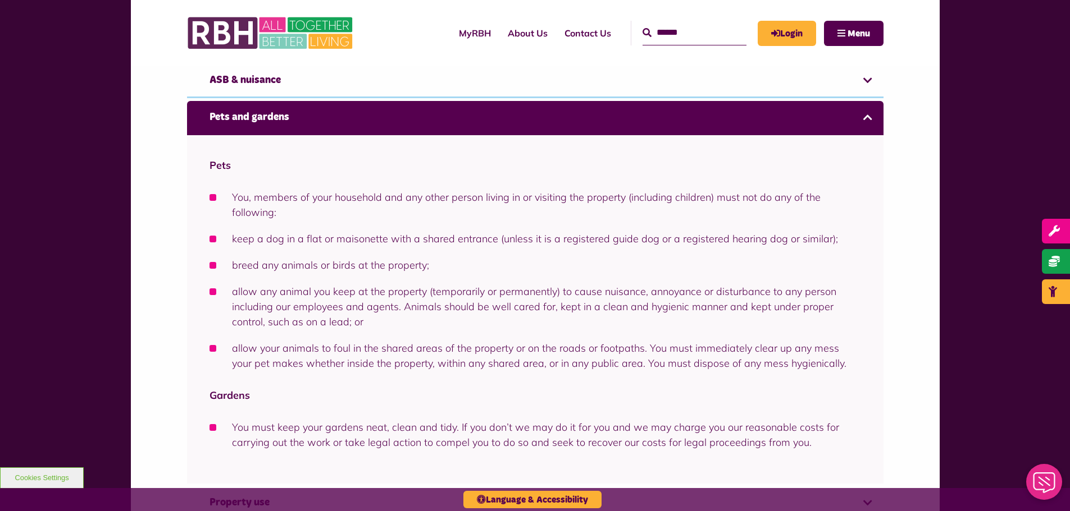
scroll to position [491, 0]
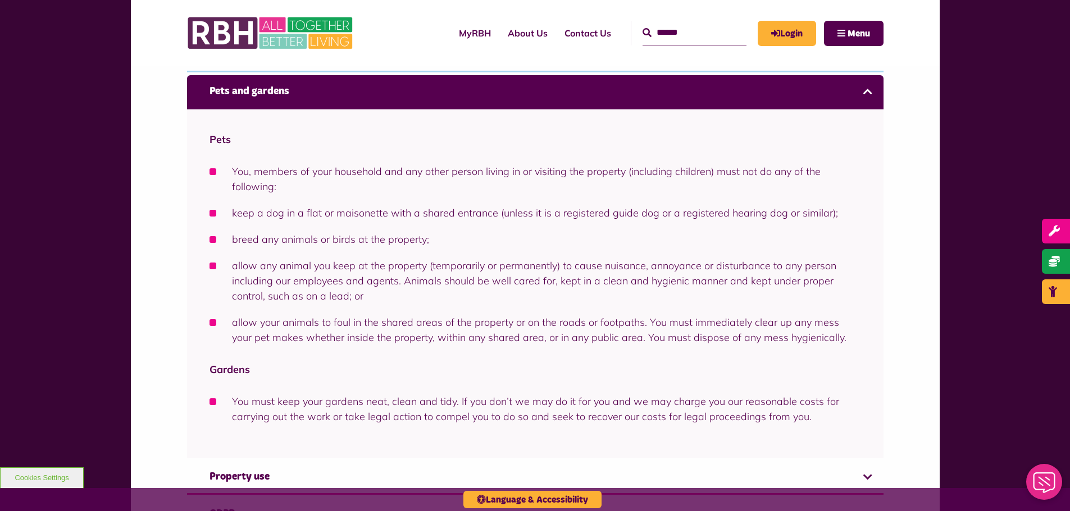
click at [239, 325] on li "allow your animals to foul in the shared areas of the property or on the roads …" at bounding box center [534, 330] width 651 height 30
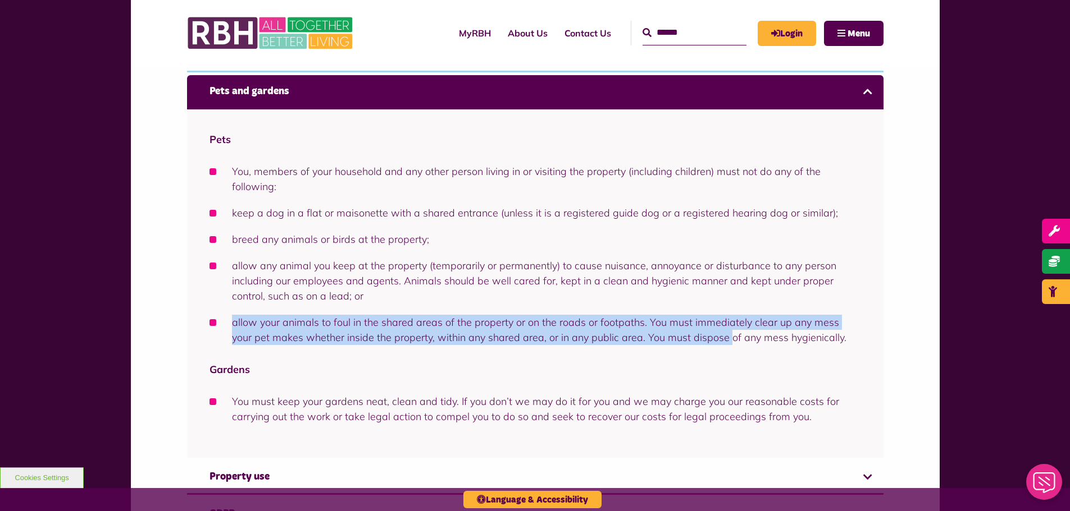
drag, startPoint x: 239, startPoint y: 325, endPoint x: 724, endPoint y: 364, distance: 486.7
click at [714, 341] on li "allow your animals to foul in the shared areas of the property or on the roads …" at bounding box center [534, 330] width 651 height 30
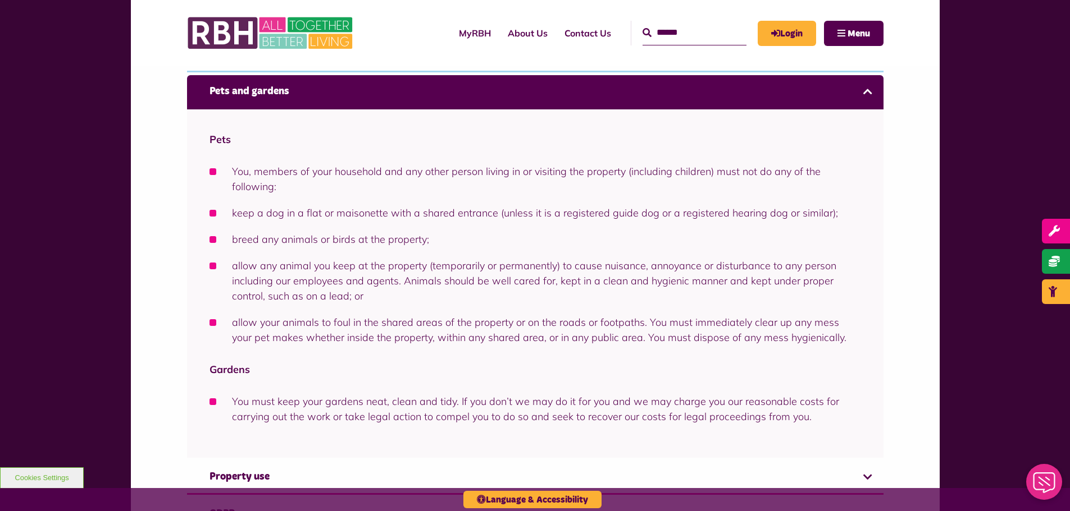
click at [652, 382] on div "Pets You, members of your household and any other person living in or visiting …" at bounding box center [535, 283] width 696 height 349
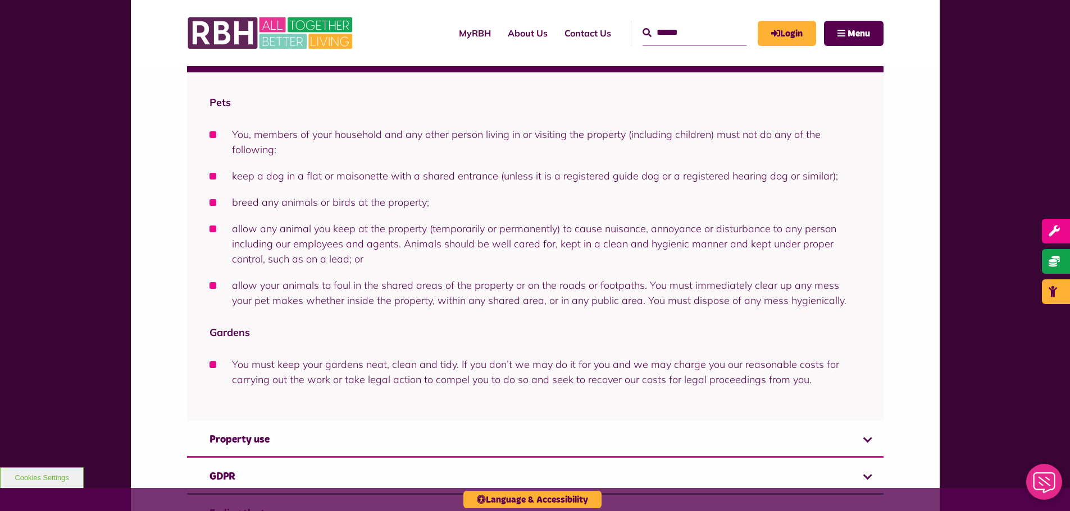
scroll to position [547, 0]
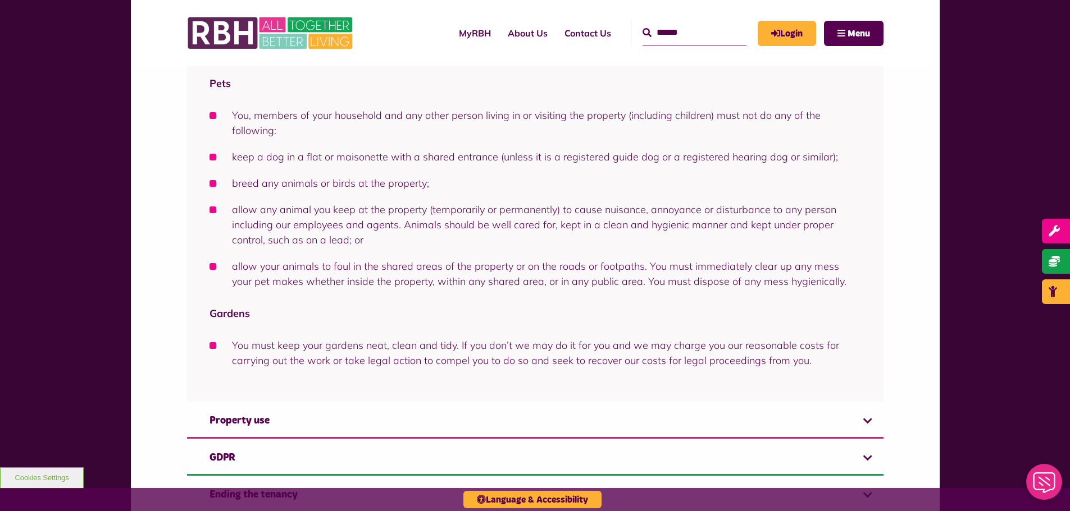
click at [236, 348] on li "You must keep your gardens neat, clean and tidy. If you don’t we may do it for …" at bounding box center [534, 353] width 651 height 30
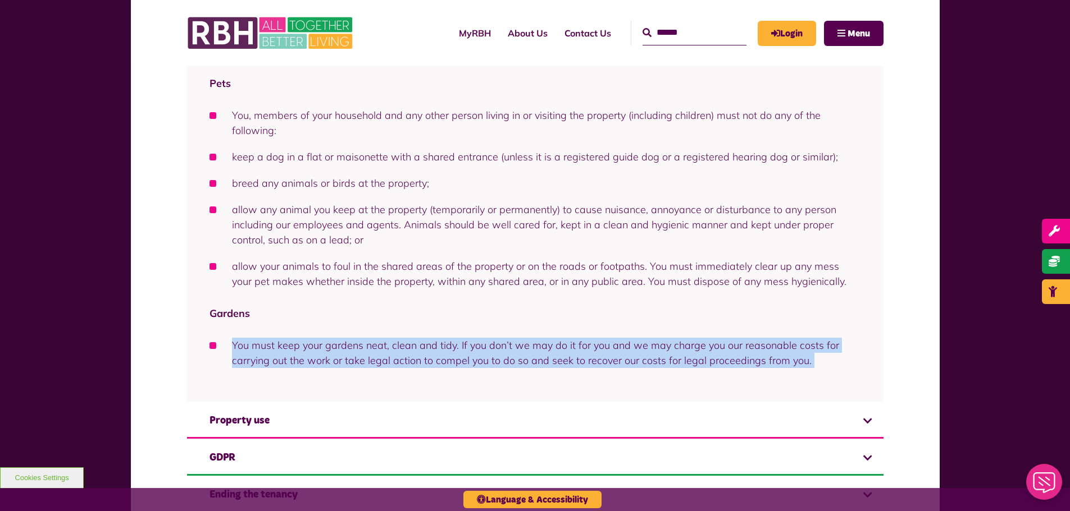
drag, startPoint x: 236, startPoint y: 348, endPoint x: 855, endPoint y: 367, distance: 619.0
click at [855, 367] on li "You must keep your gardens neat, clean and tidy. If you don’t we may do it for …" at bounding box center [534, 353] width 651 height 30
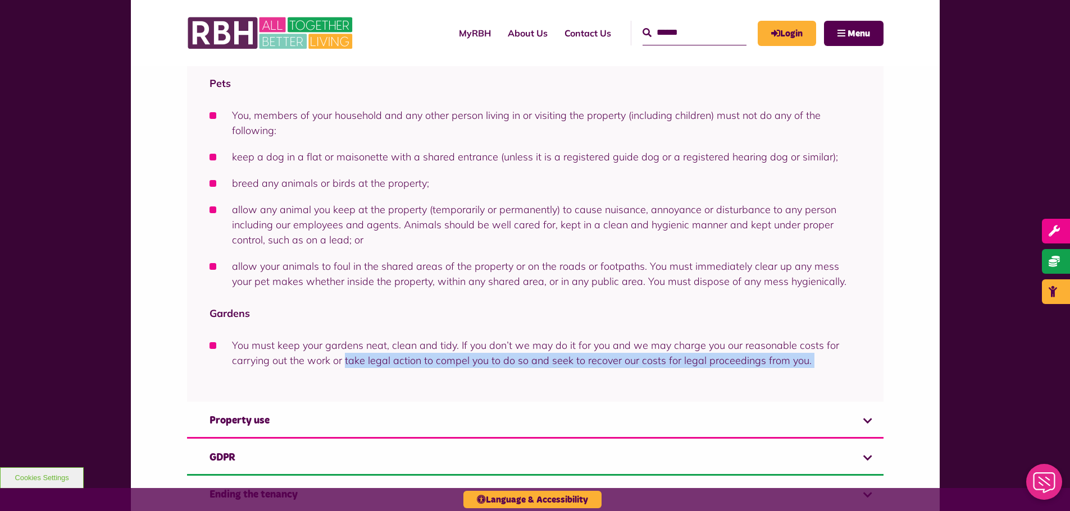
drag, startPoint x: 855, startPoint y: 367, endPoint x: 330, endPoint y: 371, distance: 525.5
click at [339, 371] on div "Pets You, members of your household and any other person living in or visiting …" at bounding box center [535, 227] width 696 height 349
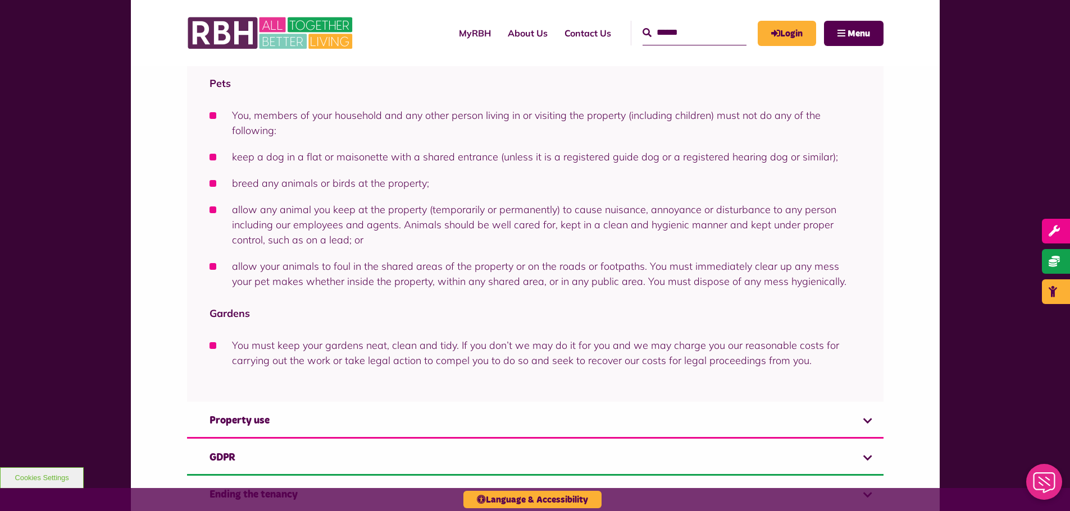
click at [327, 371] on div "Pets You, members of your household and any other person living in or visiting …" at bounding box center [535, 227] width 696 height 349
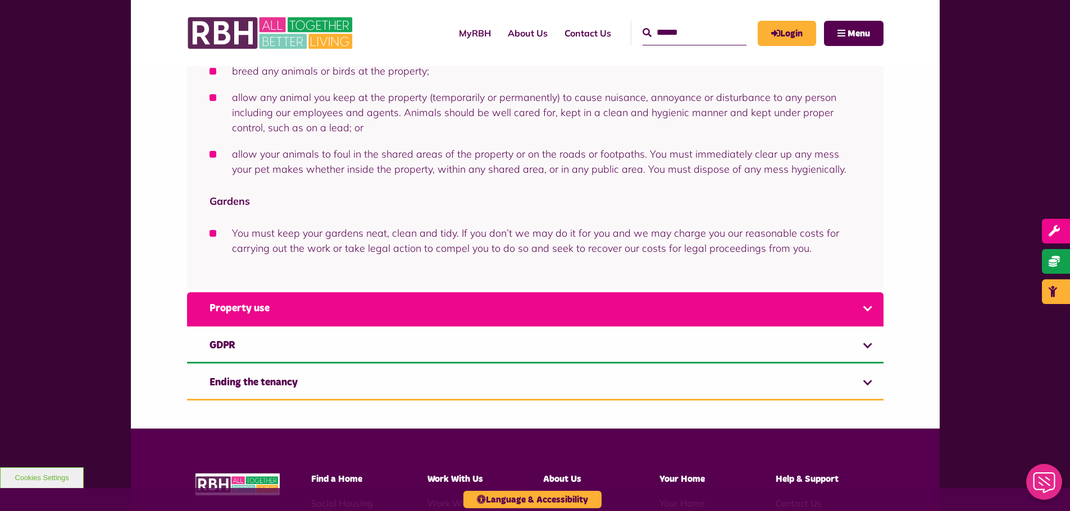
click at [371, 317] on link "Property use" at bounding box center [535, 310] width 696 height 34
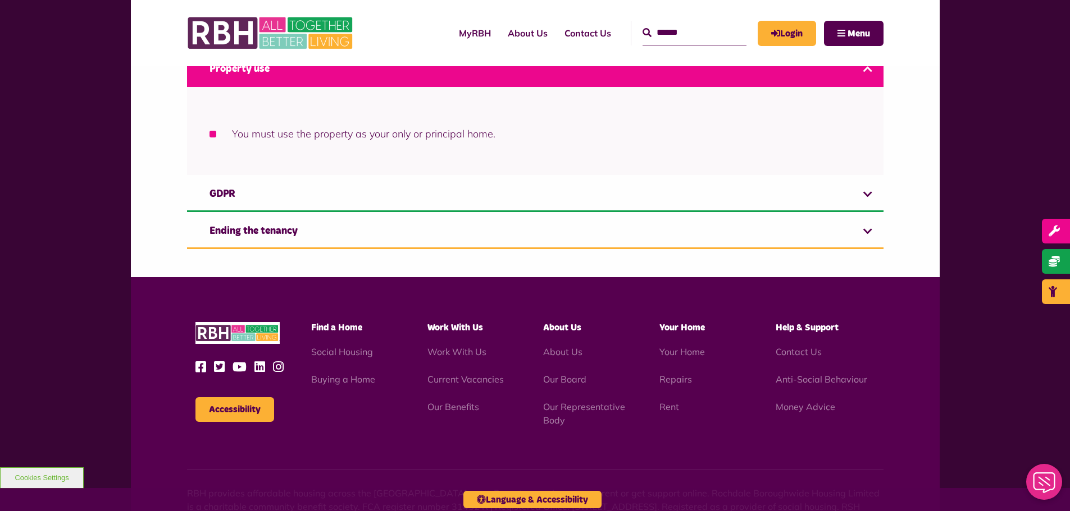
scroll to position [491, 0]
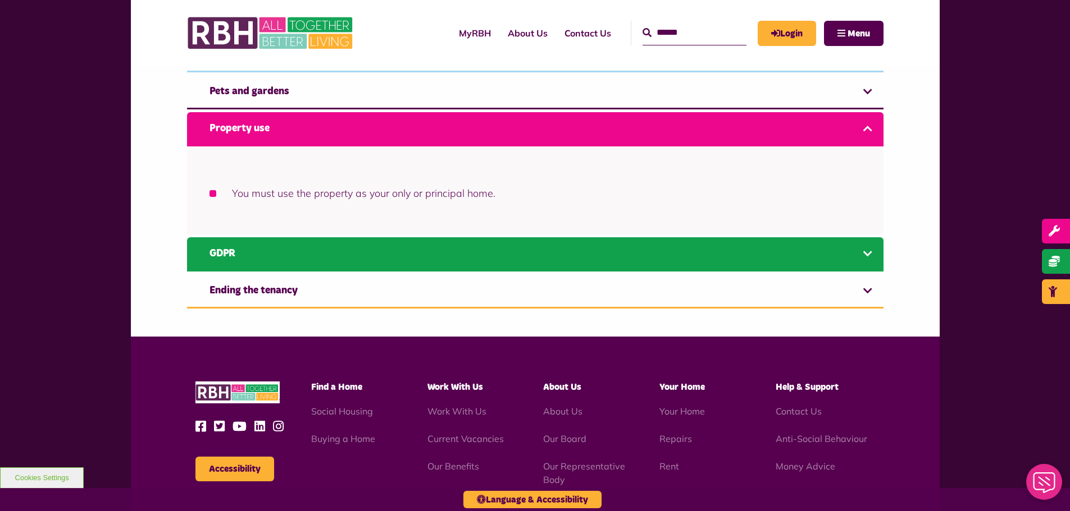
click at [340, 248] on link "GDPR" at bounding box center [535, 254] width 696 height 34
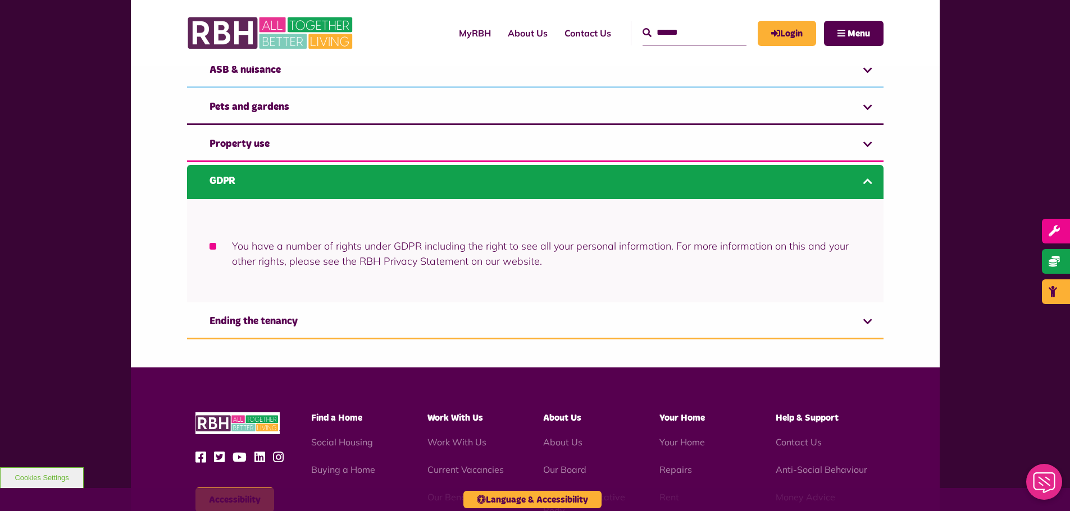
scroll to position [472, 0]
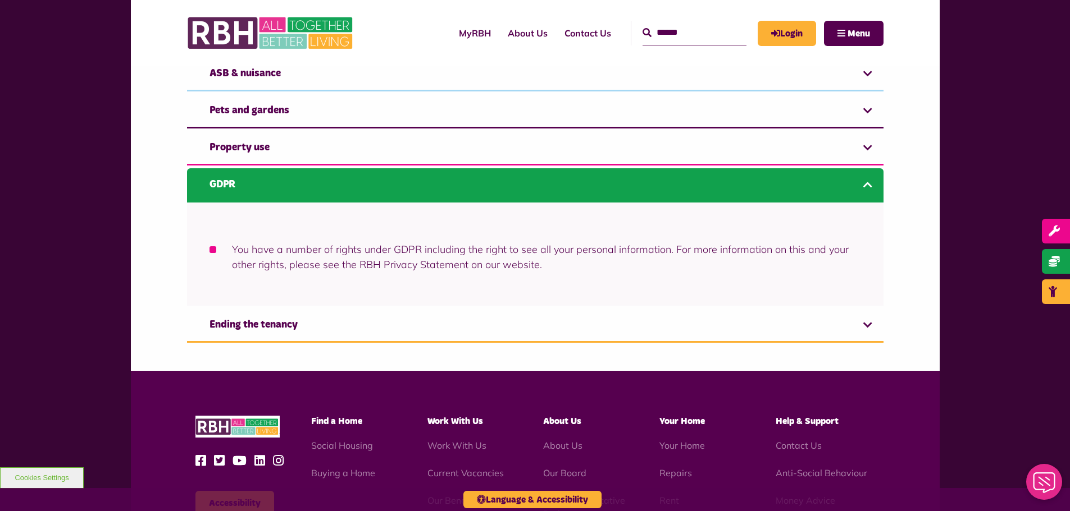
click at [378, 244] on li "You have a number of rights under GDPR including the right to see all your pers…" at bounding box center [534, 257] width 651 height 30
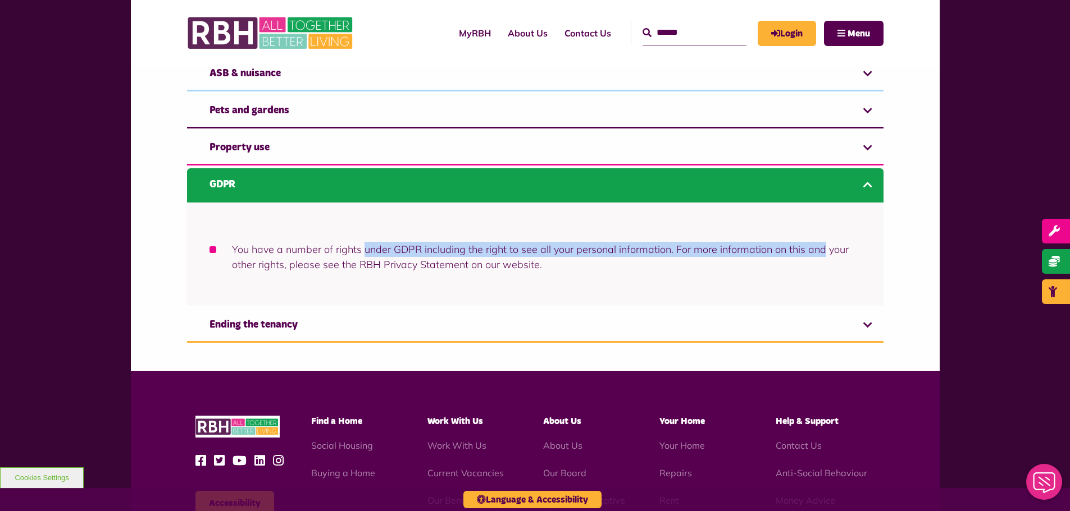
drag, startPoint x: 378, startPoint y: 244, endPoint x: 816, endPoint y: 247, distance: 438.5
click at [814, 247] on li "You have a number of rights under GDPR including the right to see all your pers…" at bounding box center [534, 257] width 651 height 30
click at [816, 247] on li "You have a number of rights under GDPR including the right to see all your pers…" at bounding box center [534, 257] width 651 height 30
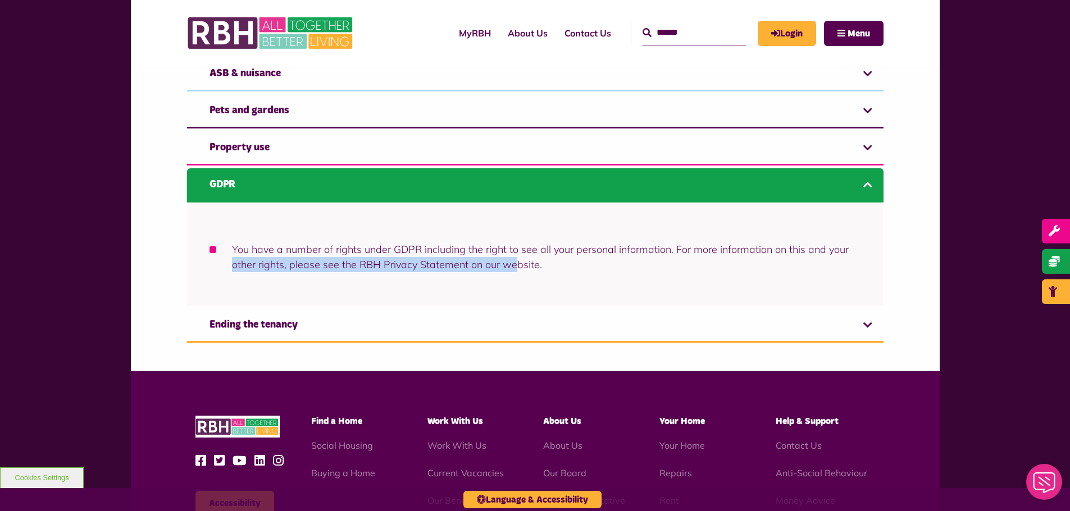
drag, startPoint x: 218, startPoint y: 268, endPoint x: 520, endPoint y: 268, distance: 302.6
click at [520, 268] on li "You have a number of rights under GDPR including the right to see all your pers…" at bounding box center [534, 257] width 651 height 30
click at [524, 268] on li "You have a number of rights under GDPR including the right to see all your pers…" at bounding box center [534, 257] width 651 height 30
